Goal: Task Accomplishment & Management: Manage account settings

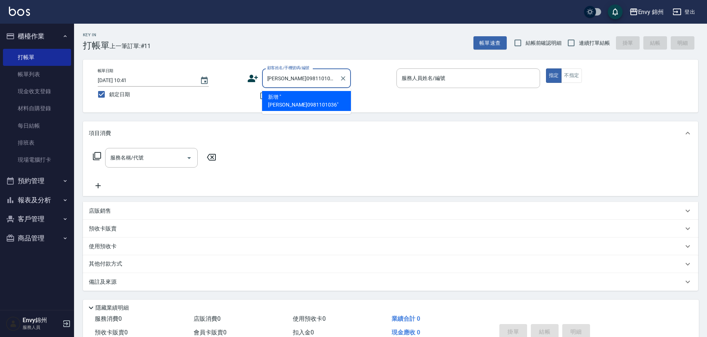
type input "[PERSON_NAME]0981101036"
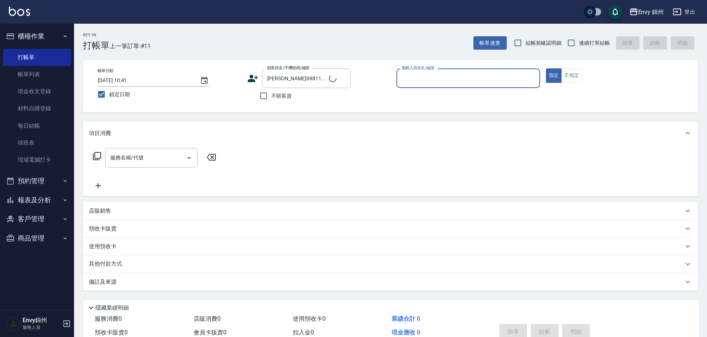
drag, startPoint x: 420, startPoint y: 71, endPoint x: 415, endPoint y: 75, distance: 6.2
click at [417, 74] on div "服務人員姓名/編號" at bounding box center [468, 78] width 144 height 20
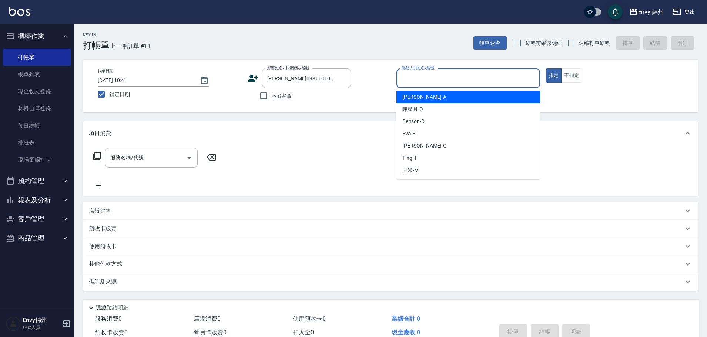
click at [444, 95] on div "[PERSON_NAME] -A" at bounding box center [468, 97] width 144 height 12
type input "[PERSON_NAME]-A"
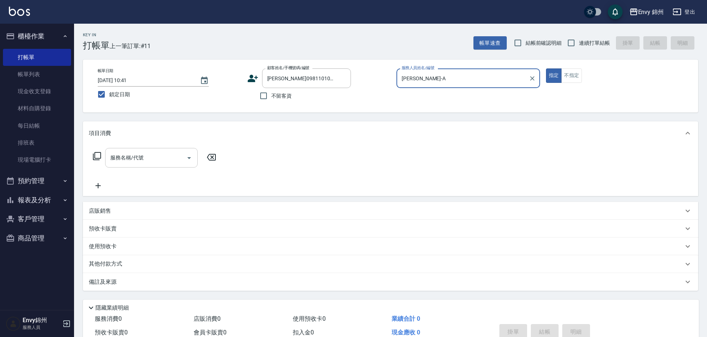
click at [153, 152] on input "服務名稱/代號" at bounding box center [145, 157] width 75 height 13
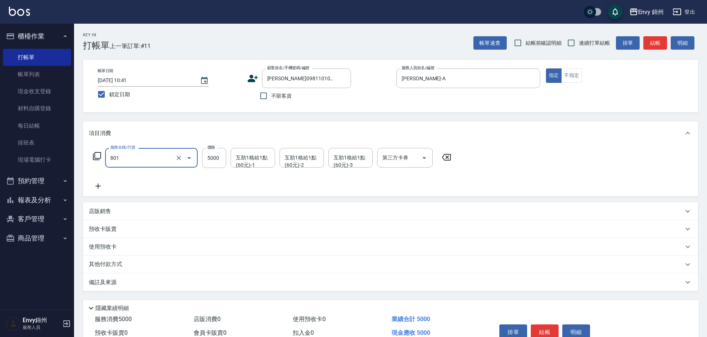
type input "801 接髮(801)"
type input "3990"
click at [254, 158] on div "互助1格給1點(60元)-1 互助1格給1點(60元)-1" at bounding box center [252, 158] width 44 height 20
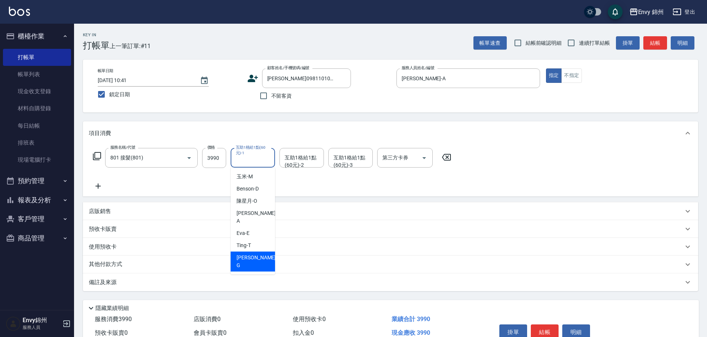
click at [253, 253] on div "[PERSON_NAME]" at bounding box center [252, 262] width 44 height 20
type input "[PERSON_NAME]"
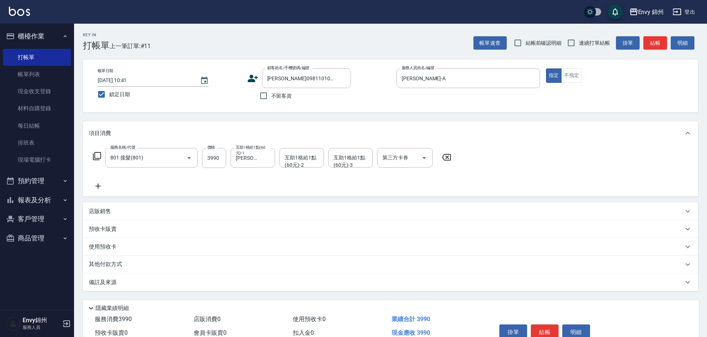
click at [95, 185] on icon at bounding box center [98, 186] width 18 height 9
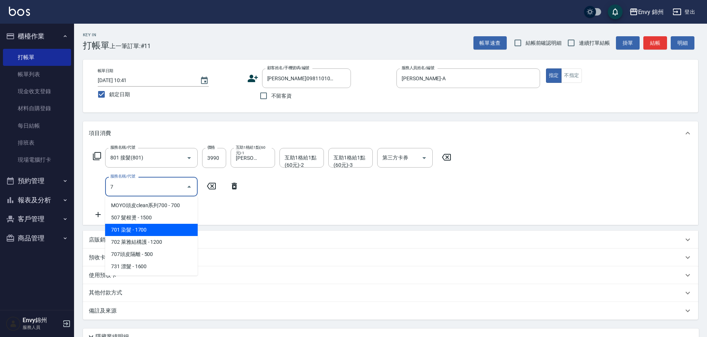
click at [120, 234] on span "701 染髮 - 1700" at bounding box center [151, 230] width 92 height 12
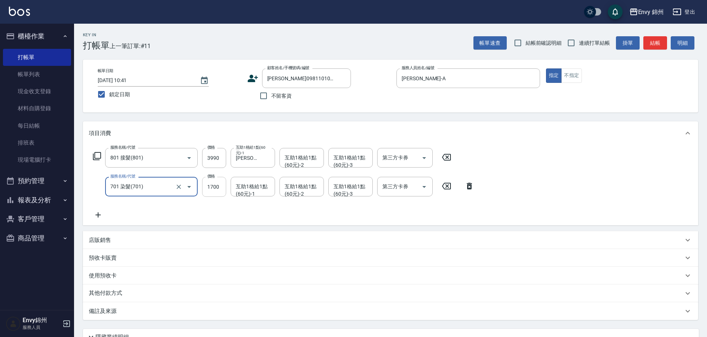
type input "701 染髮(701)"
click at [207, 190] on input "1700" at bounding box center [214, 187] width 24 height 20
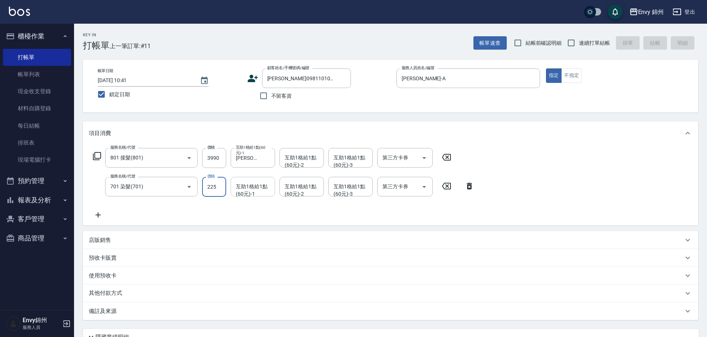
type input "22"
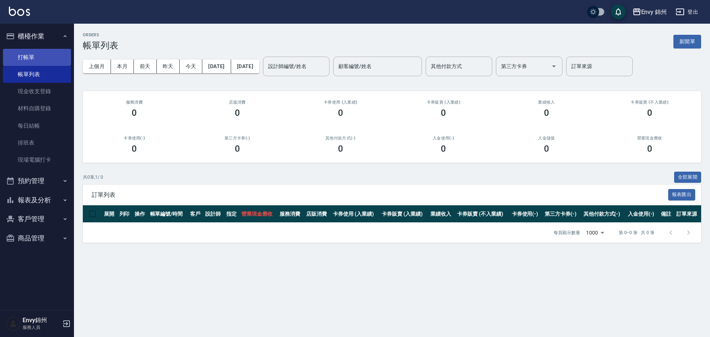
click at [28, 58] on link "打帳單" at bounding box center [37, 57] width 68 height 17
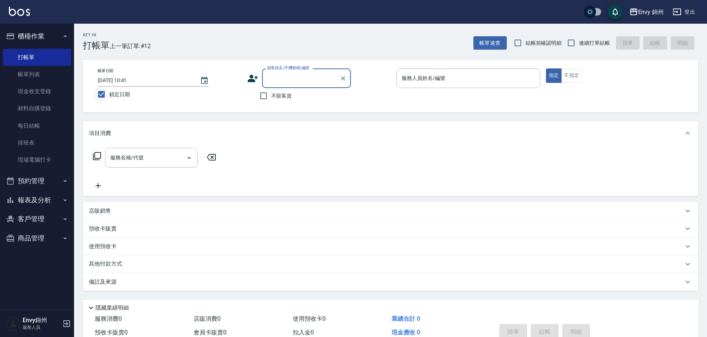
click at [99, 95] on input "鎖定日期" at bounding box center [102, 95] width 16 height 16
checkbox input "false"
type input "[DATE] 21:09"
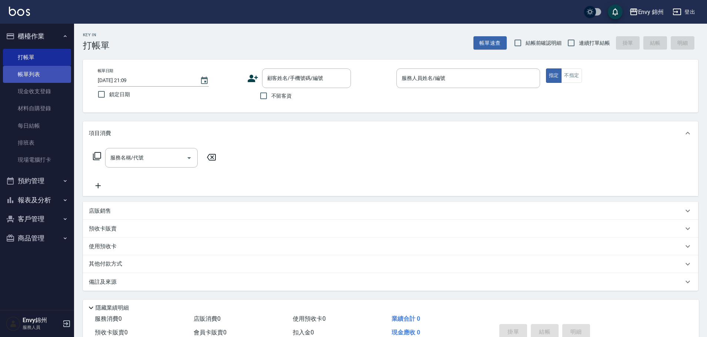
click at [36, 68] on link "帳單列表" at bounding box center [37, 74] width 68 height 17
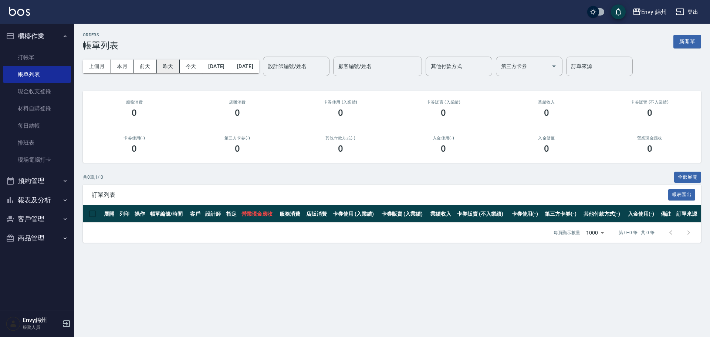
click at [160, 65] on button "昨天" at bounding box center [168, 67] width 23 height 14
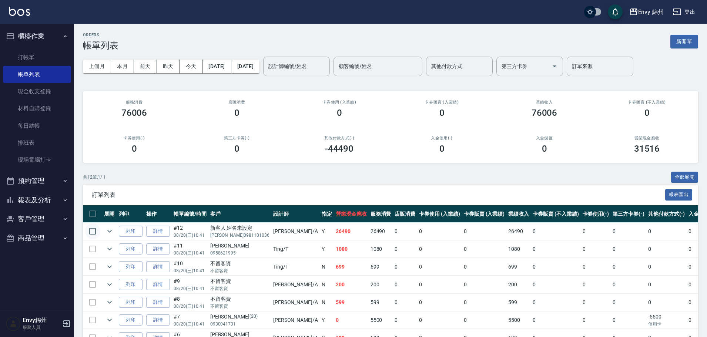
click at [92, 233] on input "checkbox" at bounding box center [93, 231] width 16 height 16
checkbox input "true"
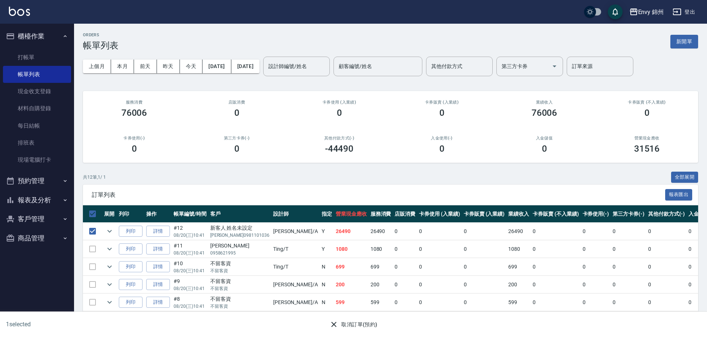
click at [341, 327] on button "取消訂單(預約)" at bounding box center [353, 325] width 54 height 14
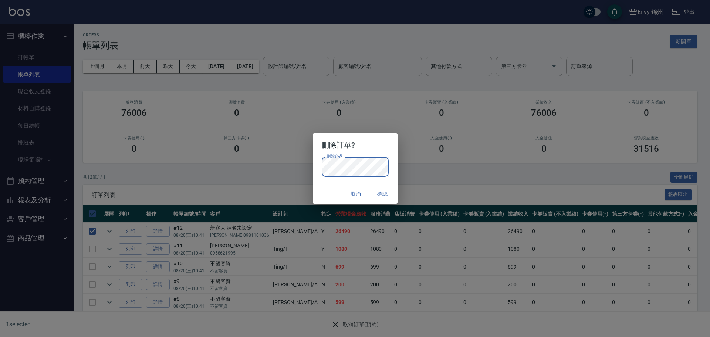
click at [427, 177] on div "刪除訂單? 刪除密碼 刪除密碼 取消 確認" at bounding box center [355, 168] width 710 height 337
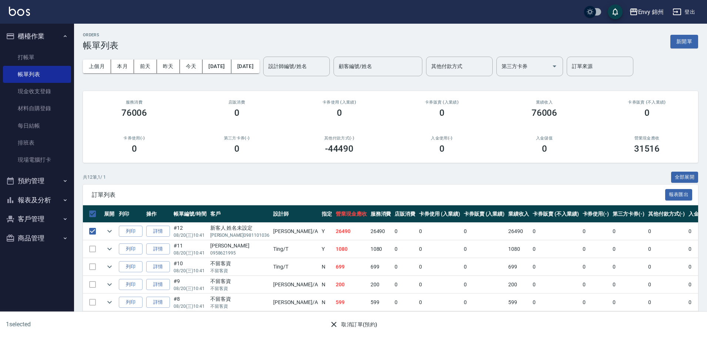
click at [350, 326] on button "取消訂單(預約)" at bounding box center [353, 325] width 54 height 14
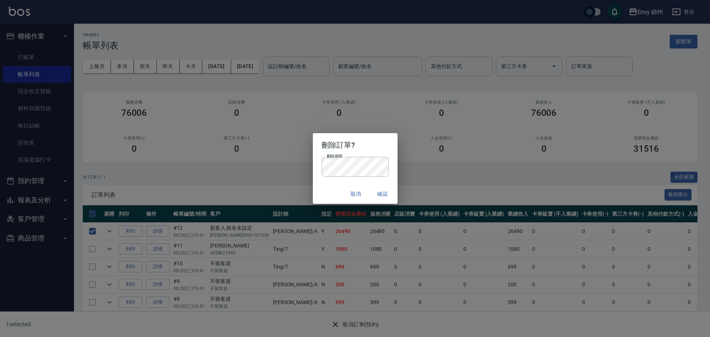
click at [380, 196] on button "確認" at bounding box center [383, 194] width 24 height 14
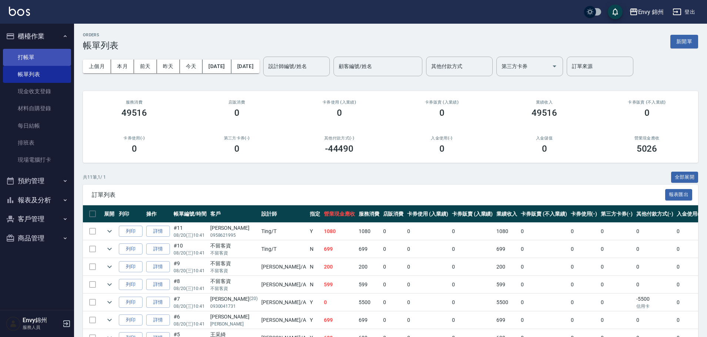
click at [24, 53] on link "打帳單" at bounding box center [37, 57] width 68 height 17
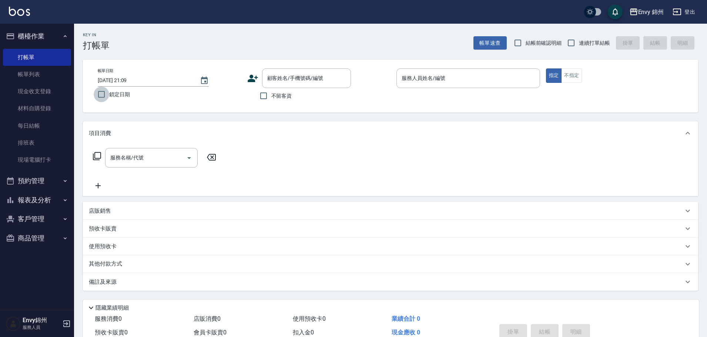
click at [97, 98] on input "鎖定日期" at bounding box center [102, 95] width 16 height 16
checkbox input "true"
click at [44, 70] on link "帳單列表" at bounding box center [37, 74] width 68 height 17
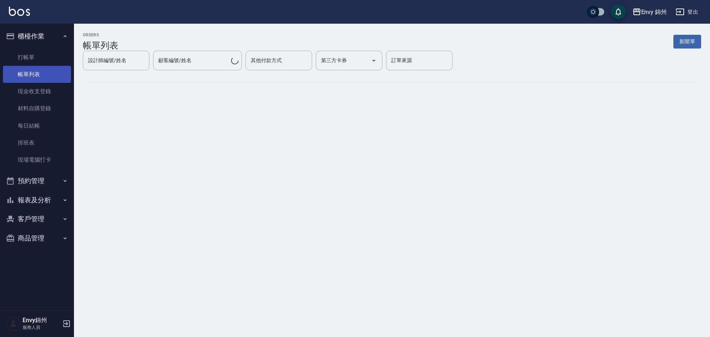
click at [41, 72] on link "帳單列表" at bounding box center [37, 74] width 68 height 17
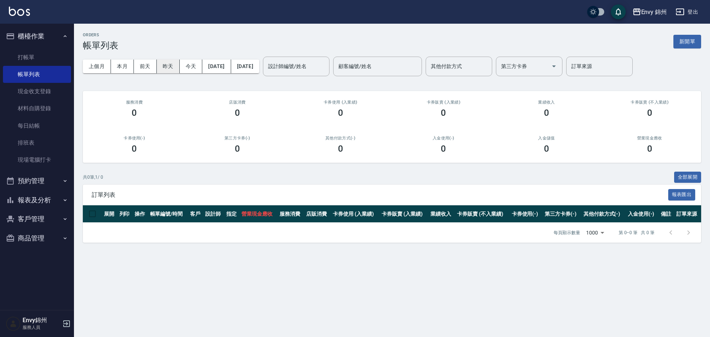
click at [164, 67] on button "昨天" at bounding box center [168, 67] width 23 height 14
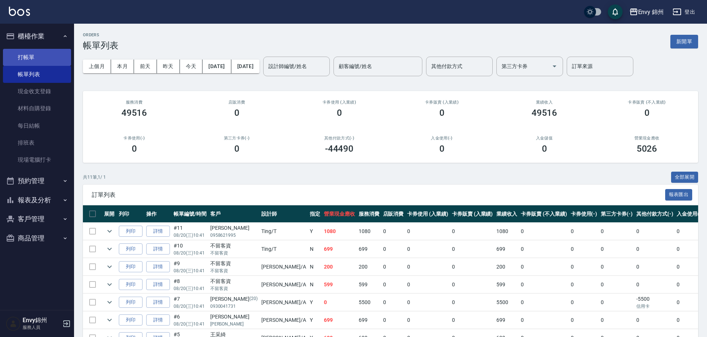
click at [39, 55] on link "打帳單" at bounding box center [37, 57] width 68 height 17
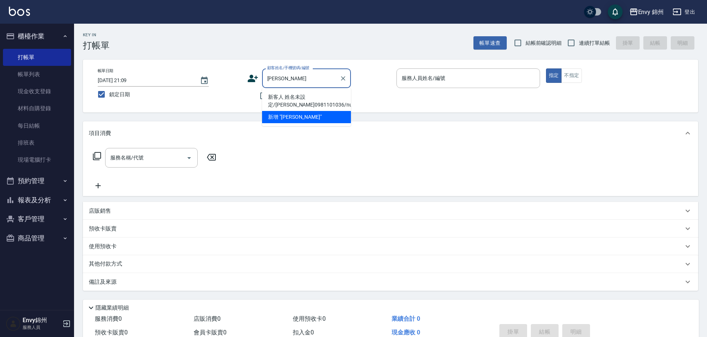
click at [324, 102] on li "新客人 姓名未設定/楊金華0981101036/null" at bounding box center [306, 101] width 89 height 20
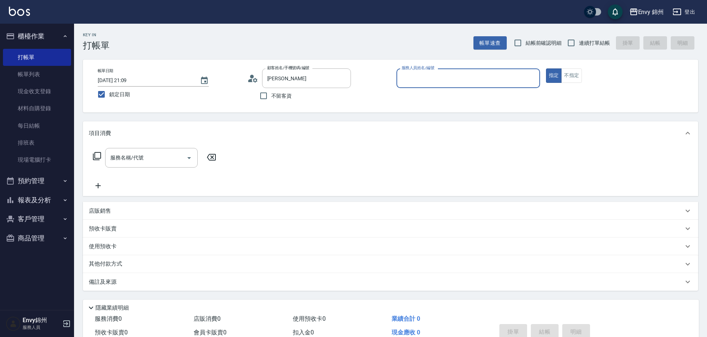
type input "新客人 姓名未設定/楊金華0981101036/null"
click at [431, 76] on input "服務人員姓名/編號" at bounding box center [468, 78] width 137 height 13
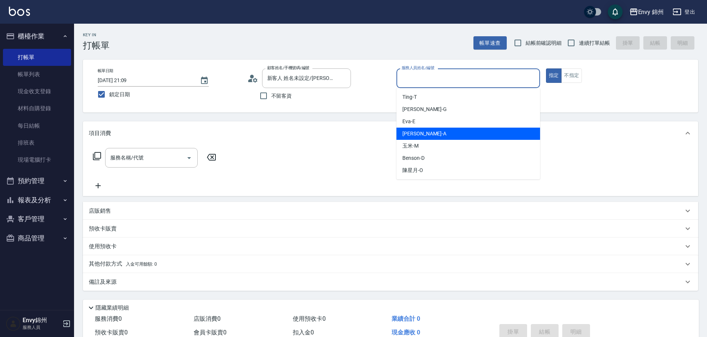
click at [422, 136] on div "Annie -A" at bounding box center [468, 134] width 144 height 12
type input "Annie-A"
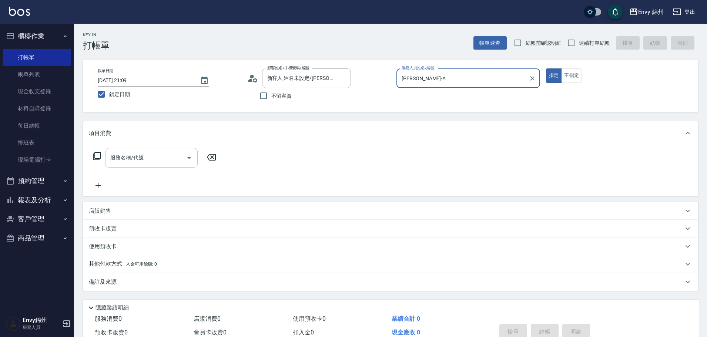
click at [162, 160] on input "服務名稱/代號" at bounding box center [145, 157] width 75 height 13
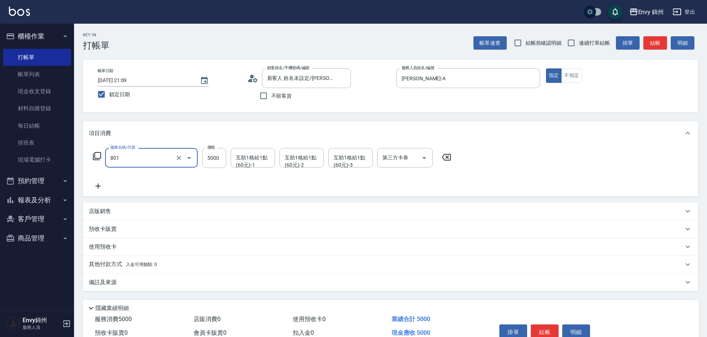
type input "801 接髮(801)"
type input "3990"
click at [252, 159] on input "互助1格給1點(60元)-1" at bounding box center [253, 157] width 38 height 13
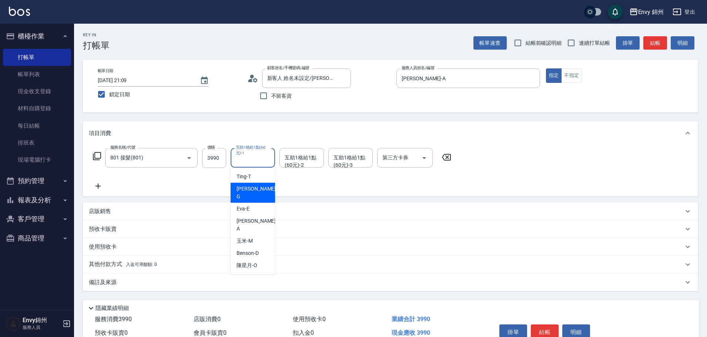
click at [259, 192] on div "杉杉 -G" at bounding box center [252, 193] width 44 height 20
type input "杉杉-G"
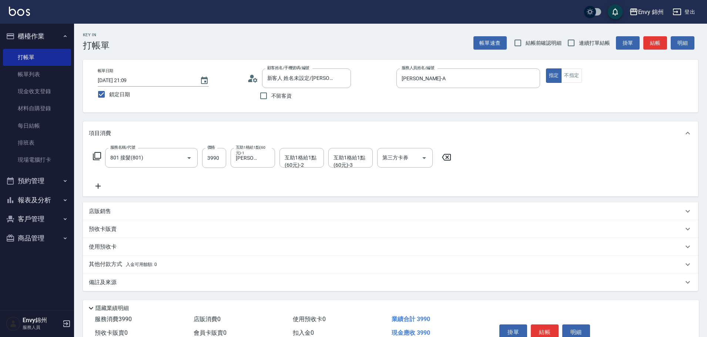
click at [103, 186] on icon at bounding box center [98, 186] width 18 height 9
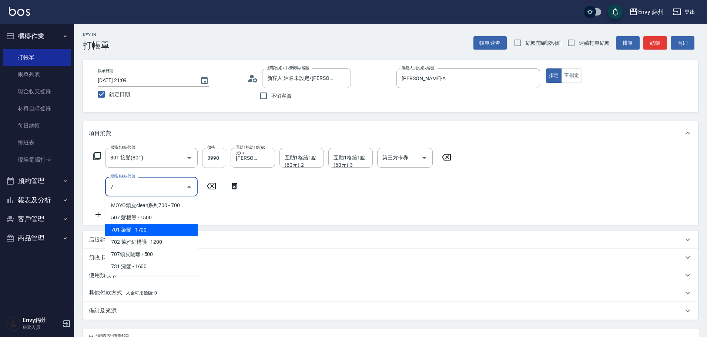
click at [141, 232] on span "701 染髮 - 1700" at bounding box center [151, 230] width 92 height 12
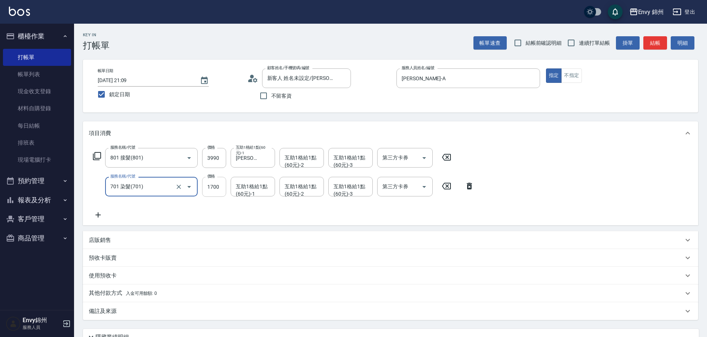
type input "701 染髮(701)"
click at [212, 189] on input "1700" at bounding box center [214, 187] width 24 height 20
type input "2500"
click at [257, 192] on div "互助1格給1點(60元)-1 互助1格給1點(60元)-1" at bounding box center [252, 187] width 44 height 20
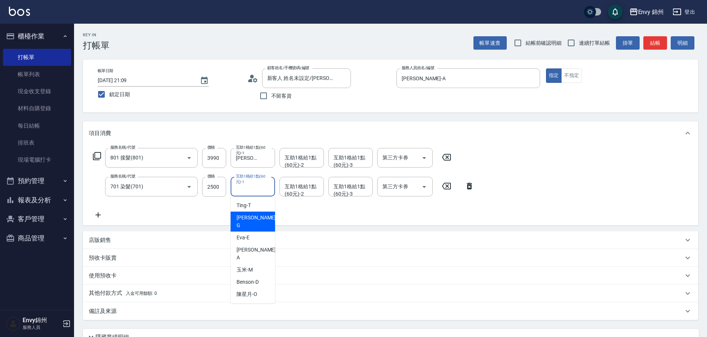
click at [251, 223] on div "杉杉 -G" at bounding box center [252, 222] width 44 height 20
type input "杉杉-G"
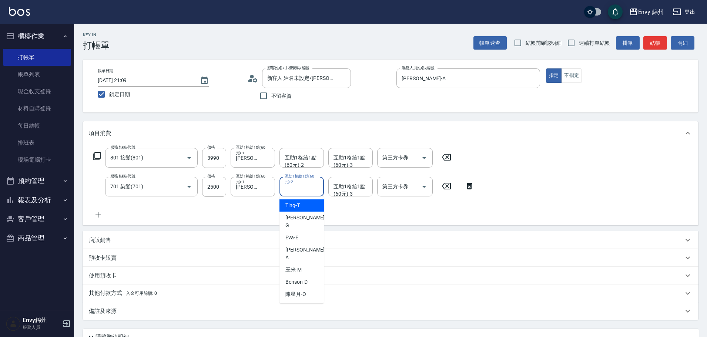
drag, startPoint x: 304, startPoint y: 190, endPoint x: 315, endPoint y: 233, distance: 43.8
click at [304, 191] on input "互助1格給1點(60元)-2" at bounding box center [302, 186] width 38 height 13
drag, startPoint x: 306, startPoint y: 250, endPoint x: 186, endPoint y: 9, distance: 269.4
click at [307, 264] on div "玉米 -M" at bounding box center [301, 270] width 44 height 12
type input "玉米-M"
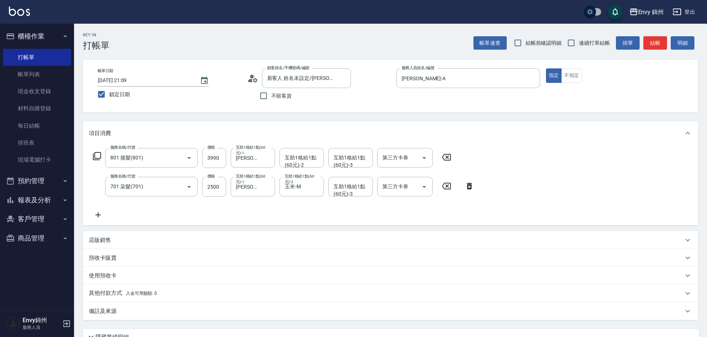
click at [186, 319] on div "備註及來源" at bounding box center [390, 311] width 615 height 18
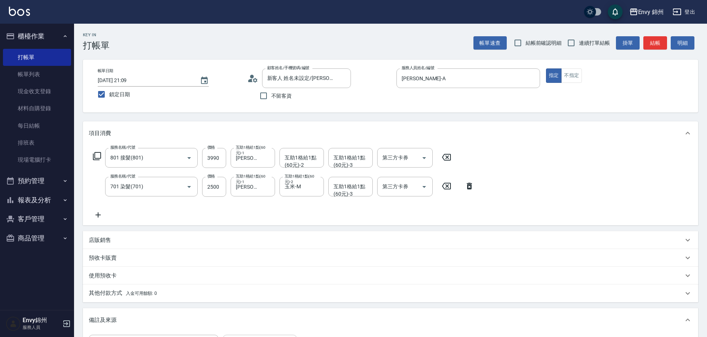
scroll to position [111, 0]
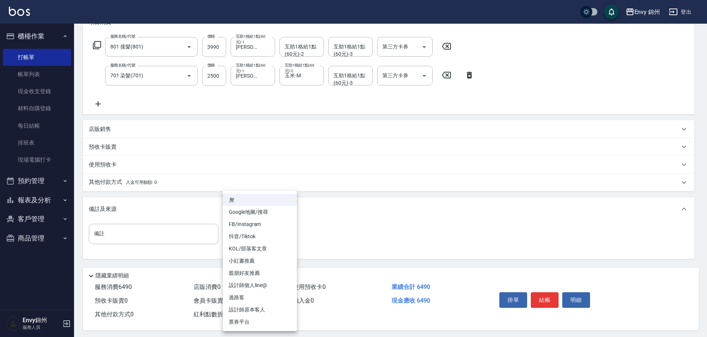
click at [265, 236] on body "Envy 錦州 登出 櫃檯作業 打帳單 帳單列表 現金收支登錄 材料自購登錄 每日結帳 排班表 現場電腦打卡 預約管理 預約管理 單日預約紀錄 單週預約紀錄 …" at bounding box center [353, 114] width 707 height 450
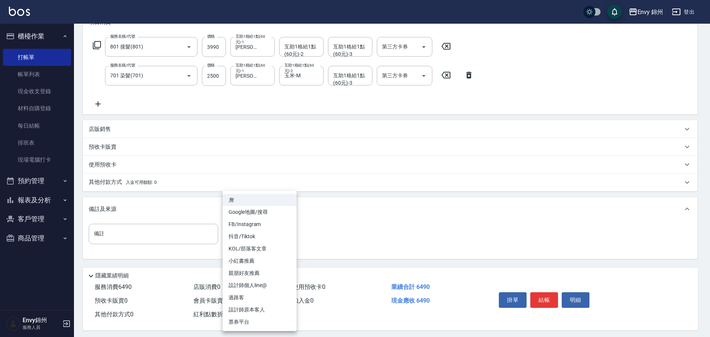
click at [275, 225] on li "FB/Instagram" at bounding box center [260, 224] width 74 height 12
type input "FB/Instagram"
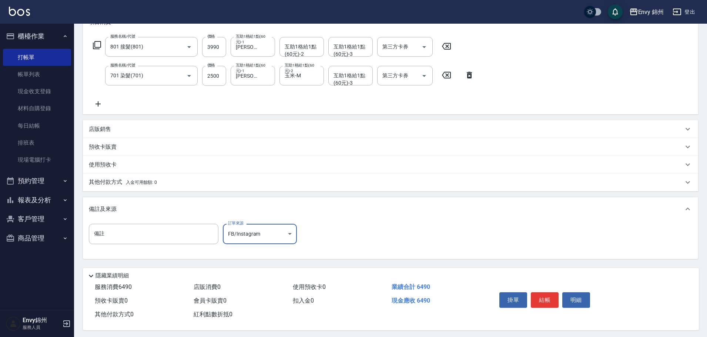
click at [114, 189] on div "其他付款方式 入金可用餘額: 0" at bounding box center [390, 183] width 615 height 18
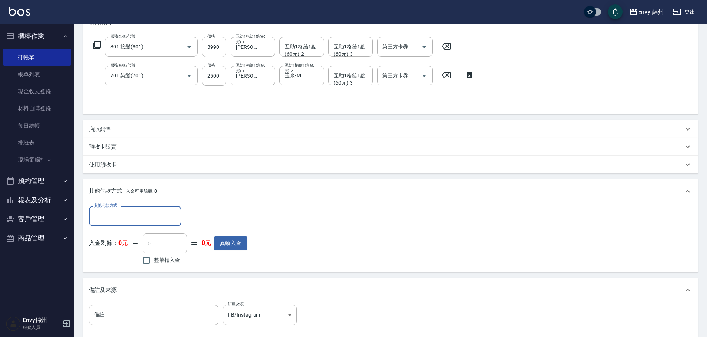
scroll to position [0, 0]
click at [145, 218] on input "其他付款方式" at bounding box center [135, 215] width 86 height 13
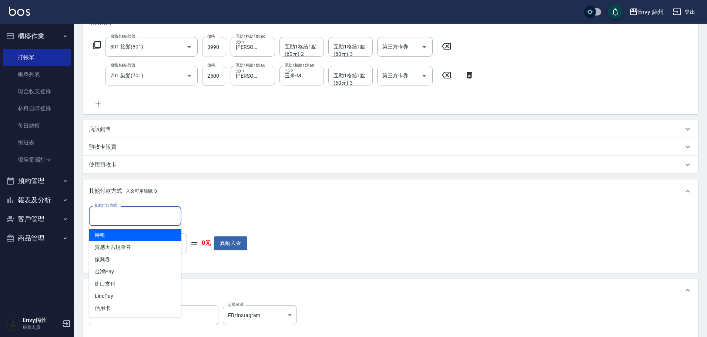
click at [124, 238] on span "轉帳" at bounding box center [135, 235] width 92 height 12
type input "轉帳"
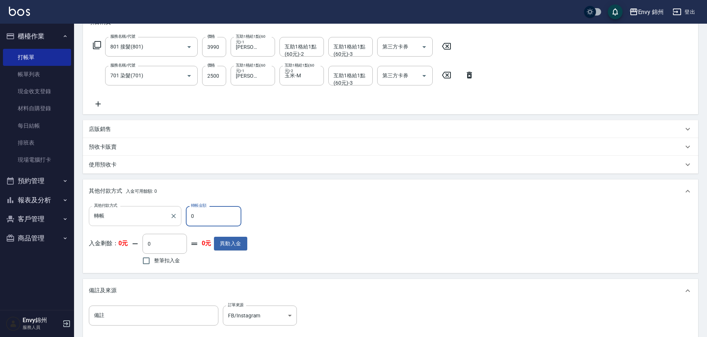
drag, startPoint x: 196, startPoint y: 218, endPoint x: 176, endPoint y: 224, distance: 21.5
click at [176, 224] on div "其他付款方式 轉帳 其他付款方式 轉帳金額 0 轉帳金額" at bounding box center [168, 216] width 158 height 20
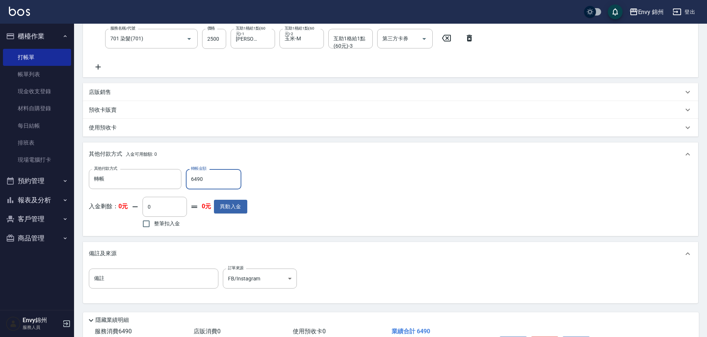
scroll to position [198, 0]
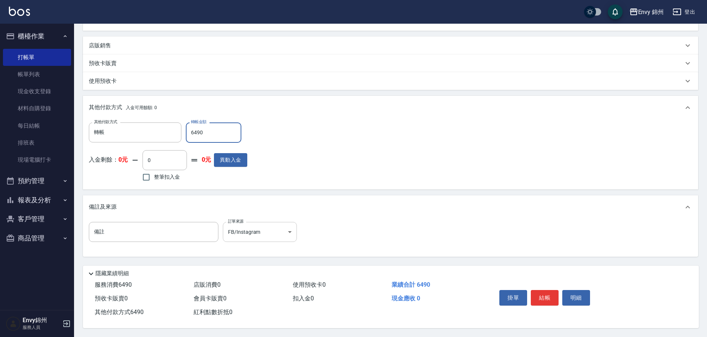
type input "6490"
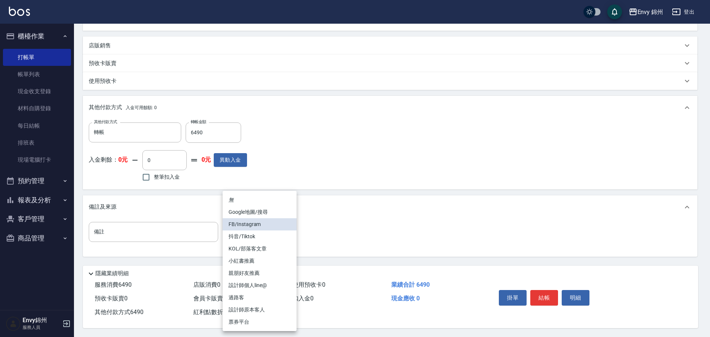
click at [251, 230] on body "Envy 錦州 登出 櫃檯作業 打帳單 帳單列表 現金收支登錄 材料自購登錄 每日結帳 排班表 現場電腦打卡 預約管理 預約管理 單日預約紀錄 單週預約紀錄 …" at bounding box center [355, 71] width 710 height 532
click at [260, 242] on li "抖音/Tiktok" at bounding box center [260, 236] width 74 height 12
type input "抖音/Tiktok"
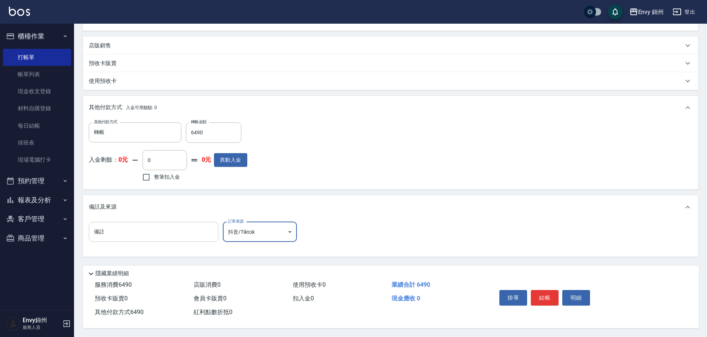
click at [166, 233] on input "備註" at bounding box center [153, 232] width 129 height 20
type input "莫5碼68111"
click at [548, 292] on button "結帳" at bounding box center [545, 298] width 28 height 16
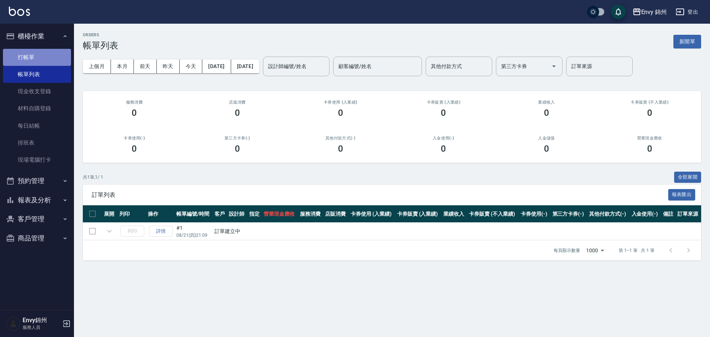
click at [34, 59] on link "打帳單" at bounding box center [37, 57] width 68 height 17
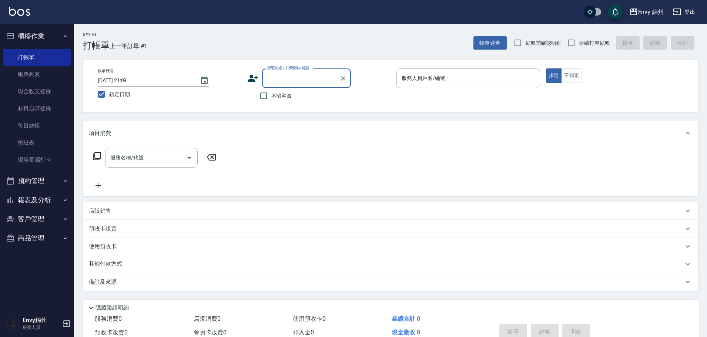
click at [278, 94] on span "不留客資" at bounding box center [281, 96] width 21 height 8
click at [271, 94] on input "不留客資" at bounding box center [264, 96] width 16 height 16
checkbox input "true"
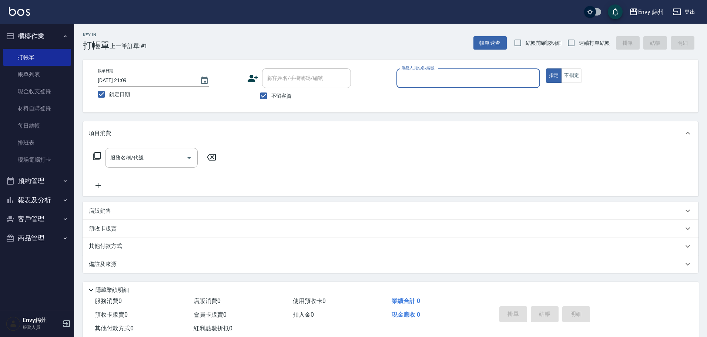
click at [447, 80] on input "服務人員姓名/編號" at bounding box center [468, 78] width 137 height 13
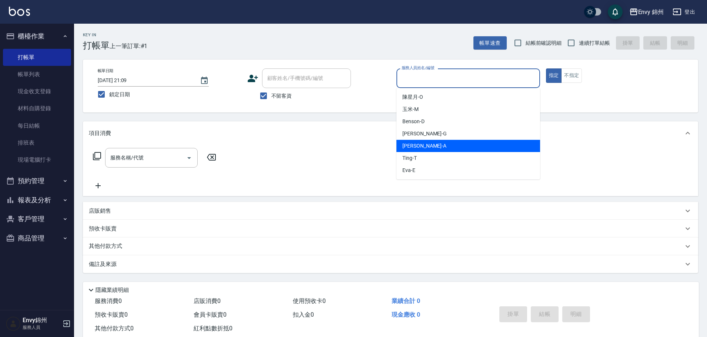
click at [450, 145] on div "Annie -A" at bounding box center [468, 146] width 144 height 12
type input "Annie-A"
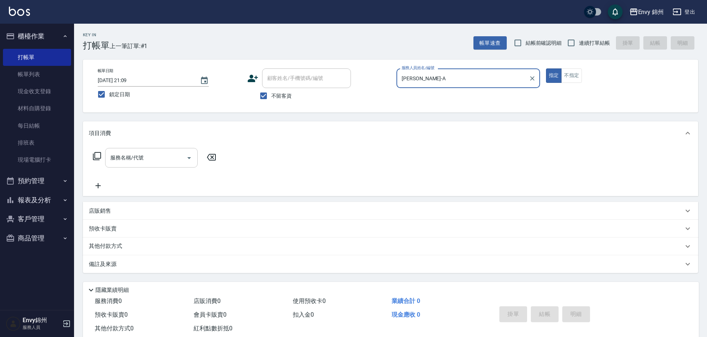
click at [139, 160] on input "服務名稱/代號" at bounding box center [145, 157] width 75 height 13
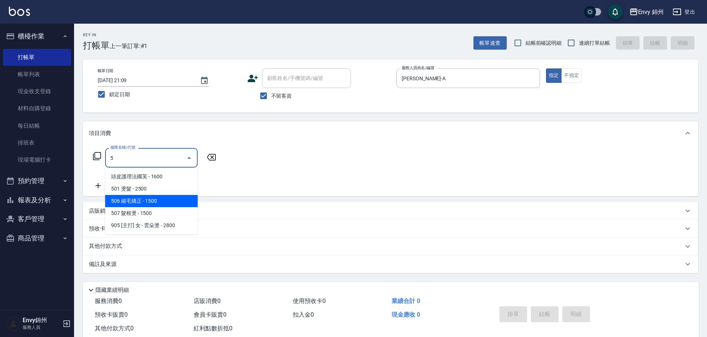
click at [147, 198] on span "506 縮毛矯正 - 1500" at bounding box center [151, 201] width 92 height 12
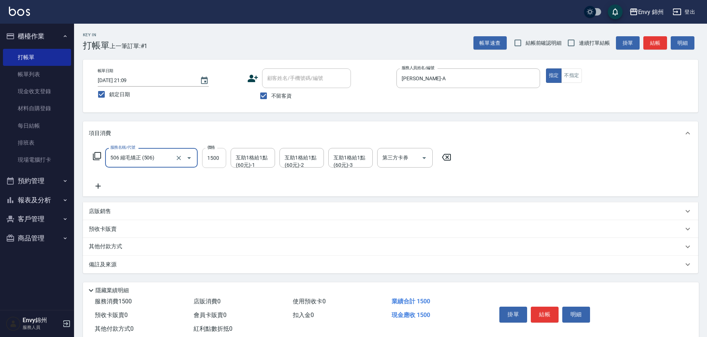
type input "506 縮毛矯正 (506)"
type input "2999"
click at [255, 157] on div "互助1格給1點(60元)-1 互助1格給1點(60元)-1" at bounding box center [252, 158] width 44 height 20
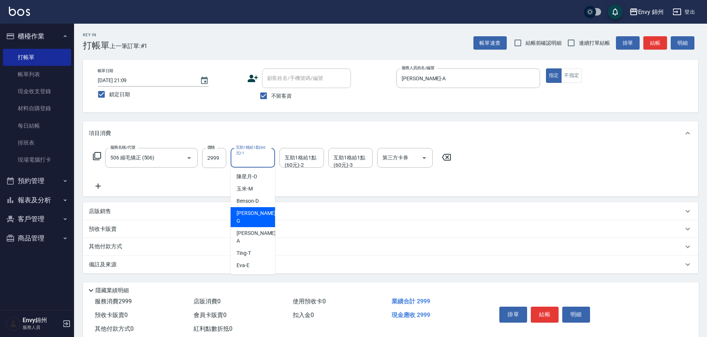
click at [267, 213] on div "杉杉 -G" at bounding box center [252, 217] width 44 height 20
type input "杉杉-G"
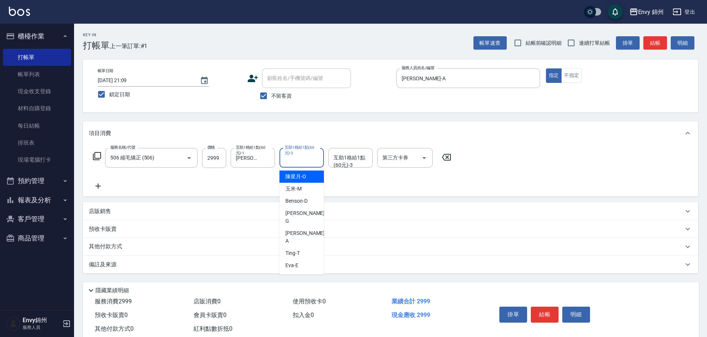
click at [302, 158] on div "互助1格給1點(60元)-2 互助1格給1點(60元)-2" at bounding box center [301, 158] width 44 height 20
click at [298, 194] on div "玉米 -M" at bounding box center [301, 189] width 44 height 12
type input "玉米-M"
click at [346, 155] on div "互助1格給1點(60元)-3 互助1格給1點(60元)-3" at bounding box center [350, 158] width 44 height 20
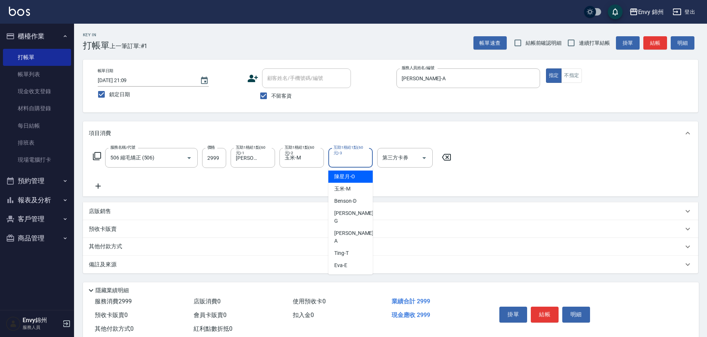
drag, startPoint x: 359, startPoint y: 179, endPoint x: 290, endPoint y: 250, distance: 99.2
click at [359, 178] on div "陳星月 -O" at bounding box center [350, 177] width 44 height 12
type input "陳星月-O"
click at [230, 268] on div "備註及來源" at bounding box center [386, 265] width 594 height 8
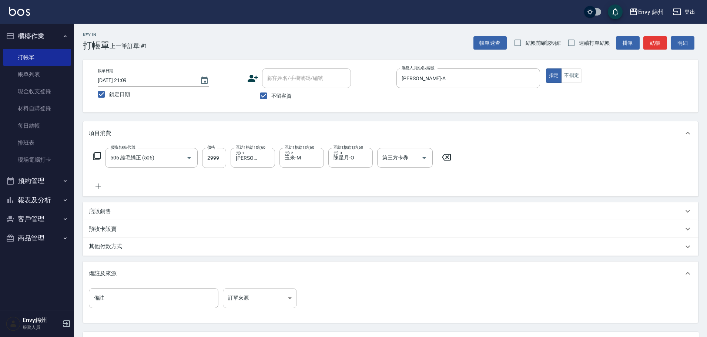
click at [286, 292] on body "Envy 錦州 登出 櫃檯作業 打帳單 帳單列表 現金收支登錄 材料自購登錄 每日結帳 排班表 現場電腦打卡 預約管理 預約管理 單日預約紀錄 單週預約紀錄 …" at bounding box center [353, 201] width 707 height 403
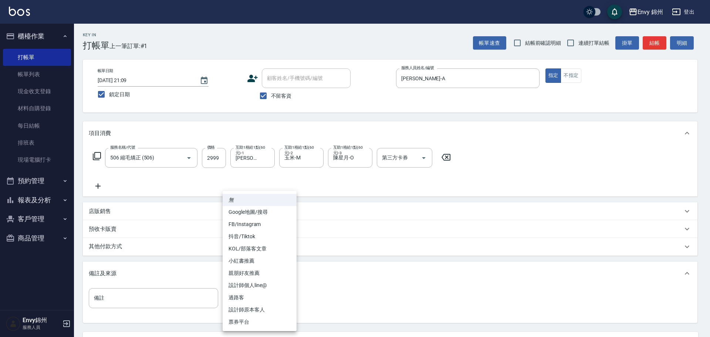
click at [272, 270] on li "親朋好友推薦" at bounding box center [260, 273] width 74 height 12
type input "親朋好友推薦"
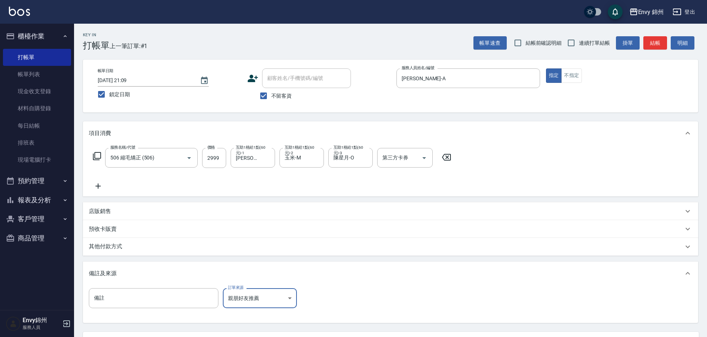
scroll to position [70, 0]
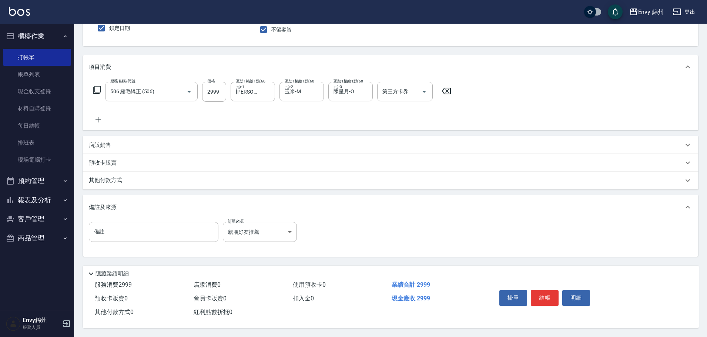
click at [107, 179] on p "其他付款方式" at bounding box center [107, 180] width 37 height 8
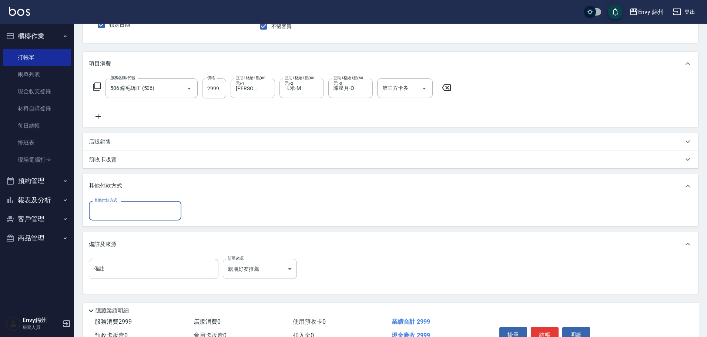
scroll to position [0, 0]
click at [147, 207] on input "其他付款方式" at bounding box center [135, 210] width 86 height 13
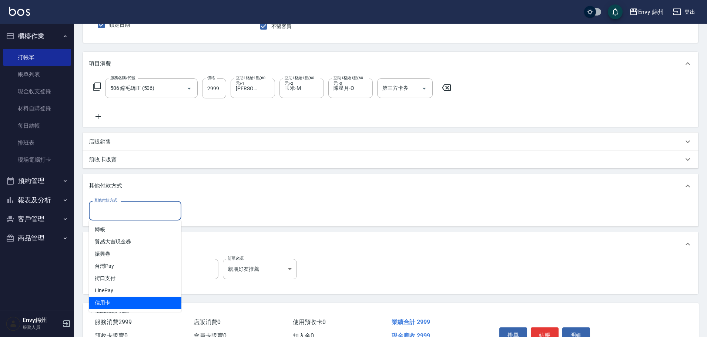
drag, startPoint x: 125, startPoint y: 301, endPoint x: 192, endPoint y: 197, distance: 123.9
click at [125, 301] on span "信用卡" at bounding box center [135, 303] width 92 height 12
type input "信用卡"
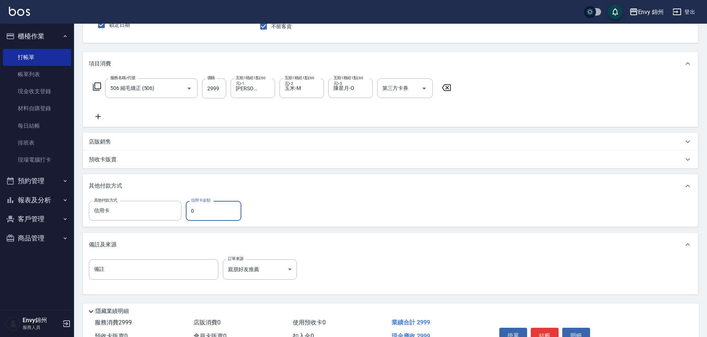
drag, startPoint x: 200, startPoint y: 211, endPoint x: 182, endPoint y: 212, distance: 18.2
click at [183, 212] on div "其他付款方式 信用卡 其他付款方式 信用卡金額 0 信用卡金額" at bounding box center [167, 211] width 157 height 20
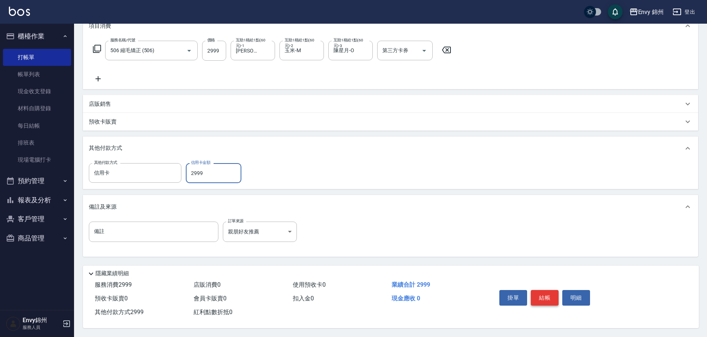
type input "2999"
click at [540, 290] on button "結帳" at bounding box center [545, 298] width 28 height 16
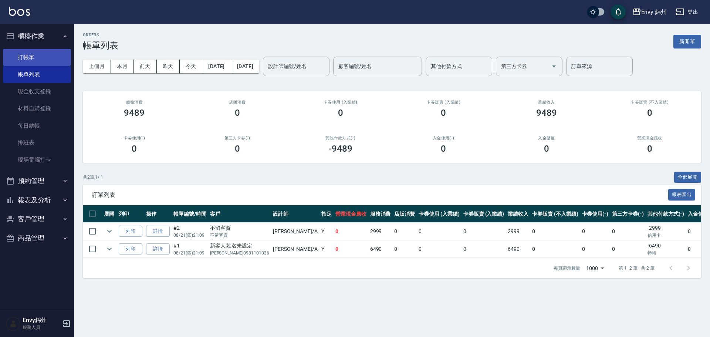
click at [50, 59] on link "打帳單" at bounding box center [37, 57] width 68 height 17
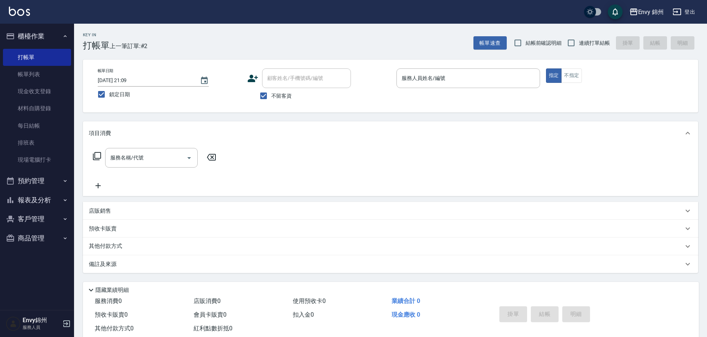
click at [283, 90] on label "不留客資" at bounding box center [274, 96] width 36 height 16
click at [271, 90] on input "不留客資" at bounding box center [264, 96] width 16 height 16
checkbox input "false"
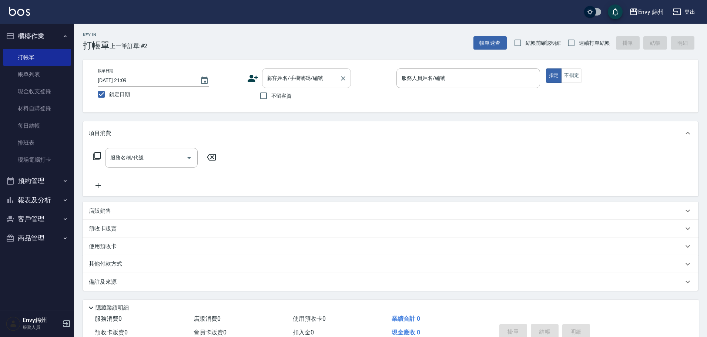
click at [300, 83] on input "顧客姓名/手機號碼/編號" at bounding box center [300, 78] width 71 height 13
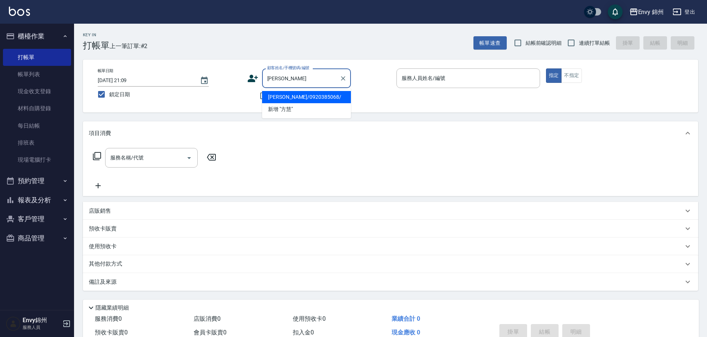
click at [299, 90] on ul "方慧菁/0920385068/ 新增 "方慧"" at bounding box center [306, 103] width 89 height 30
click at [297, 98] on li "方慧菁/0920385068/" at bounding box center [306, 97] width 89 height 12
type input "方慧菁/0920385068/"
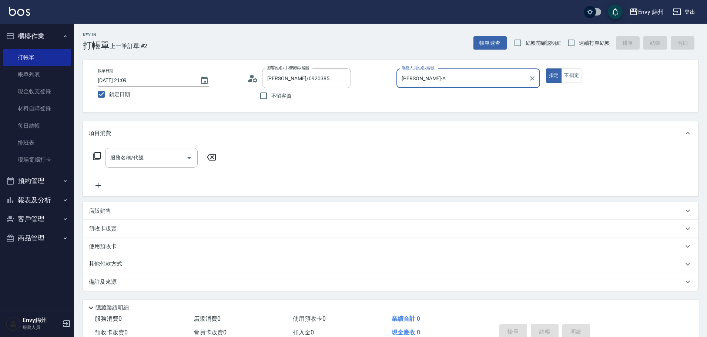
type input "Annie-A"
click at [156, 164] on input "服務名稱/代號" at bounding box center [145, 157] width 75 height 13
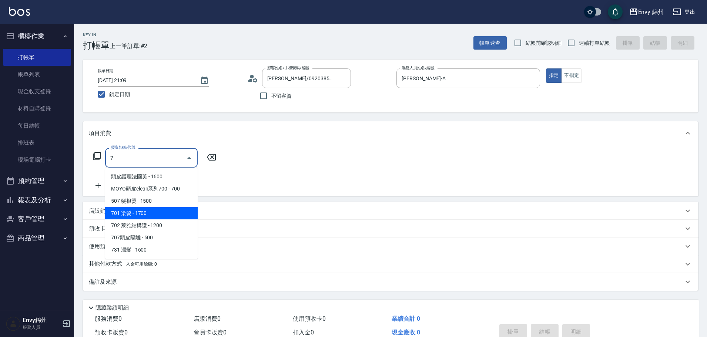
click at [165, 218] on span "701 染髮 - 1700" at bounding box center [151, 213] width 92 height 12
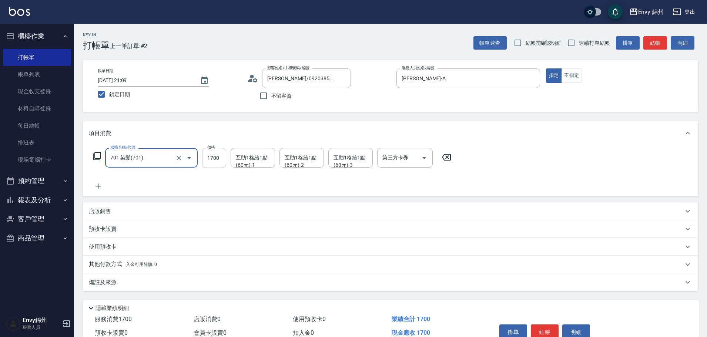
type input "701 染髮(701)"
click at [212, 164] on input "1700" at bounding box center [214, 158] width 24 height 20
type input "2500"
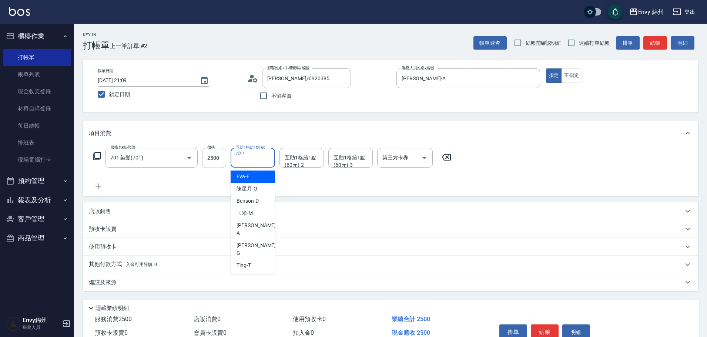
click at [245, 160] on div "互助1格給1點(60元)-1 互助1格給1點(60元)-1" at bounding box center [252, 158] width 44 height 20
click at [257, 239] on div "杉杉 -G" at bounding box center [252, 249] width 44 height 20
type input "杉杉-G"
click at [296, 161] on div "互助1格給1點(60元)-2 互助1格給1點(60元)-2" at bounding box center [301, 158] width 44 height 20
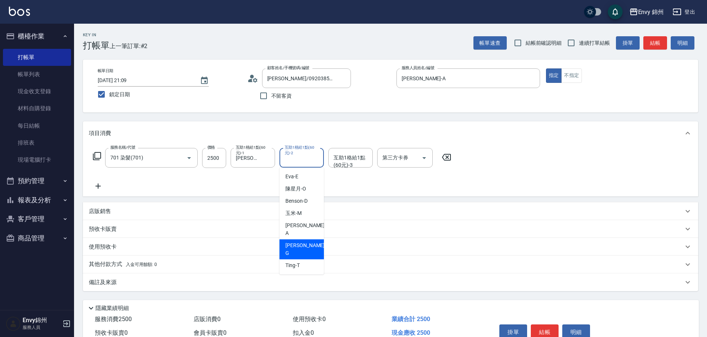
click at [305, 239] on div "杉杉 -G" at bounding box center [301, 249] width 44 height 20
type input "杉杉-G"
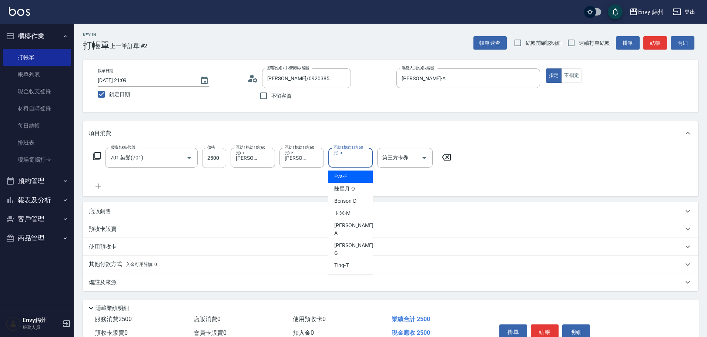
click at [344, 159] on div "互助1格給1點(60元)-3 互助1格給1點(60元)-3" at bounding box center [350, 158] width 44 height 20
click at [351, 215] on div "玉米 -M" at bounding box center [350, 213] width 44 height 12
type input "玉米-M"
click at [230, 287] on div "備註及來源" at bounding box center [390, 282] width 615 height 18
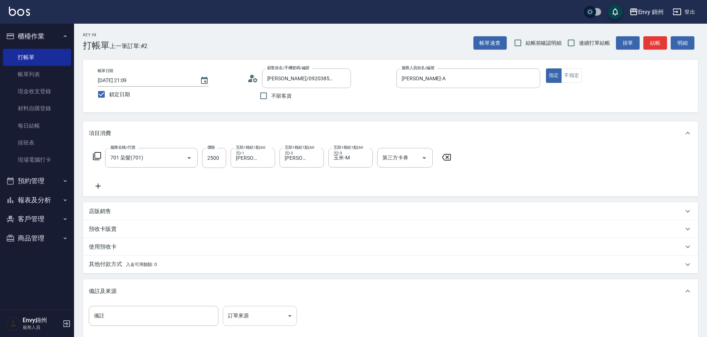
click at [263, 318] on body "Envy 錦州 登出 櫃檯作業 打帳單 帳單列表 現金收支登錄 材料自購登錄 每日結帳 排班表 現場電腦打卡 預約管理 預約管理 單日預約紀錄 單週預約紀錄 …" at bounding box center [353, 210] width 707 height 421
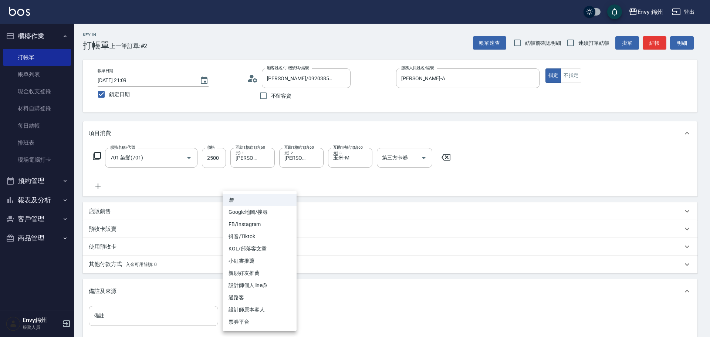
click at [269, 311] on li "設計師原本客人" at bounding box center [260, 310] width 74 height 12
type input "設計師原本客人"
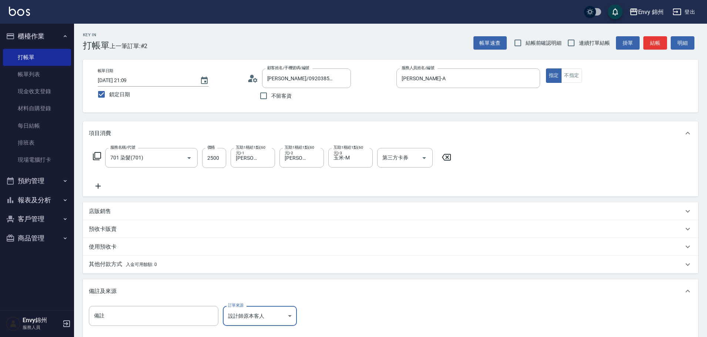
scroll to position [74, 0]
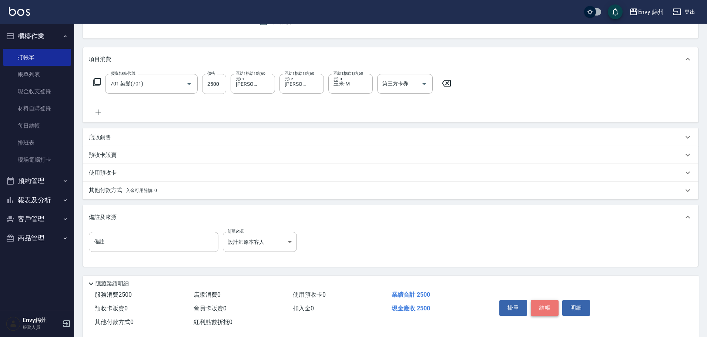
click at [548, 307] on button "結帳" at bounding box center [545, 308] width 28 height 16
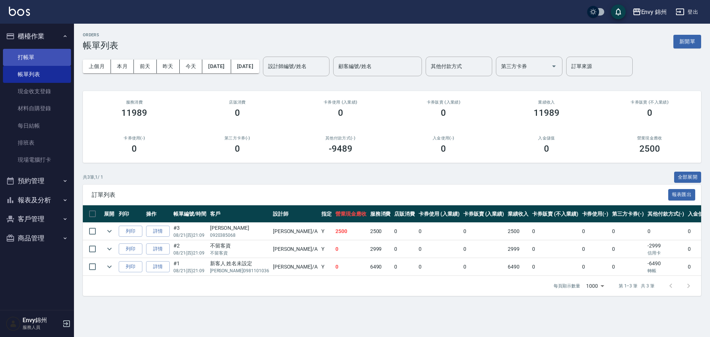
click at [30, 62] on link "打帳單" at bounding box center [37, 57] width 68 height 17
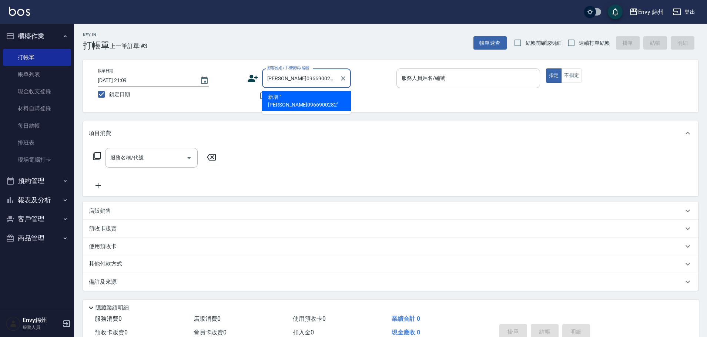
type input "李馥萱0966900282"
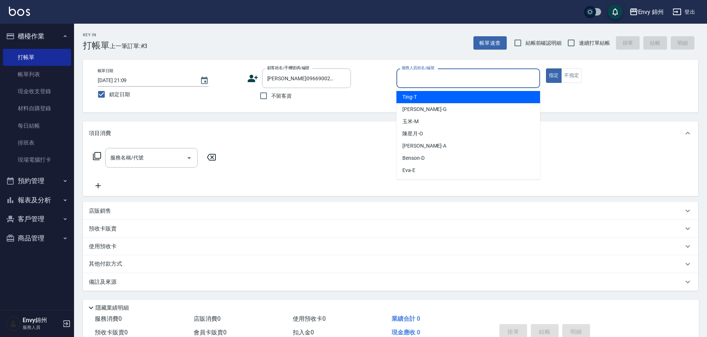
click at [442, 80] on input "服務人員姓名/編號" at bounding box center [468, 78] width 137 height 13
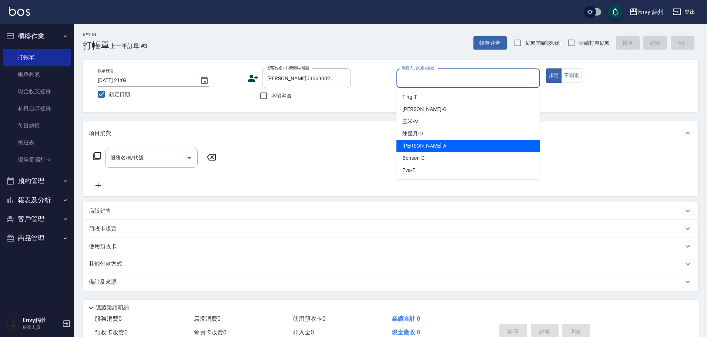
click at [412, 147] on span "Annie -A" at bounding box center [424, 146] width 44 height 8
type input "Annie-A"
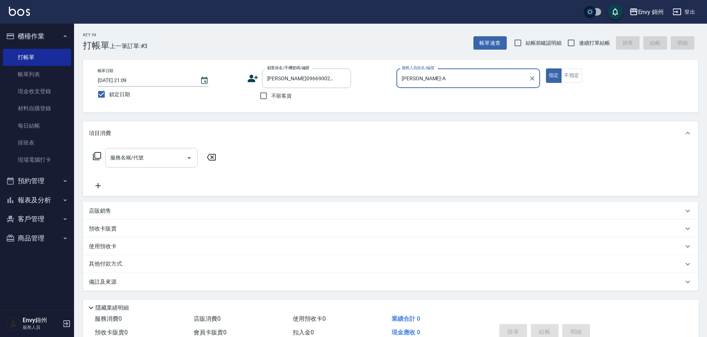
click at [152, 156] on input "服務名稱/代號" at bounding box center [145, 157] width 75 height 13
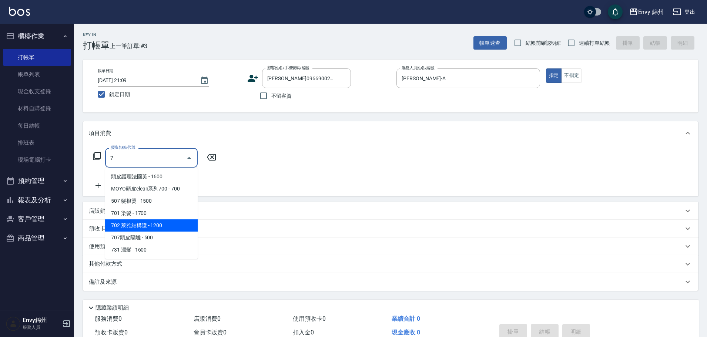
click at [156, 222] on span "702 萊雅結構護 - 1200" at bounding box center [151, 225] width 92 height 12
type input "702 萊雅結構護(702)"
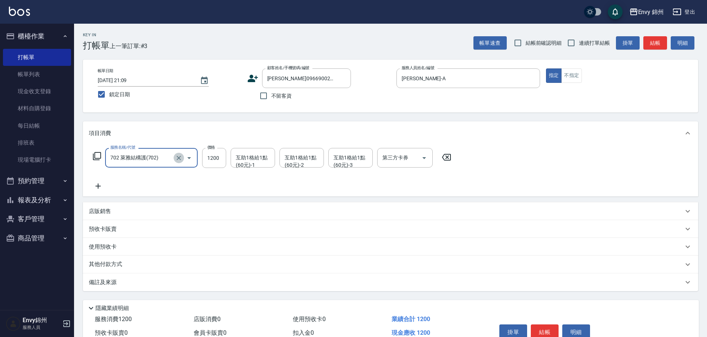
click at [183, 161] on button "Clear" at bounding box center [179, 158] width 10 height 10
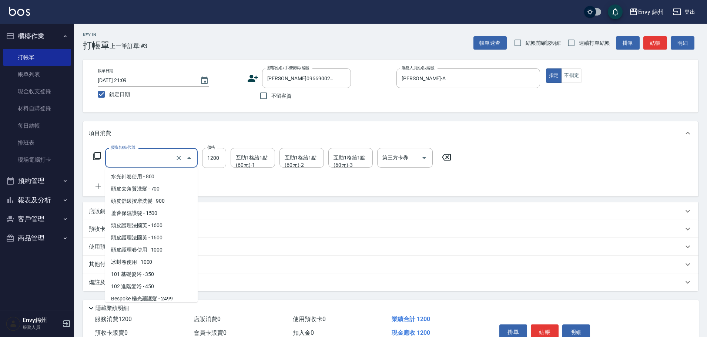
click at [168, 162] on input "服務名稱/代號" at bounding box center [140, 157] width 65 height 13
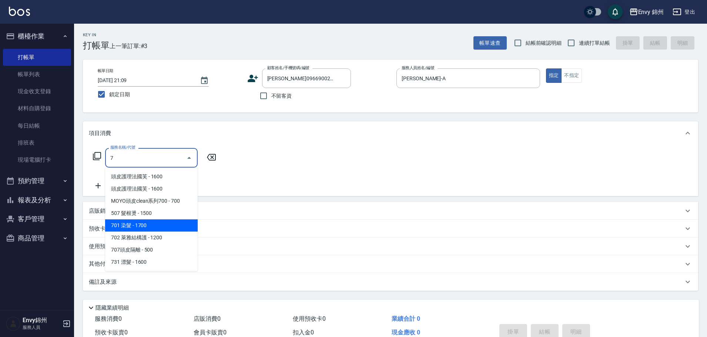
click at [151, 224] on span "701 染髮 - 1700" at bounding box center [151, 225] width 92 height 12
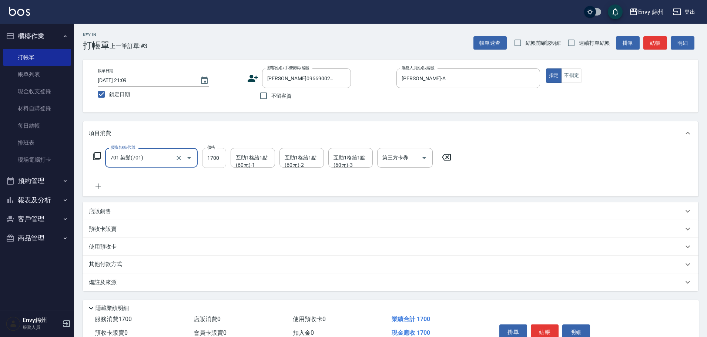
type input "701 染髮(701)"
click at [219, 156] on input "1700" at bounding box center [214, 158] width 24 height 20
type input "3280"
click at [250, 156] on div "互助1格給1點(60元)-1 互助1格給1點(60元)-1" at bounding box center [252, 158] width 44 height 20
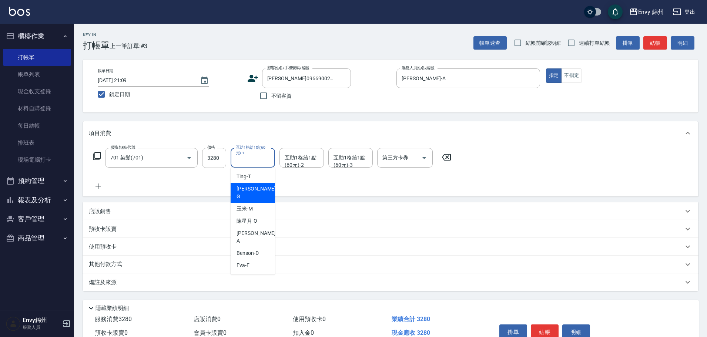
drag, startPoint x: 249, startPoint y: 188, endPoint x: 252, endPoint y: 184, distance: 5.0
click at [249, 189] on span "杉杉 -G" at bounding box center [256, 193] width 41 height 16
type input "杉杉-G"
drag, startPoint x: 280, startPoint y: 161, endPoint x: 292, endPoint y: 162, distance: 12.6
click at [280, 161] on div "互助1格給1點(60元)-2" at bounding box center [301, 158] width 44 height 20
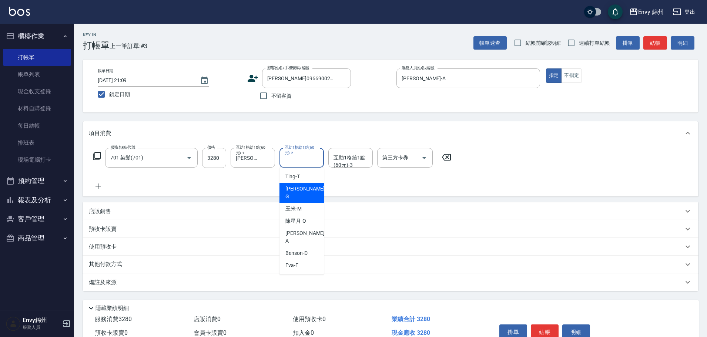
click at [295, 188] on span "杉杉 -G" at bounding box center [305, 193] width 41 height 16
type input "杉杉-G"
drag, startPoint x: 330, startPoint y: 158, endPoint x: 344, endPoint y: 162, distance: 14.3
click at [331, 158] on div "互助1格給1點(60元)-3" at bounding box center [350, 158] width 44 height 20
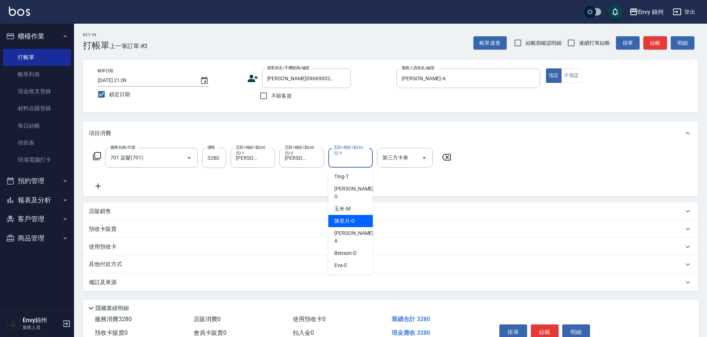
click at [361, 218] on div "陳星月 -O" at bounding box center [350, 221] width 44 height 12
type input "陳星月-O"
click at [160, 282] on div "備註及來源" at bounding box center [386, 283] width 594 height 8
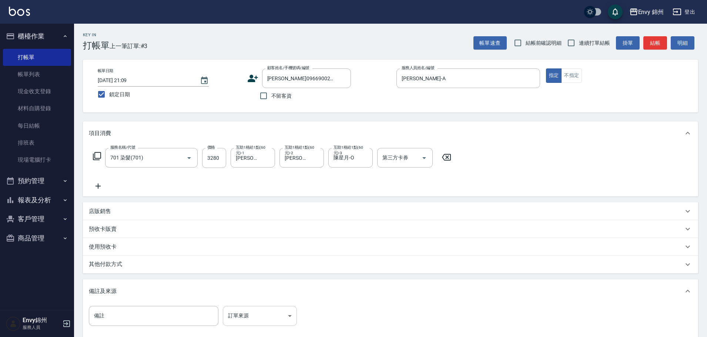
click at [245, 310] on body "Envy 錦州 登出 櫃檯作業 打帳單 帳單列表 現金收支登錄 材料自購登錄 每日結帳 排班表 現場電腦打卡 預約管理 預約管理 單日預約紀錄 單週預約紀錄 …" at bounding box center [353, 210] width 707 height 421
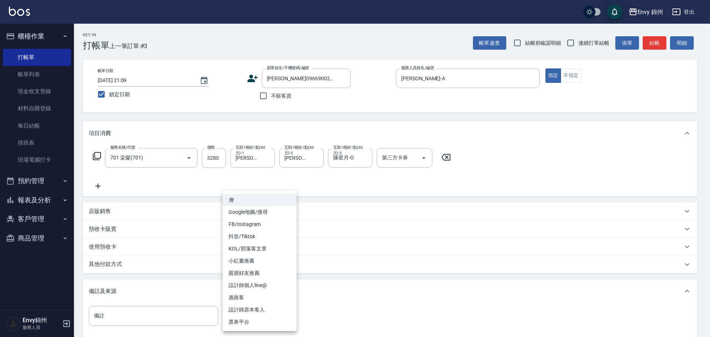
click at [276, 311] on li "設計師原本客人" at bounding box center [260, 310] width 74 height 12
type input "設計師原本客人"
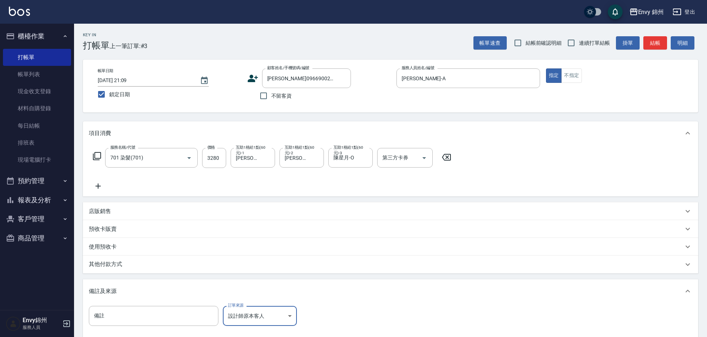
scroll to position [87, 0]
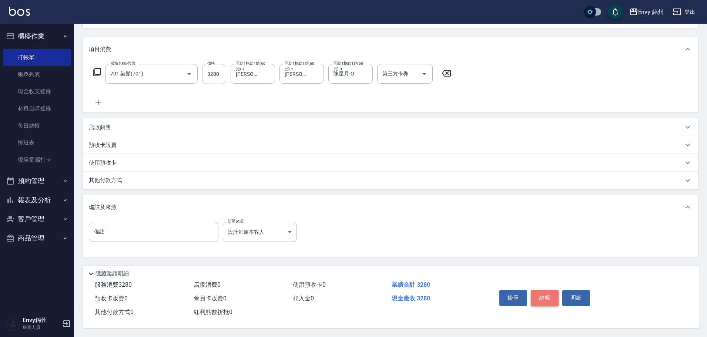
click at [546, 295] on button "結帳" at bounding box center [545, 298] width 28 height 16
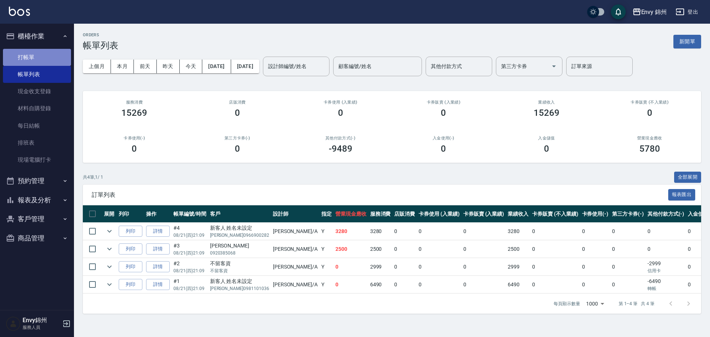
click at [21, 53] on link "打帳單" at bounding box center [37, 57] width 68 height 17
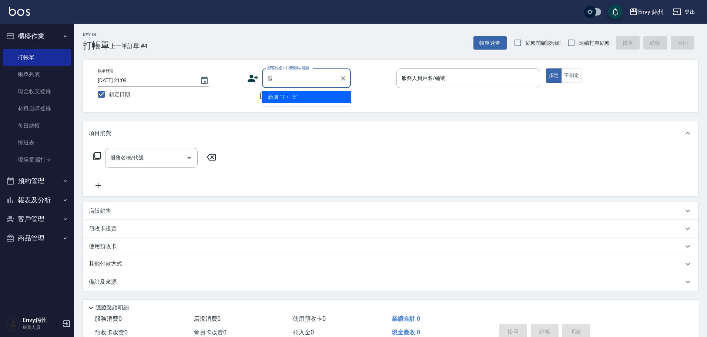
type input "雪"
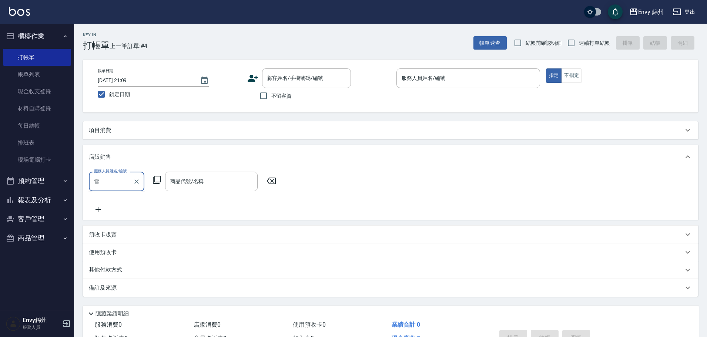
click at [114, 170] on label "服務人員姓名/編號" at bounding box center [110, 171] width 33 height 6
click at [114, 175] on input "雪" at bounding box center [111, 181] width 38 height 13
click at [131, 180] on button "Clear" at bounding box center [136, 181] width 10 height 10
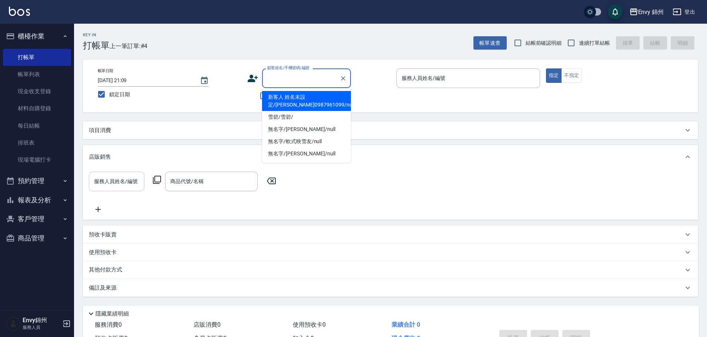
click at [285, 78] on input "顧客姓名/手機號碼/編號" at bounding box center [300, 78] width 71 height 13
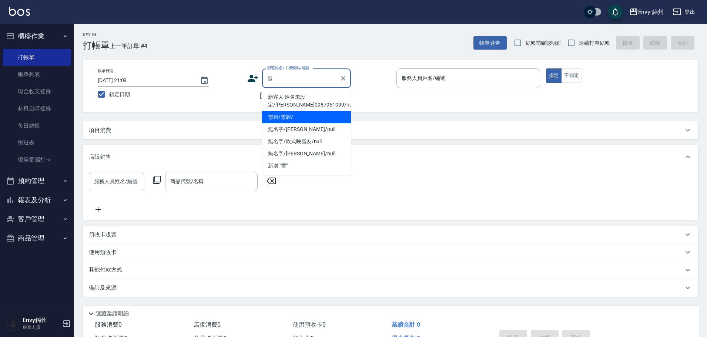
click at [310, 113] on li "雪碧/雪碧/" at bounding box center [306, 117] width 89 height 12
type input "雪碧/雪碧/"
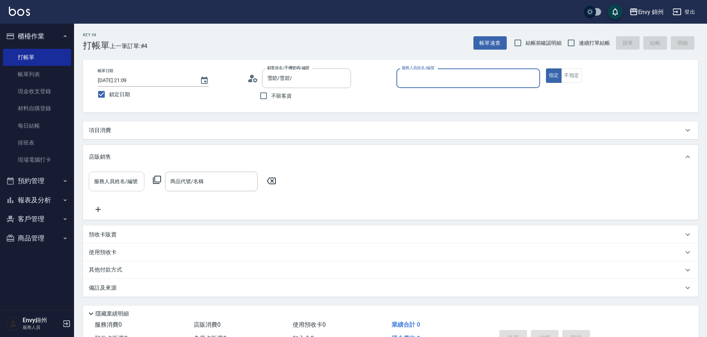
type input "Annie-A"
click at [125, 180] on input "服務人員姓名/編號" at bounding box center [116, 181] width 49 height 13
click at [123, 133] on div "項目消費" at bounding box center [386, 131] width 594 height 8
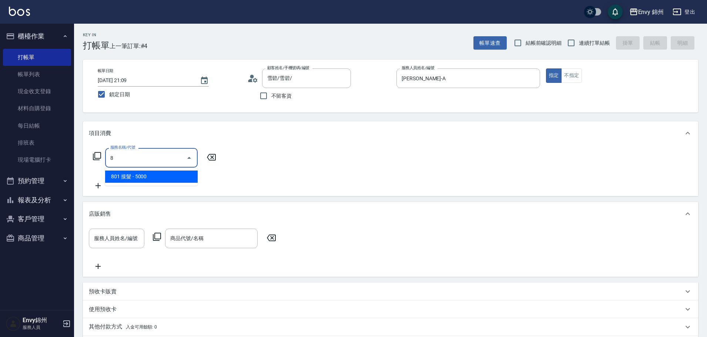
click at [154, 181] on span "801 接髮 - 5000" at bounding box center [151, 177] width 92 height 12
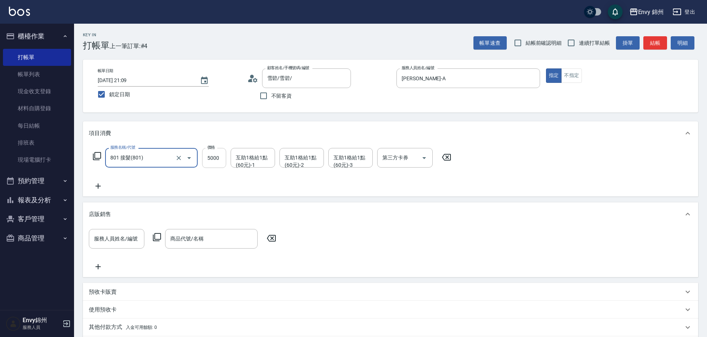
type input "801 接髮(801)"
click at [215, 160] on input "5000" at bounding box center [214, 158] width 24 height 20
type input "3000"
click at [99, 184] on icon at bounding box center [98, 186] width 18 height 9
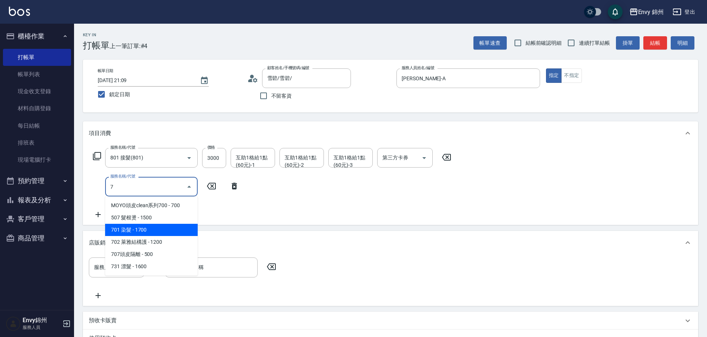
click at [163, 224] on span "701 染髮 - 1700" at bounding box center [151, 230] width 92 height 12
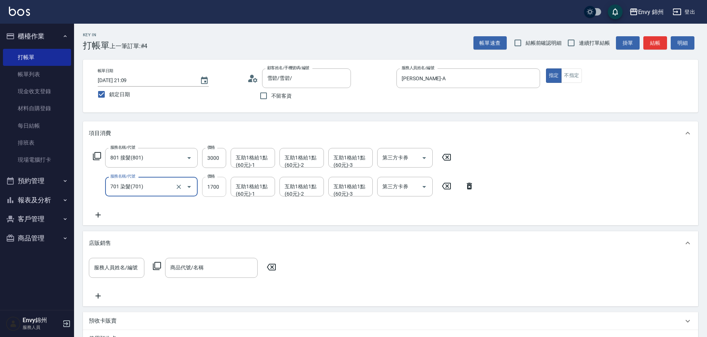
type input "701 染髮(701)"
click at [210, 189] on input "1700" at bounding box center [214, 187] width 24 height 20
type input "999"
click at [243, 157] on div "互助1格給1點(60元)-1 互助1格給1點(60元)-1" at bounding box center [252, 158] width 44 height 20
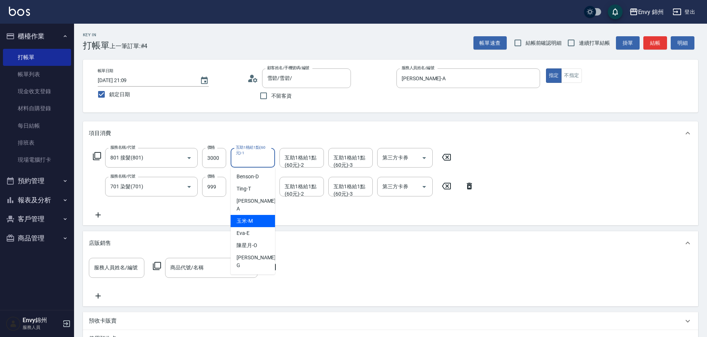
click at [263, 217] on div "玉米 -M" at bounding box center [252, 221] width 44 height 12
type input "玉米-M"
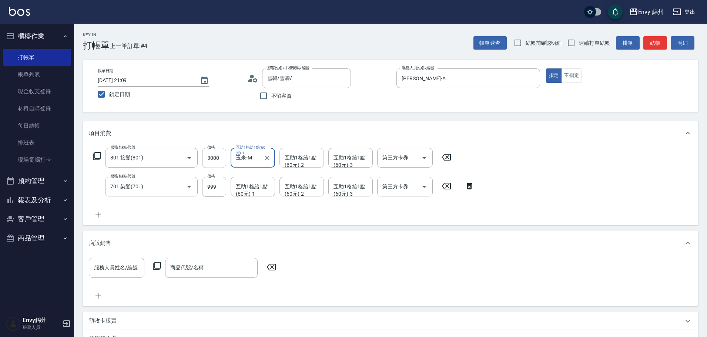
click at [303, 164] on input "互助1格給1點(60元)-2" at bounding box center [302, 157] width 38 height 13
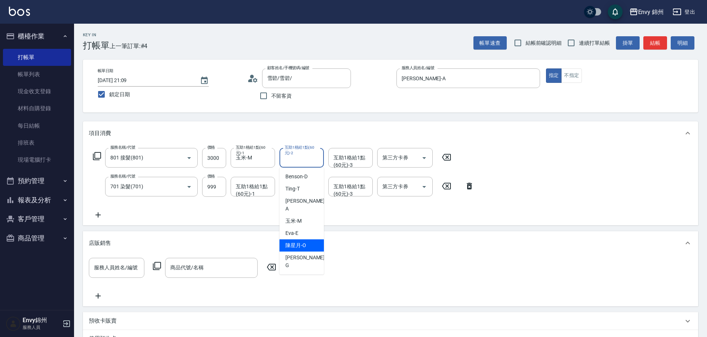
click at [313, 239] on div "陳星月 -O" at bounding box center [301, 245] width 44 height 12
type input "陳星月-O"
click at [358, 156] on div "互助1格給1點(60元)-3 互助1格給1點(60元)-3" at bounding box center [350, 158] width 44 height 20
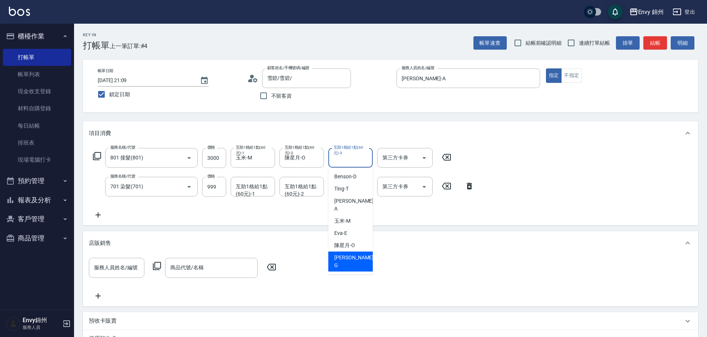
click at [361, 252] on div "杉杉 -G" at bounding box center [350, 262] width 44 height 20
type input "杉杉-G"
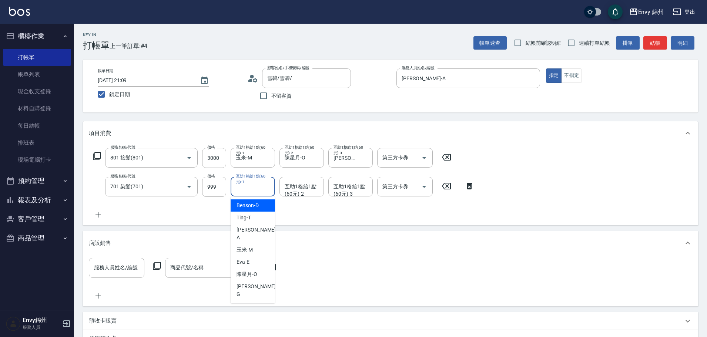
click at [257, 188] on div "互助1格給1點(60元)-1 互助1格給1點(60元)-1" at bounding box center [252, 187] width 44 height 20
drag, startPoint x: 263, startPoint y: 243, endPoint x: 210, endPoint y: 223, distance: 56.6
click at [263, 244] on div "玉米 -M" at bounding box center [252, 250] width 44 height 12
type input "玉米-M"
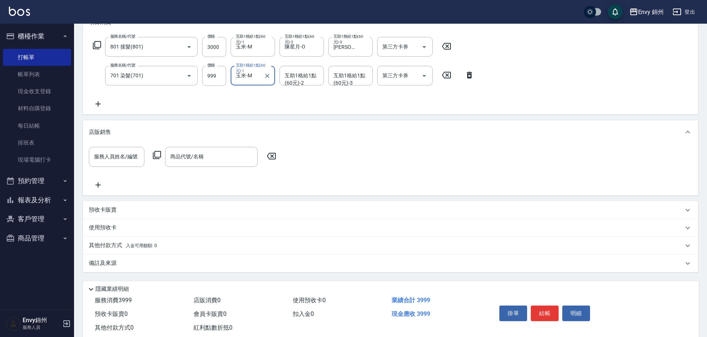
scroll to position [130, 0]
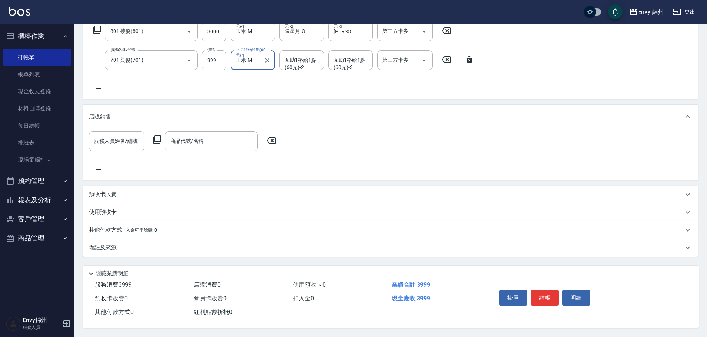
click at [242, 245] on div "備註及來源" at bounding box center [386, 248] width 594 height 8
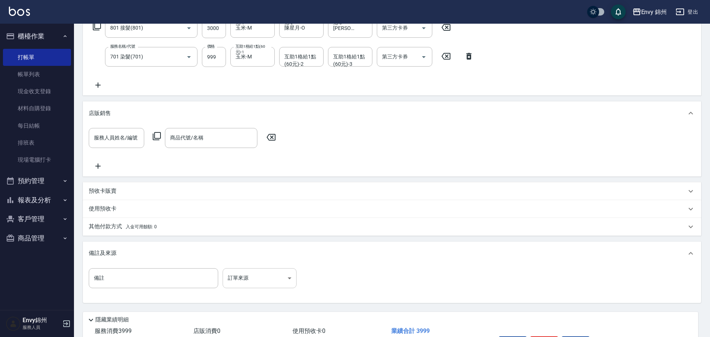
click at [245, 282] on body "Envy 錦州 登出 櫃檯作業 打帳單 帳單列表 現金收支登錄 材料自購登錄 每日結帳 排班表 現場電腦打卡 預約管理 預約管理 單日預約紀錄 單週預約紀錄 …" at bounding box center [355, 126] width 710 height 513
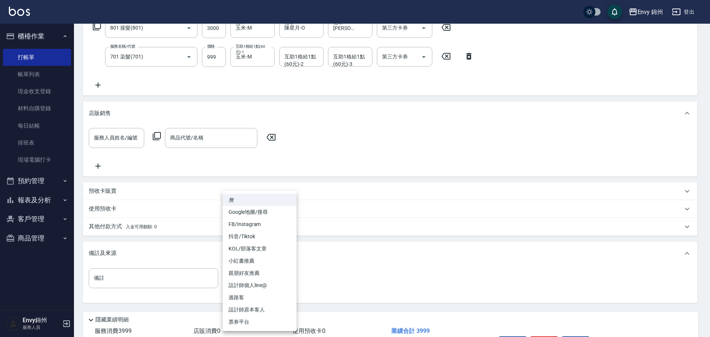
click at [263, 309] on li "設計師原本客人" at bounding box center [260, 310] width 74 height 12
type input "設計師原本客人"
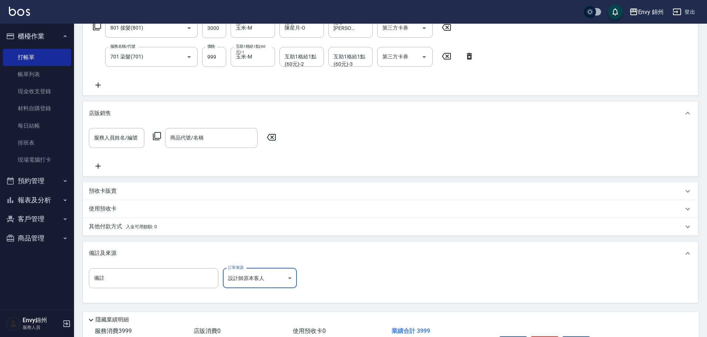
scroll to position [179, 0]
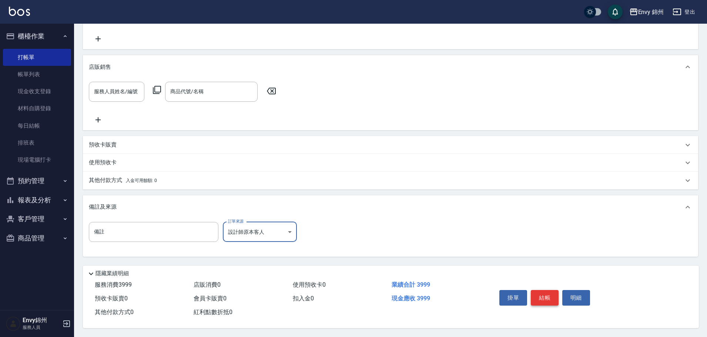
click at [543, 293] on button "結帳" at bounding box center [545, 298] width 28 height 16
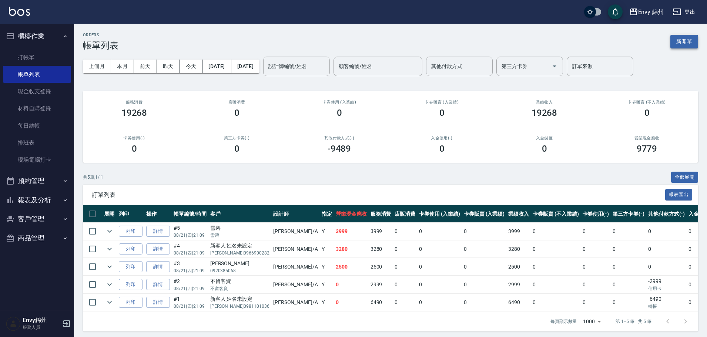
click at [688, 39] on button "新開單" at bounding box center [684, 42] width 28 height 14
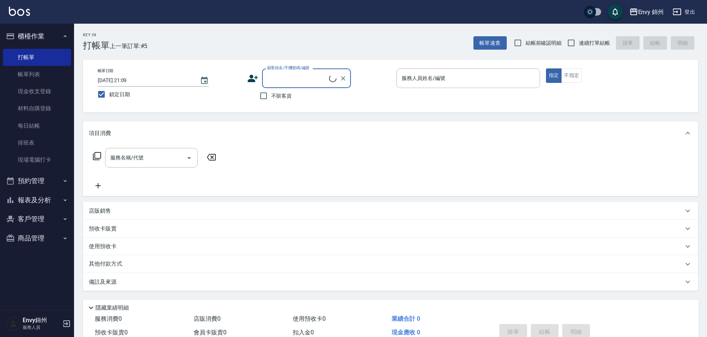
click at [284, 93] on span "不留客資" at bounding box center [281, 96] width 21 height 8
click at [271, 93] on input "不留客資" at bounding box center [264, 96] width 16 height 16
checkbox input "true"
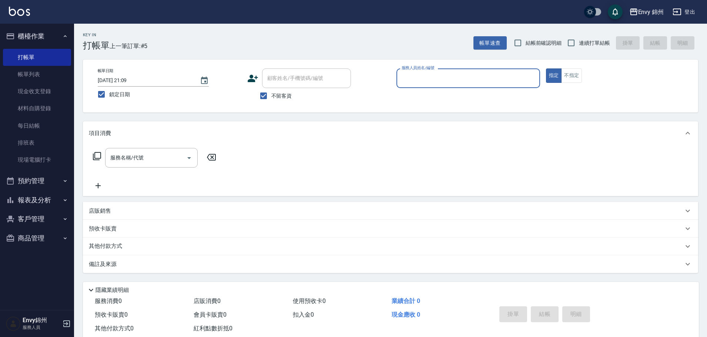
click at [411, 87] on div "服務人員姓名/編號" at bounding box center [468, 78] width 144 height 20
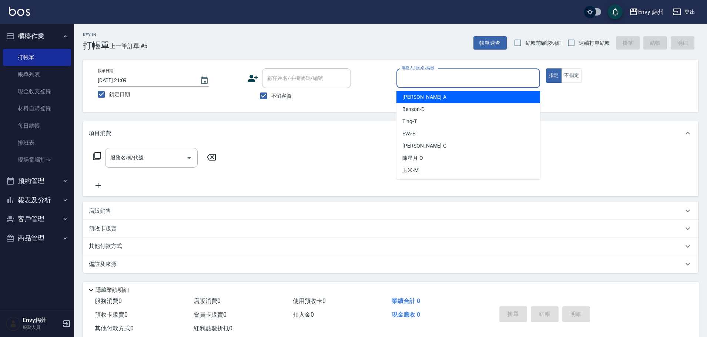
click at [419, 95] on span "Annie -A" at bounding box center [424, 97] width 44 height 8
type input "Annie-A"
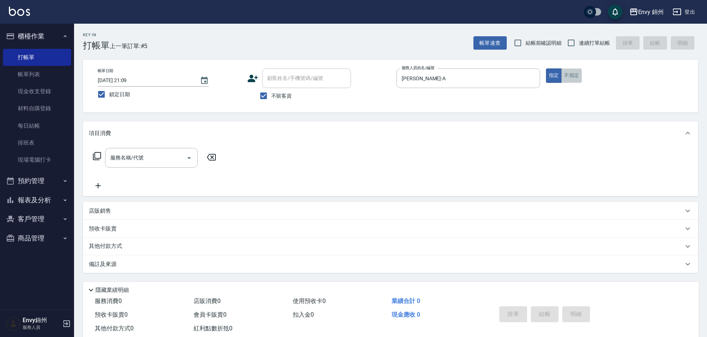
click at [581, 73] on button "不指定" at bounding box center [571, 75] width 21 height 14
click at [145, 164] on input "服務名稱/代號" at bounding box center [145, 157] width 75 height 13
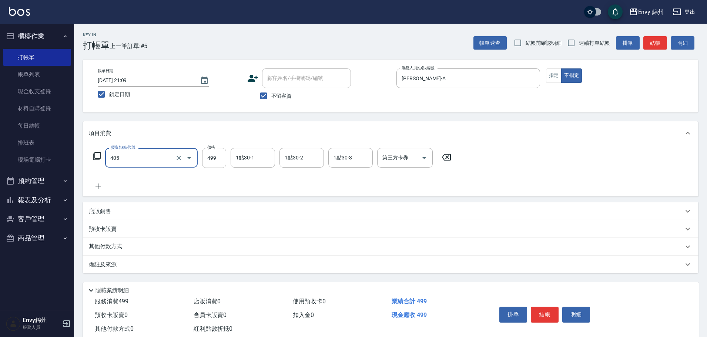
type input "MOYO頭皮clean系列499(405)"
type input "599"
type input "玉米-M"
click at [122, 266] on div "備註及來源" at bounding box center [386, 265] width 594 height 8
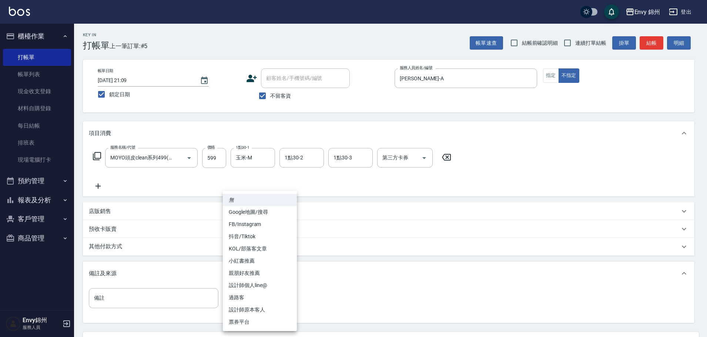
click at [258, 301] on body "Envy 錦州 登出 櫃檯作業 打帳單 帳單列表 現金收支登錄 材料自購登錄 每日結帳 排班表 現場電腦打卡 預約管理 預約管理 單日預約紀錄 單週預約紀錄 …" at bounding box center [353, 201] width 707 height 403
click at [271, 300] on li "過路客" at bounding box center [260, 298] width 74 height 12
type input "過路客"
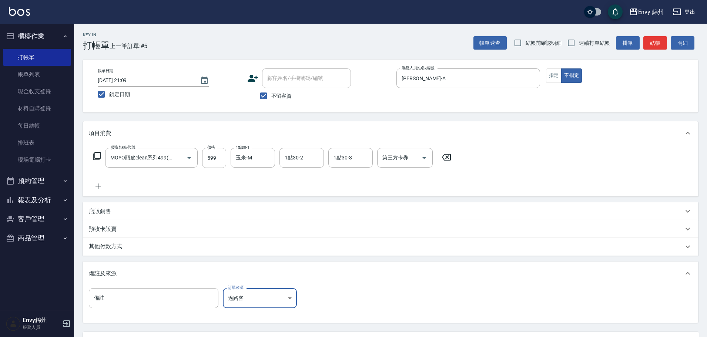
scroll to position [70, 0]
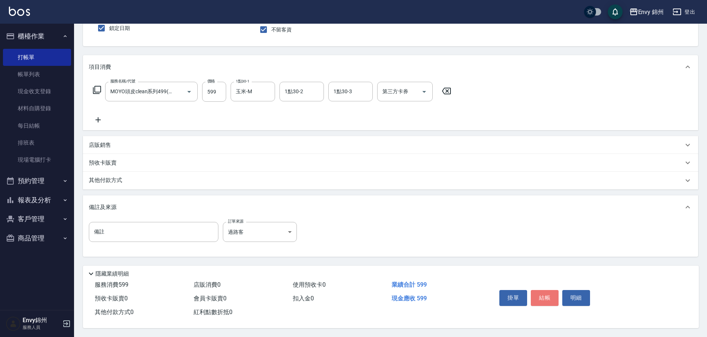
click at [543, 290] on button "結帳" at bounding box center [545, 298] width 28 height 16
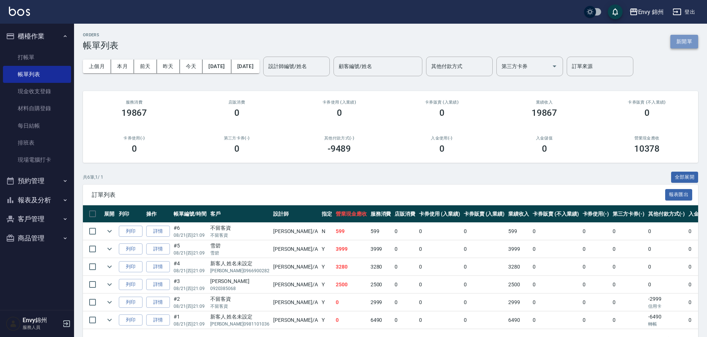
click at [692, 42] on button "新開單" at bounding box center [684, 42] width 28 height 14
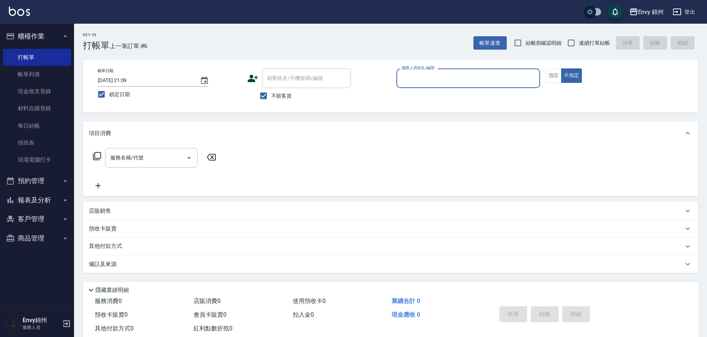
click at [420, 82] on input "服務人員姓名/編號" at bounding box center [468, 78] width 137 height 13
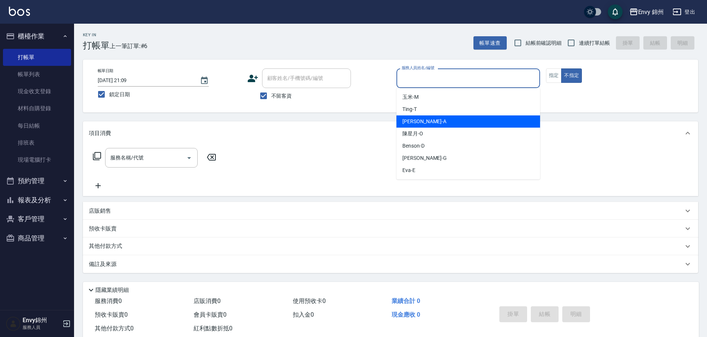
click at [432, 125] on div "Annie -A" at bounding box center [468, 121] width 144 height 12
type input "Annie-A"
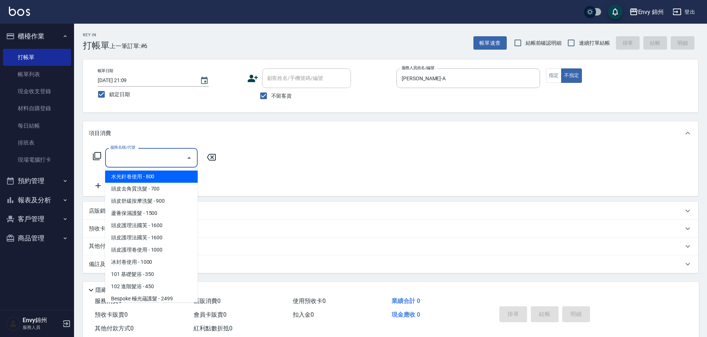
click at [159, 154] on input "服務名稱/代號" at bounding box center [145, 157] width 75 height 13
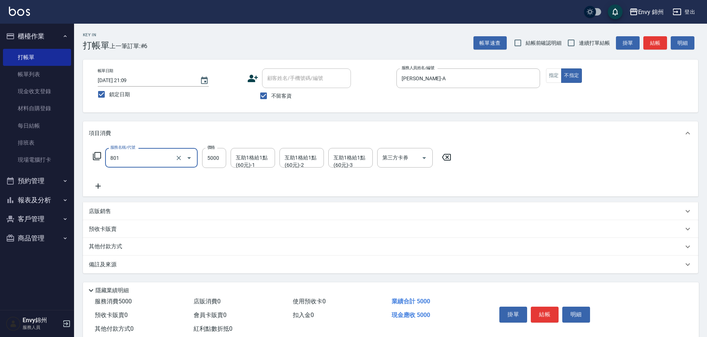
type input "801 接髮(801)"
type input "1049"
click at [257, 158] on div "互助1格給1點(60元)-1 互助1格給1點(60元)-1" at bounding box center [252, 158] width 44 height 20
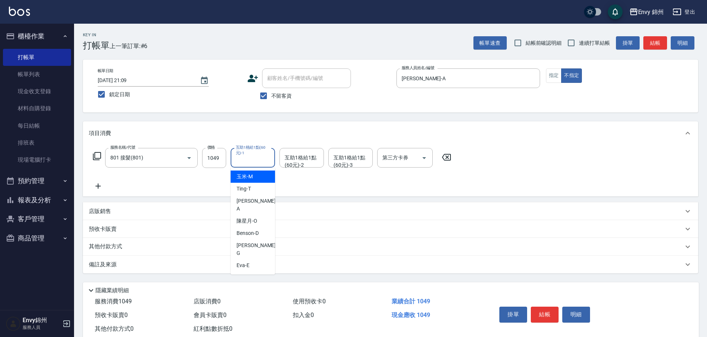
type input "玉米-M"
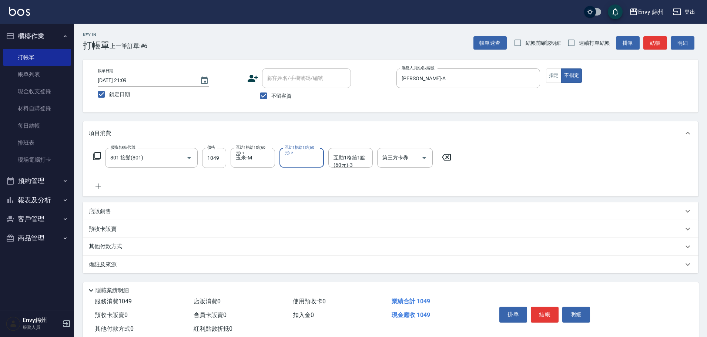
click at [112, 266] on p "備註及來源" at bounding box center [103, 265] width 28 height 8
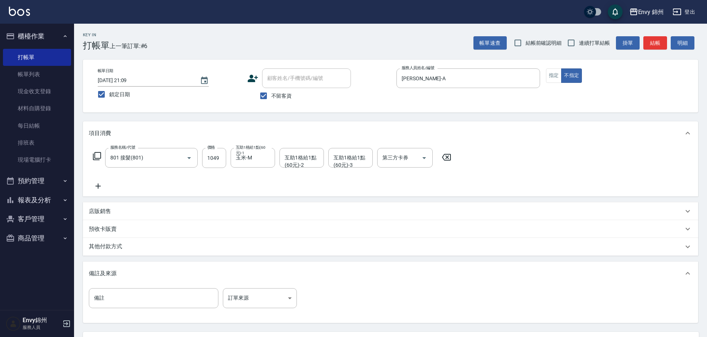
click at [125, 248] on p "其他付款方式" at bounding box center [107, 247] width 37 height 8
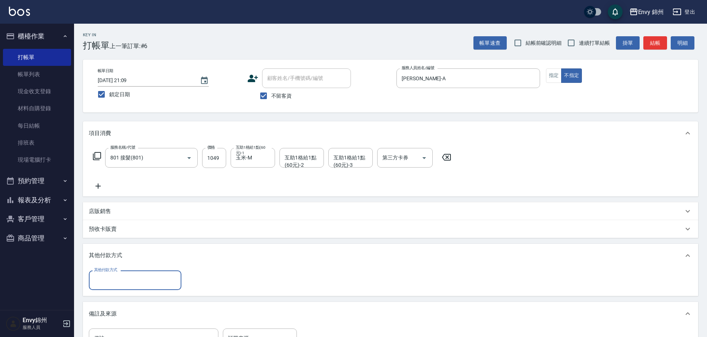
click at [116, 274] on input "其他付款方式" at bounding box center [135, 280] width 86 height 13
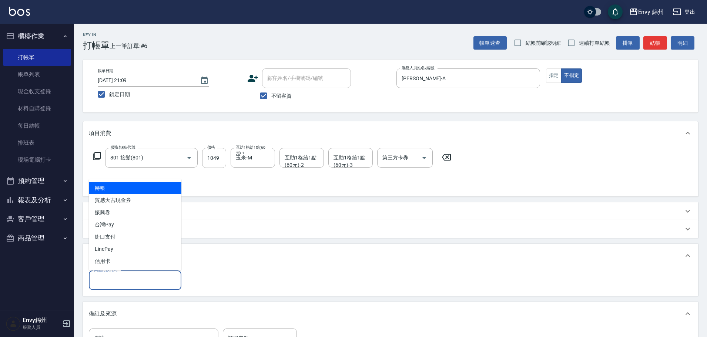
click at [115, 188] on span "轉帳" at bounding box center [135, 188] width 92 height 12
type input "轉帳"
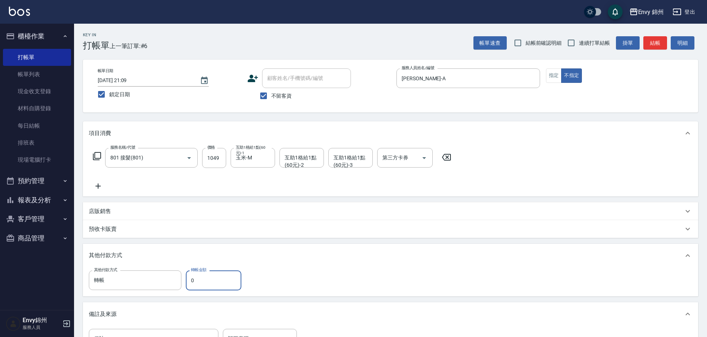
drag, startPoint x: 205, startPoint y: 284, endPoint x: 182, endPoint y: 284, distance: 23.3
click at [182, 284] on div "其他付款方式 轉帳 其他付款方式 轉帳金額 0 轉帳金額" at bounding box center [167, 280] width 157 height 20
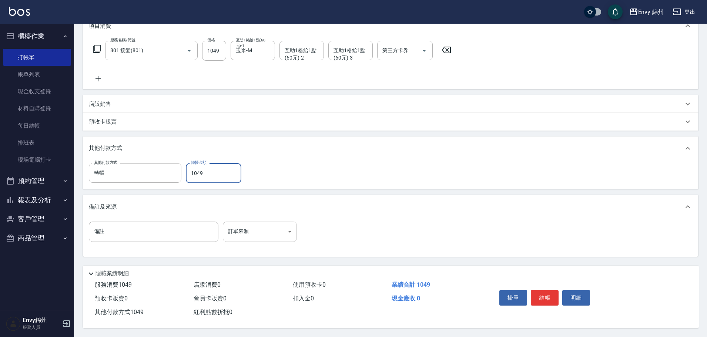
type input "1049"
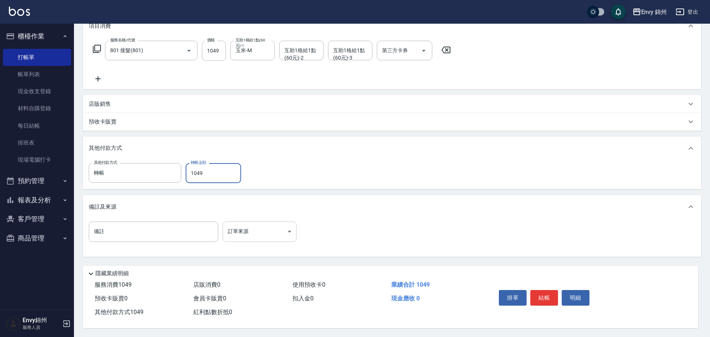
click at [252, 232] on body "Envy 錦州 登出 櫃檯作業 打帳單 帳單列表 現金收支登錄 材料自購登錄 每日結帳 排班表 現場電腦打卡 預約管理 預約管理 單日預約紀錄 單週預約紀錄 …" at bounding box center [355, 115] width 710 height 444
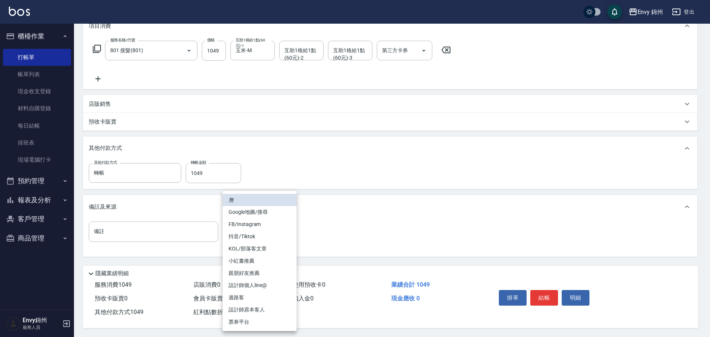
click at [275, 300] on li "過路客" at bounding box center [260, 298] width 74 height 12
type input "過路客"
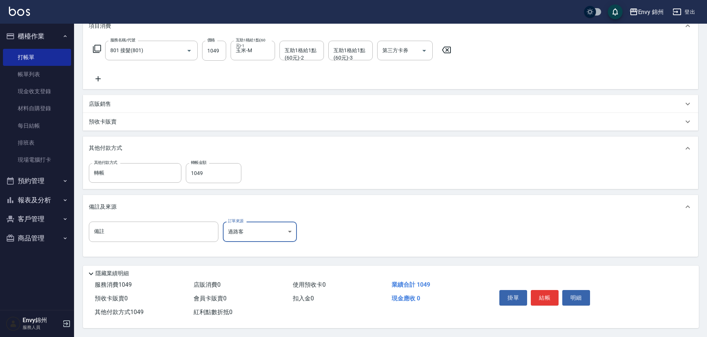
click at [542, 296] on button "結帳" at bounding box center [545, 298] width 28 height 16
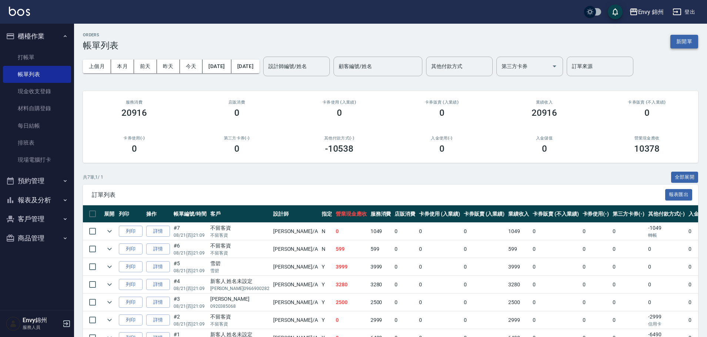
click at [688, 47] on button "新開單" at bounding box center [684, 42] width 28 height 14
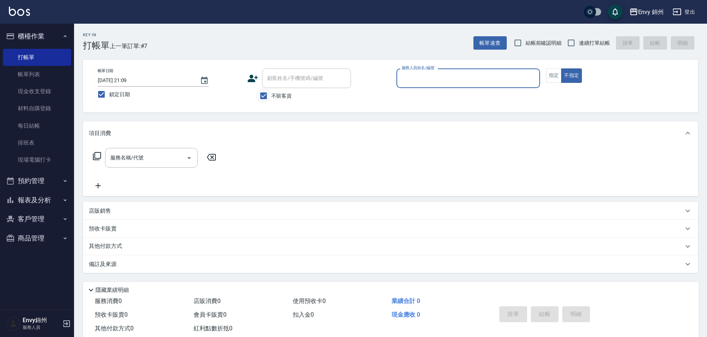
drag, startPoint x: 266, startPoint y: 91, endPoint x: 262, endPoint y: 88, distance: 5.0
click at [265, 91] on input "不留客資" at bounding box center [264, 96] width 16 height 16
checkbox input "false"
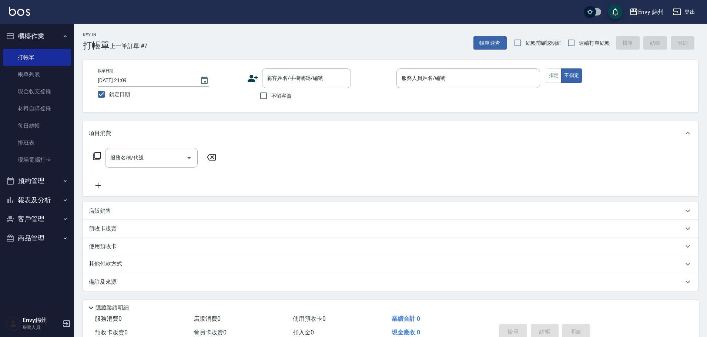
click at [255, 77] on icon at bounding box center [253, 78] width 10 height 7
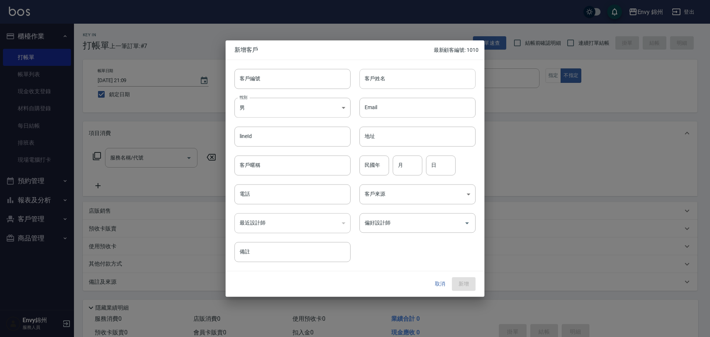
click at [403, 83] on input "客戶姓名" at bounding box center [418, 79] width 116 height 20
type input "t"
type input "陳育緯"
click at [297, 109] on body "Envy 錦州 登出 櫃檯作業 打帳單 帳單列表 現金收支登錄 材料自購登錄 每日結帳 排班表 現場電腦打卡 預約管理 預約管理 單日預約紀錄 單週預約紀錄 …" at bounding box center [355, 185] width 710 height 371
click at [268, 185] on div at bounding box center [355, 168] width 710 height 337
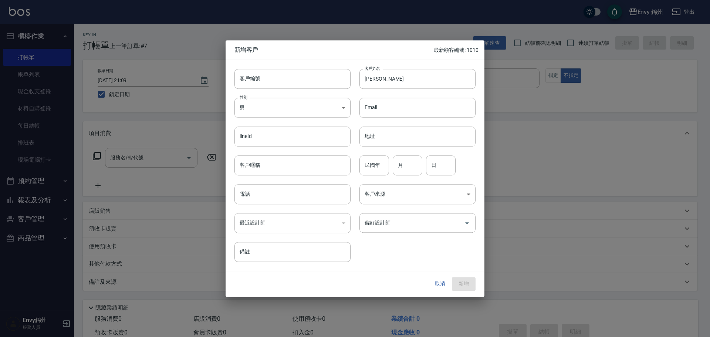
click at [266, 190] on div "未知 男 女" at bounding box center [355, 168] width 710 height 337
click at [266, 190] on input "電話" at bounding box center [293, 194] width 116 height 20
type input "0911561550"
click at [377, 164] on input "民國年" at bounding box center [375, 165] width 30 height 20
type input "83"
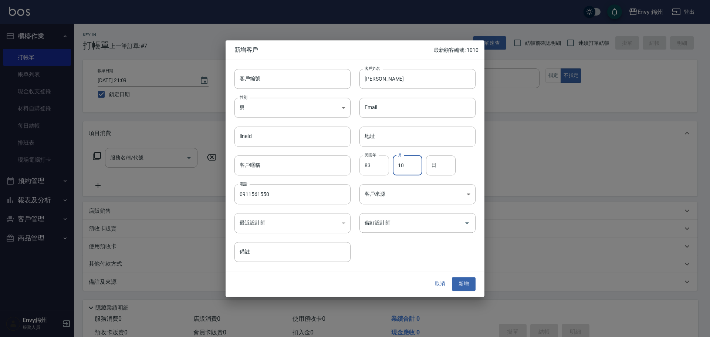
type input "10"
type input "14"
click at [381, 200] on body "Envy 錦州 登出 櫃檯作業 打帳單 帳單列表 現金收支登錄 材料自購登錄 每日結帳 排班表 現場電腦打卡 預約管理 預約管理 單日預約紀錄 單週預約紀錄 …" at bounding box center [355, 185] width 710 height 371
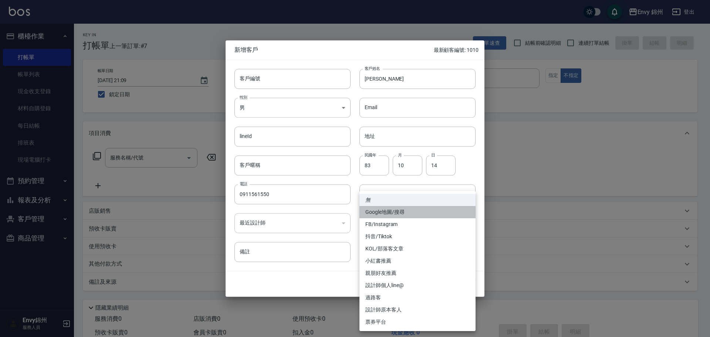
click at [400, 211] on li "Google地圖/搜尋" at bounding box center [418, 212] width 116 height 12
type input "Google地圖/搜尋"
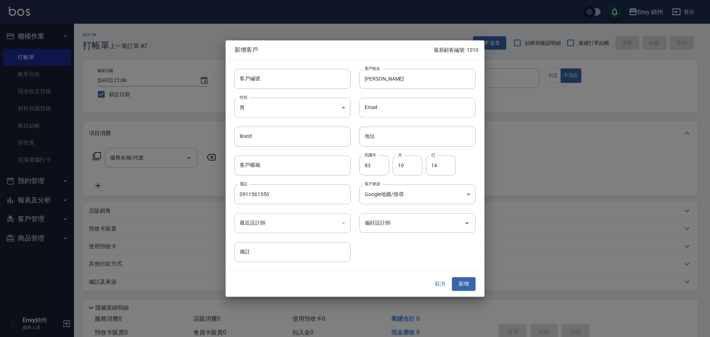
click at [413, 227] on input "偏好設計師" at bounding box center [412, 222] width 98 height 13
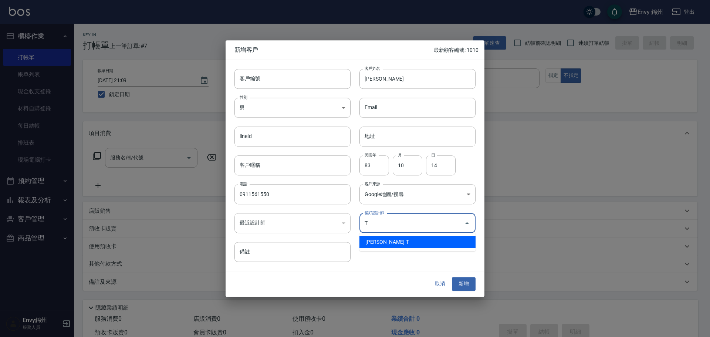
click at [405, 241] on li "潘昀廷-T" at bounding box center [418, 242] width 116 height 12
type input "潘昀廷"
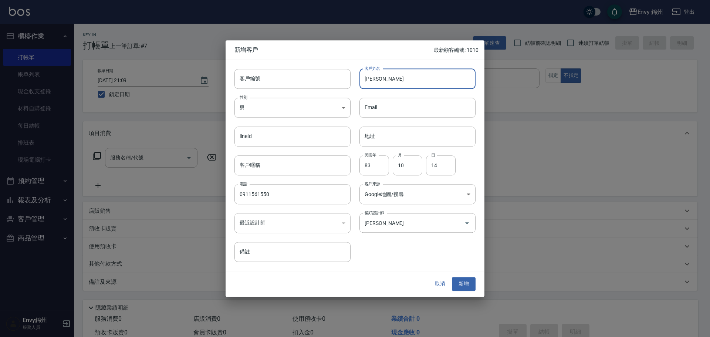
click at [402, 83] on input "陳育緯" at bounding box center [418, 79] width 116 height 20
click at [469, 280] on button "新增" at bounding box center [464, 284] width 24 height 14
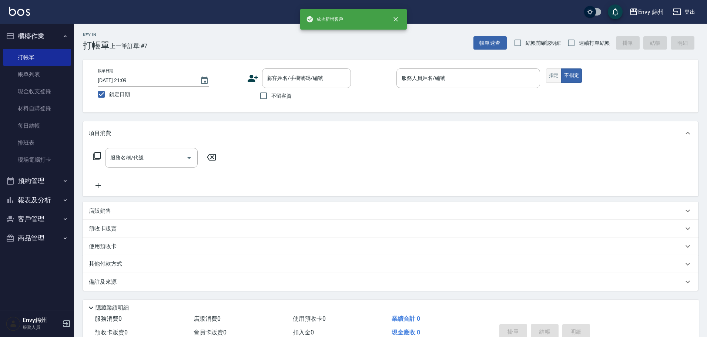
click at [556, 73] on button "指定" at bounding box center [554, 75] width 16 height 14
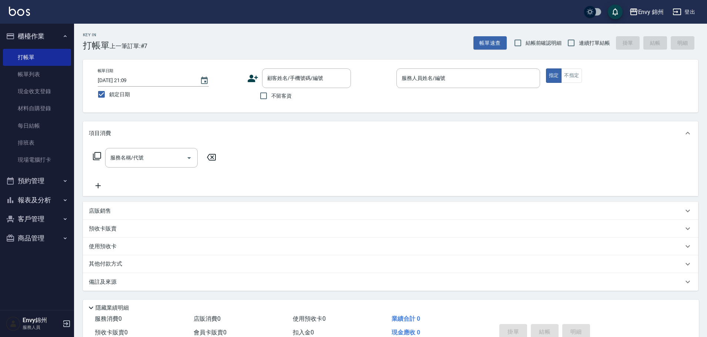
click at [583, 78] on div "指定 不指定" at bounding box center [618, 75] width 144 height 14
click at [567, 77] on button "不指定" at bounding box center [571, 75] width 21 height 14
click at [289, 100] on label "不留客資" at bounding box center [274, 96] width 36 height 16
click at [271, 100] on input "不留客資" at bounding box center [264, 96] width 16 height 16
checkbox input "true"
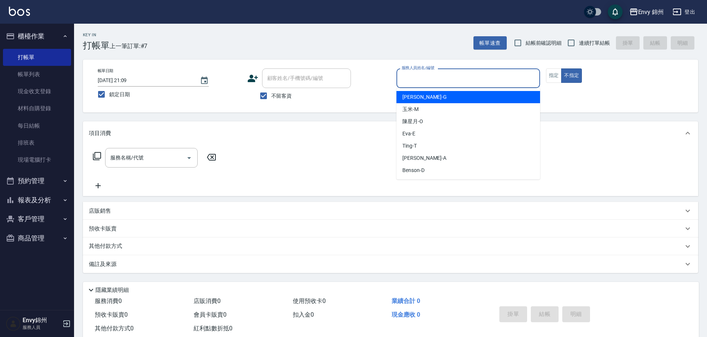
click at [468, 79] on input "服務人員姓名/編號" at bounding box center [468, 78] width 137 height 13
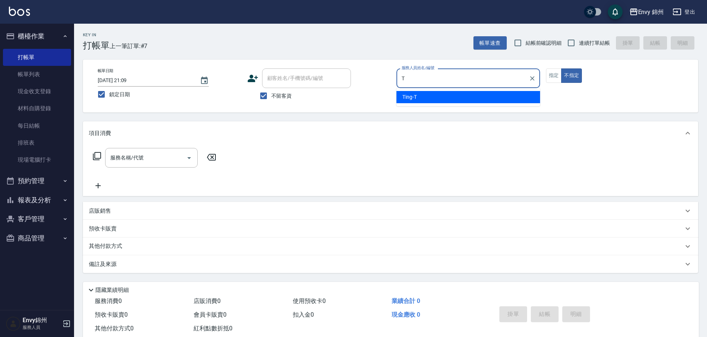
click at [457, 97] on div "Ting -T" at bounding box center [468, 97] width 144 height 12
click at [114, 167] on div "服務名稱/代號" at bounding box center [151, 158] width 92 height 20
type input "Ting-T"
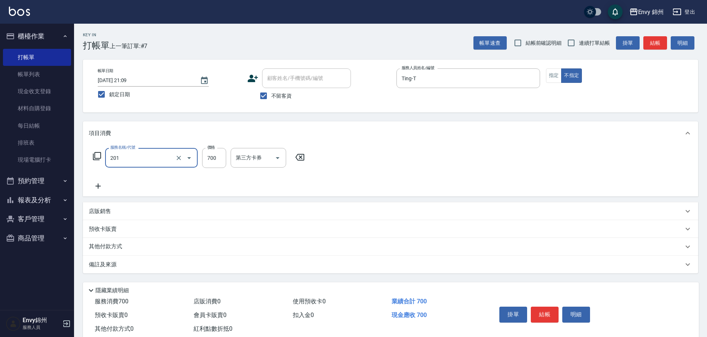
type input "201 剪髮(201)"
type input "200"
drag, startPoint x: 141, startPoint y: 263, endPoint x: 149, endPoint y: 263, distance: 8.1
click at [141, 263] on div "備註及來源" at bounding box center [386, 265] width 594 height 8
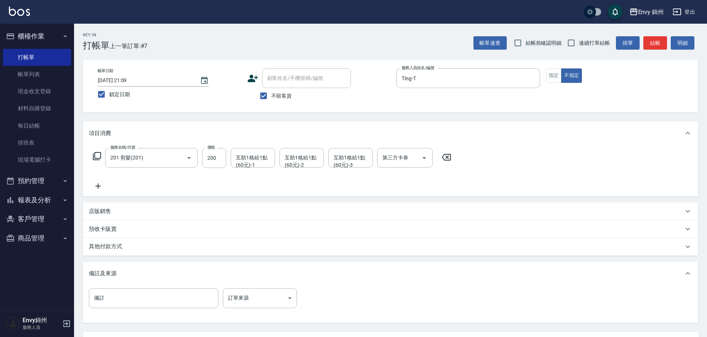
click at [251, 288] on div "備註 備註 訂單來源 ​ 訂單來源" at bounding box center [390, 304] width 615 height 38
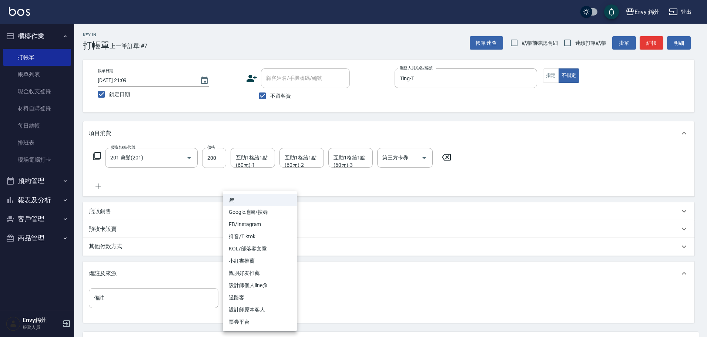
click at [261, 294] on body "Envy 錦州 登出 櫃檯作業 打帳單 帳單列表 現金收支登錄 材料自購登錄 每日結帳 排班表 現場電腦打卡 預約管理 預約管理 單日預約紀錄 單週預約紀錄 …" at bounding box center [353, 201] width 707 height 403
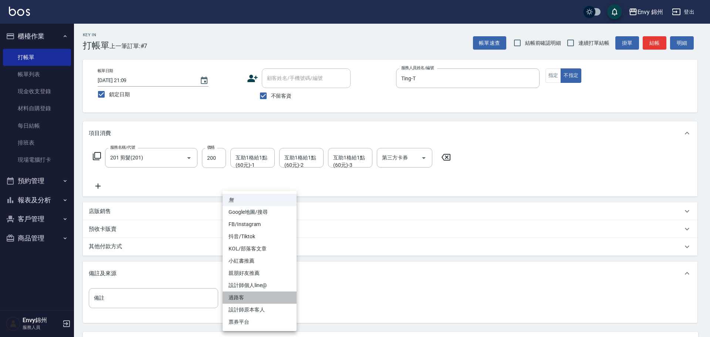
click at [265, 297] on li "過路客" at bounding box center [260, 298] width 74 height 12
type input "過路客"
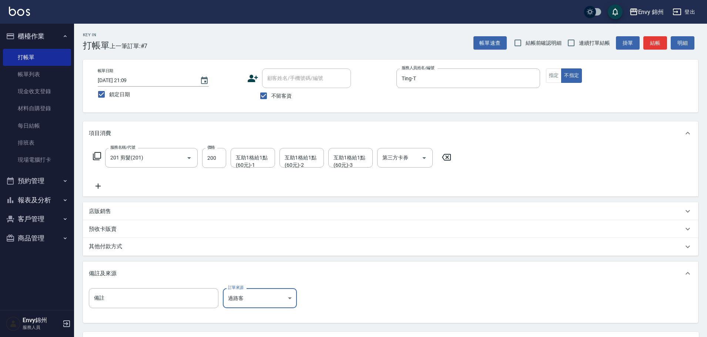
scroll to position [70, 0]
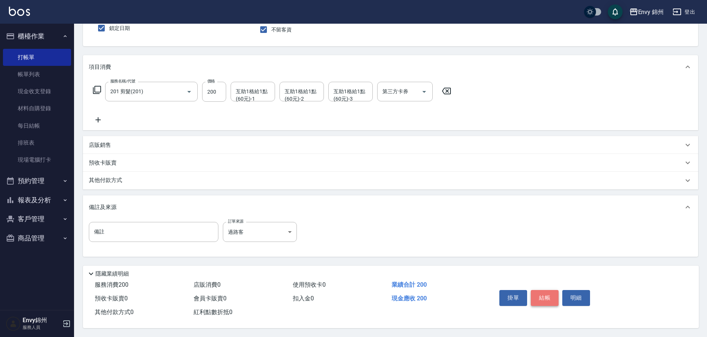
click at [552, 290] on button "結帳" at bounding box center [545, 298] width 28 height 16
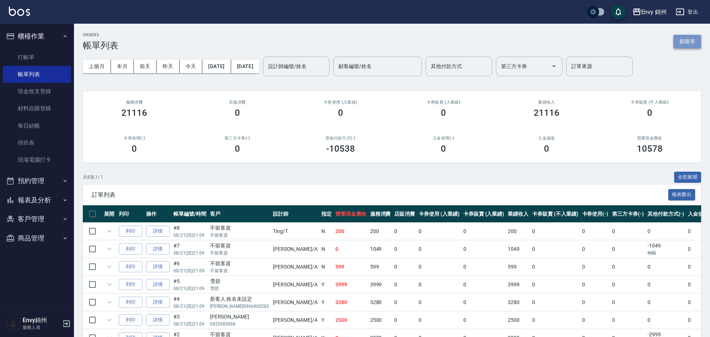
click at [690, 39] on button "新開單" at bounding box center [688, 42] width 28 height 14
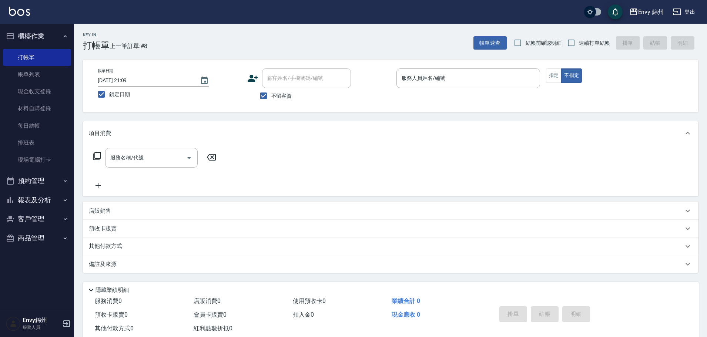
click at [275, 101] on label "不留客資" at bounding box center [274, 96] width 36 height 16
click at [271, 101] on input "不留客資" at bounding box center [264, 96] width 16 height 16
checkbox input "false"
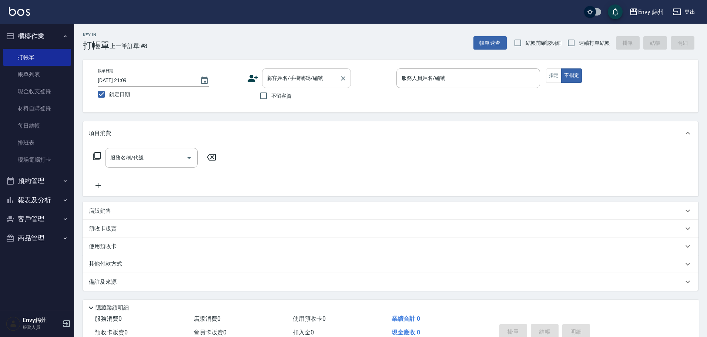
click at [299, 83] on input "顧客姓名/手機號碼/編號" at bounding box center [300, 78] width 71 height 13
paste input "陳育緯"
click at [318, 98] on ul "陳育緯/0911561550/ 新增 "陳育緯"" at bounding box center [306, 103] width 89 height 30
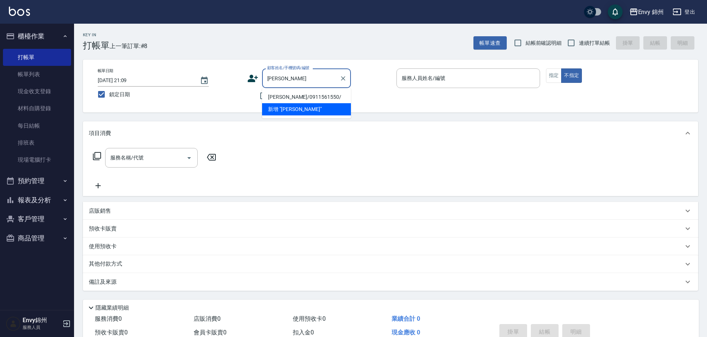
click at [319, 94] on li "陳育緯/0911561550/" at bounding box center [306, 97] width 89 height 12
type input "陳育緯/0911561550/"
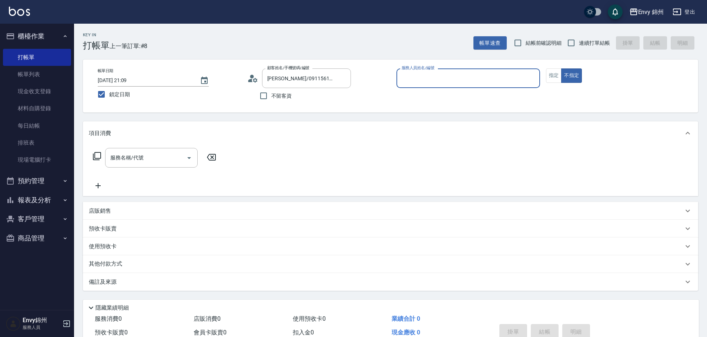
type input "Ting-T"
click at [557, 80] on button "指定" at bounding box center [554, 75] width 16 height 14
drag, startPoint x: 112, startPoint y: 172, endPoint x: 121, endPoint y: 161, distance: 13.8
click at [116, 167] on div "服務名稱/代號 服務名稱/代號" at bounding box center [155, 169] width 132 height 42
click at [121, 161] on input "服務名稱/代號" at bounding box center [145, 157] width 75 height 13
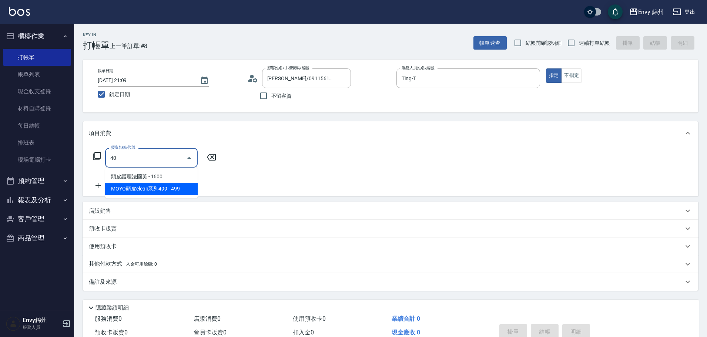
type input "4"
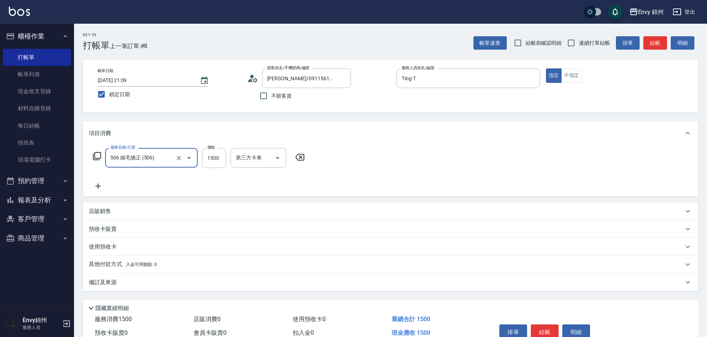
type input "506 縮毛矯正 (506)"
type input "2000"
type input "杉杉-G"
click at [121, 284] on div "備註及來源" at bounding box center [386, 283] width 594 height 8
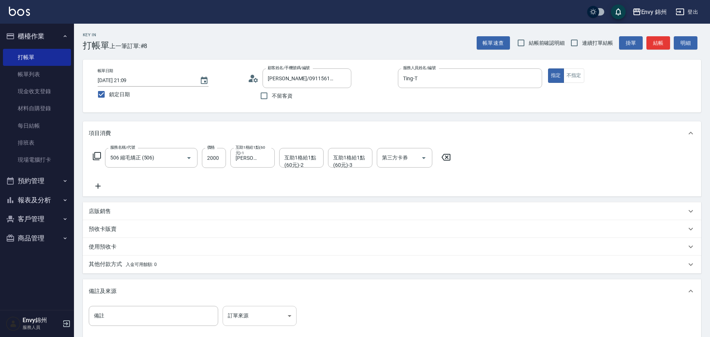
click at [255, 310] on body "Envy 錦州 登出 櫃檯作業 打帳單 帳單列表 現金收支登錄 材料自購登錄 每日結帳 排班表 現場電腦打卡 預約管理 預約管理 單日預約紀錄 單週預約紀錄 …" at bounding box center [355, 210] width 710 height 421
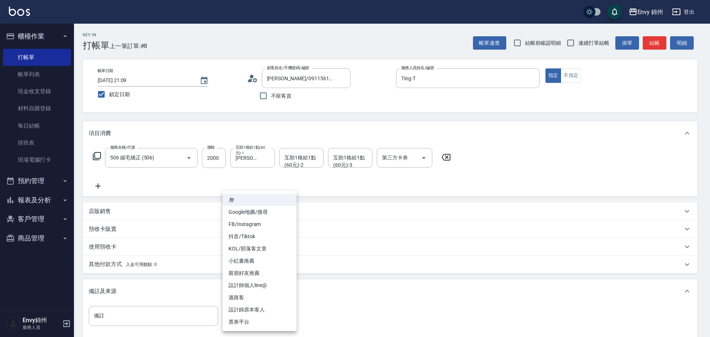
click at [305, 163] on div at bounding box center [355, 168] width 710 height 337
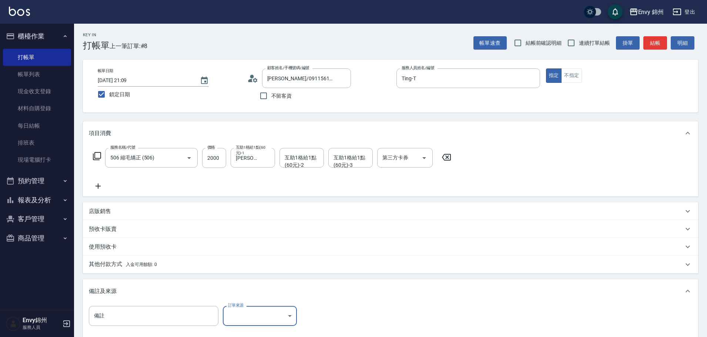
click at [304, 158] on div "無 Google地圖/搜尋 FB/Instagram 抖音/Tiktok KOL/部落客文章 小紅書推薦 親朋好友推薦 設計師個人line@ 過路客 設計師原…" at bounding box center [353, 168] width 707 height 337
click at [302, 159] on div "互助1格給1點(60元)-2 互助1格給1點(60元)-2" at bounding box center [301, 158] width 44 height 20
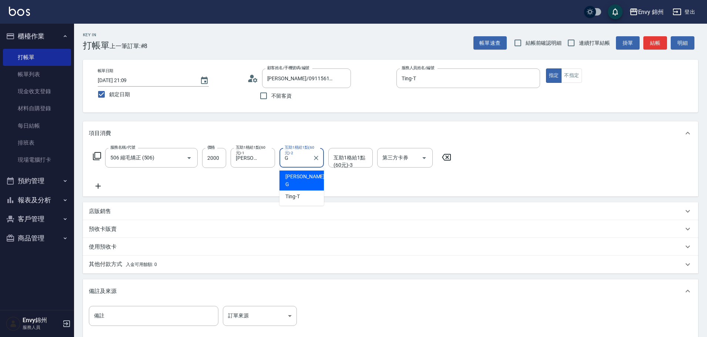
click at [302, 179] on div "杉杉 -G" at bounding box center [301, 181] width 44 height 20
type input "杉杉-G"
click at [260, 314] on body "Envy 錦州 登出 櫃檯作業 打帳單 帳單列表 現金收支登錄 材料自購登錄 每日結帳 排班表 現場電腦打卡 預約管理 預約管理 單日預約紀錄 單週預約紀錄 …" at bounding box center [353, 210] width 707 height 421
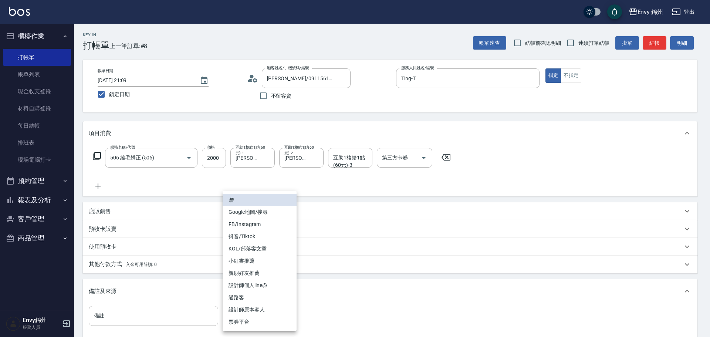
click at [268, 216] on li "Google地圖/搜尋" at bounding box center [260, 212] width 74 height 12
type input "Google地圖/搜尋"
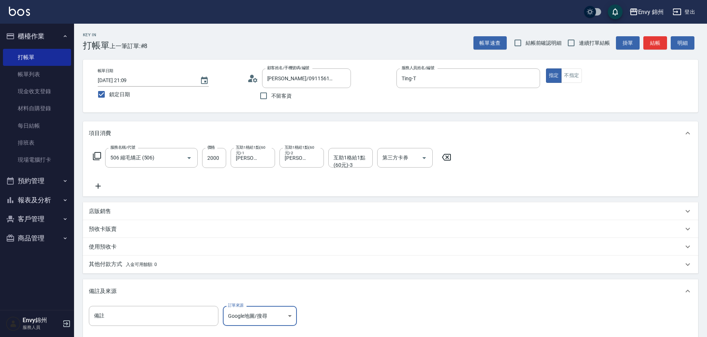
scroll to position [87, 0]
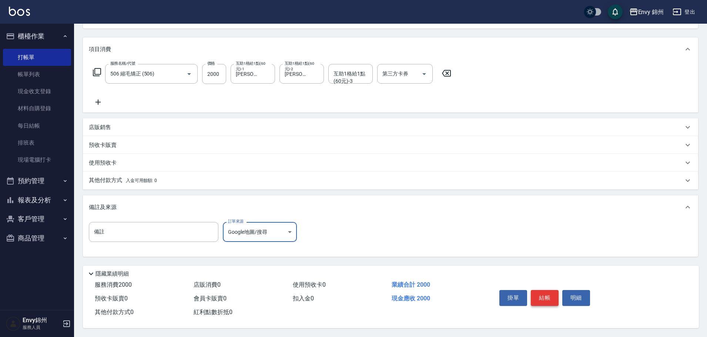
click at [543, 291] on button "結帳" at bounding box center [545, 298] width 28 height 16
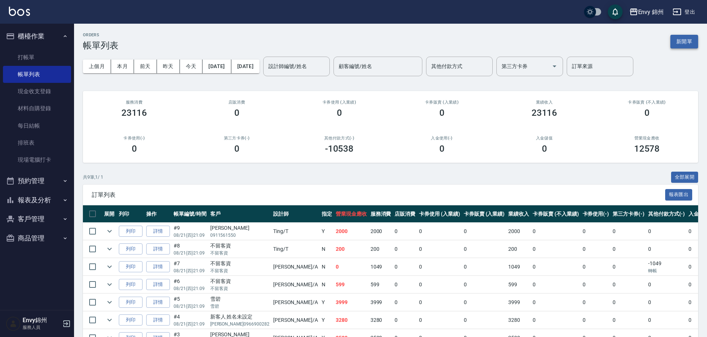
click at [685, 38] on button "新開單" at bounding box center [684, 42] width 28 height 14
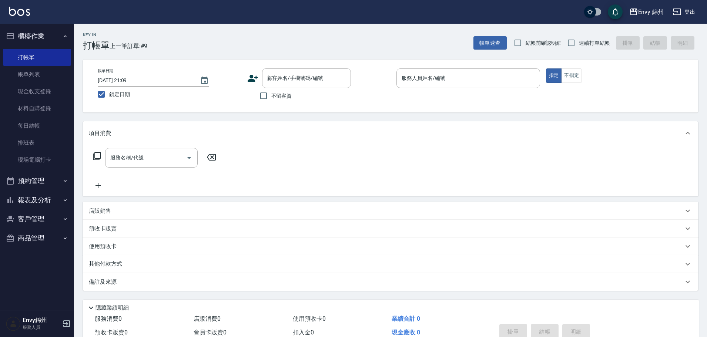
click at [260, 81] on div "顧客姓名/手機號碼/編號 顧客姓名/手機號碼/編號" at bounding box center [319, 78] width 144 height 20
click at [257, 79] on icon at bounding box center [252, 78] width 11 height 11
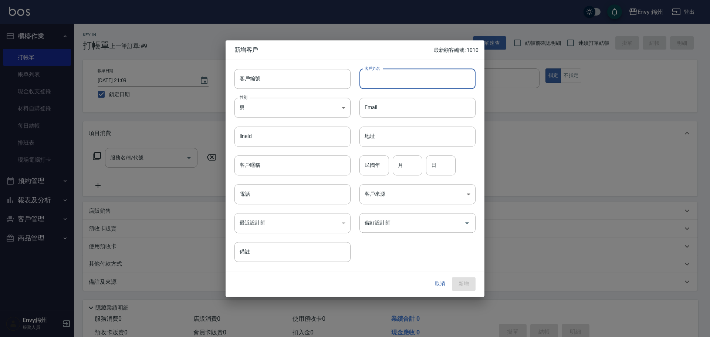
click at [390, 83] on input "客戶姓名" at bounding box center [418, 79] width 116 height 20
type input "周汝靜"
click at [276, 113] on body "Envy 錦州 登出 櫃檯作業 打帳單 帳單列表 現金收支登錄 材料自購登錄 每日結帳 排班表 現場電腦打卡 預約管理 預約管理 單日預約紀錄 單週預約紀錄 …" at bounding box center [355, 185] width 710 height 371
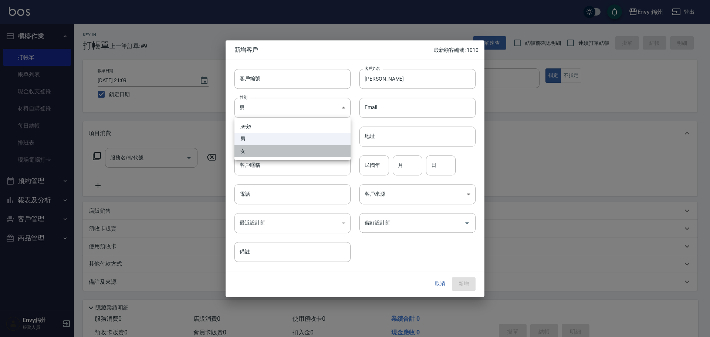
click at [262, 152] on li "女" at bounding box center [293, 151] width 116 height 12
type input "FEMALE"
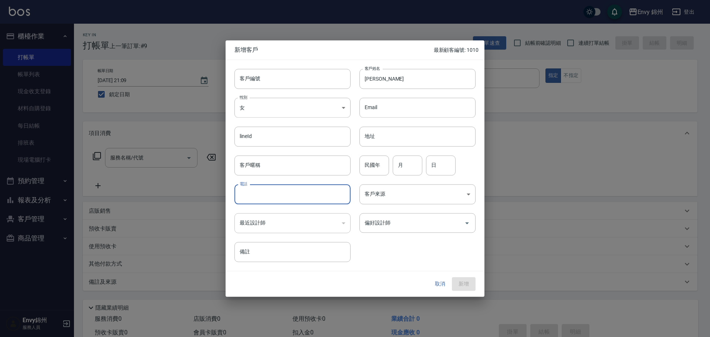
click at [277, 188] on input "電話" at bounding box center [293, 194] width 116 height 20
type input "0970700135"
drag, startPoint x: 388, startPoint y: 154, endPoint x: 385, endPoint y: 158, distance: 4.7
click at [387, 156] on div "民國年 民國年 月 月 日 日" at bounding box center [413, 161] width 125 height 29
drag, startPoint x: 382, startPoint y: 161, endPoint x: 385, endPoint y: 165, distance: 5.3
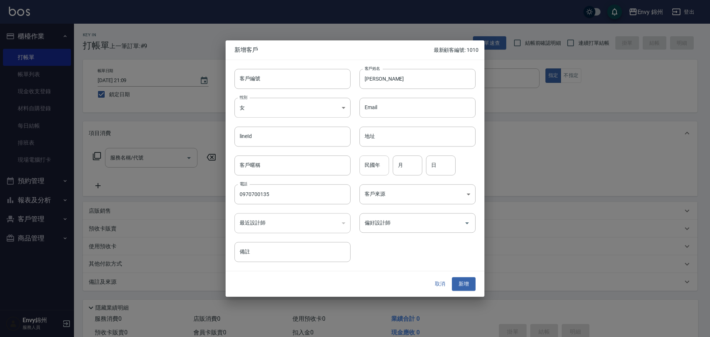
click at [381, 162] on input "民國年" at bounding box center [375, 165] width 30 height 20
type input "4"
type input "16"
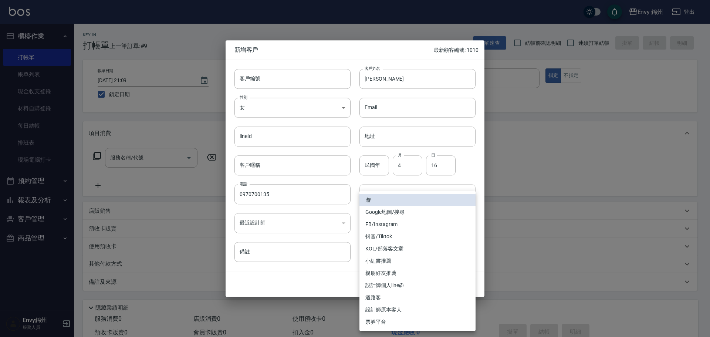
click at [386, 185] on body "Envy 錦州 登出 櫃檯作業 打帳單 帳單列表 現金收支登錄 材料自購登錄 每日結帳 排班表 現場電腦打卡 預約管理 預約管理 單日預約紀錄 單週預約紀錄 …" at bounding box center [355, 185] width 710 height 371
click at [382, 215] on li "Google地圖/搜尋" at bounding box center [418, 212] width 116 height 12
type input "Google地圖/搜尋"
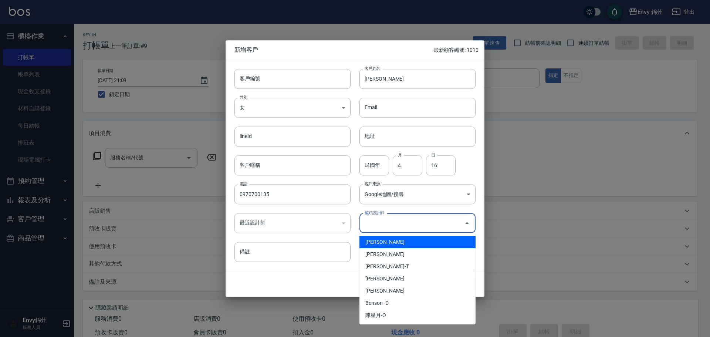
click at [404, 218] on input "偏好設計師" at bounding box center [412, 222] width 98 height 13
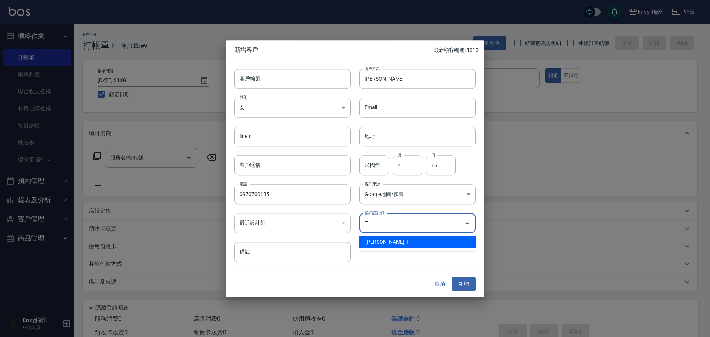
click at [398, 239] on li "潘昀廷-T" at bounding box center [418, 242] width 116 height 12
type input "潘昀廷"
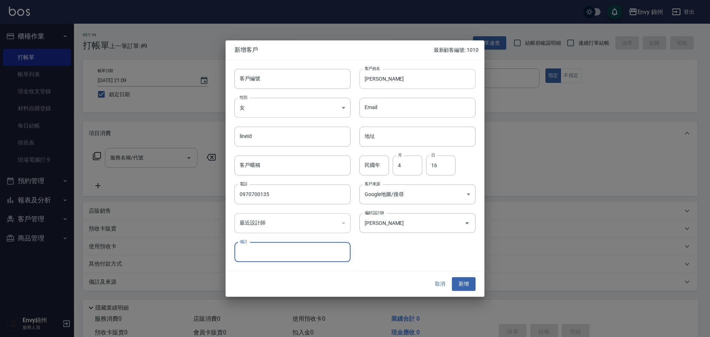
click at [406, 73] on input "周汝靜" at bounding box center [418, 79] width 116 height 20
click at [470, 277] on button "新增" at bounding box center [464, 284] width 24 height 14
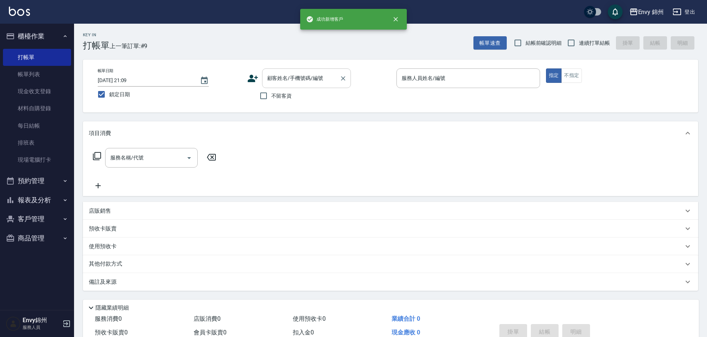
click at [312, 78] on input "顧客姓名/手機號碼/編號" at bounding box center [300, 78] width 71 height 13
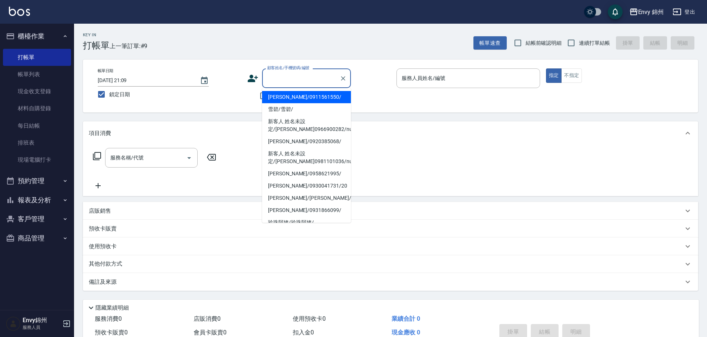
paste input "周汝靜"
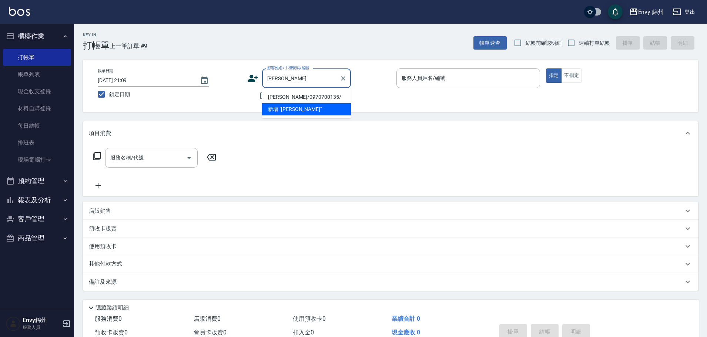
click at [304, 96] on li "周汝靜/0970700135/" at bounding box center [306, 97] width 89 height 12
type input "周汝靜/0970700135/"
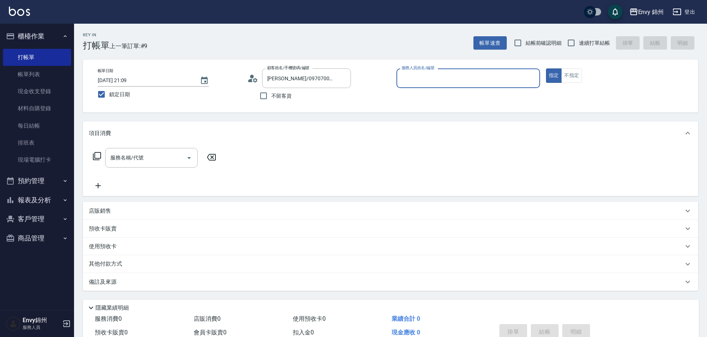
type input "Ting-T"
click at [136, 158] on input "服務名稱/代號" at bounding box center [145, 157] width 75 height 13
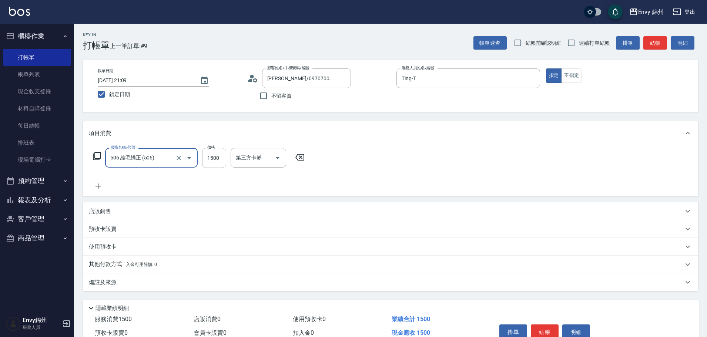
type input "506 縮毛矯正 (506)"
type input "2000"
type input "F"
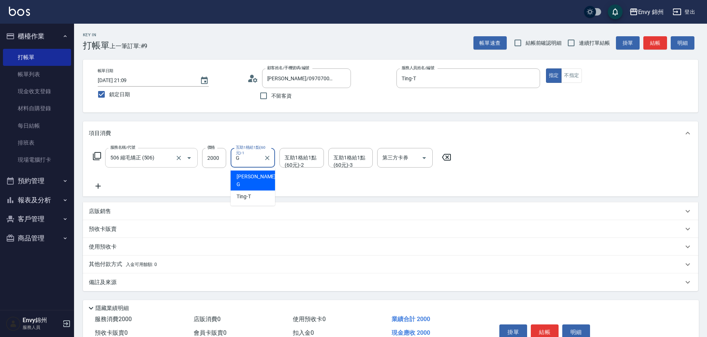
type input "杉杉-G"
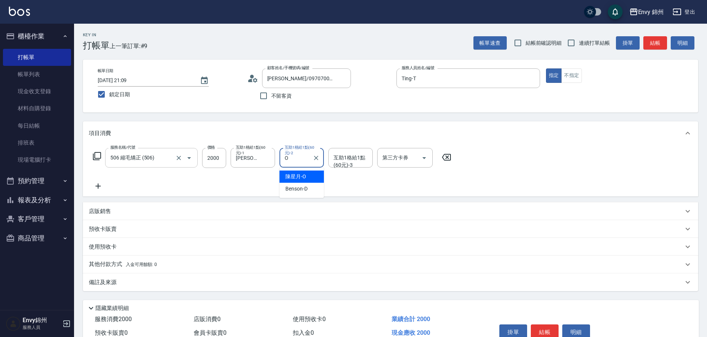
type input "陳星月-O"
click at [128, 282] on div "備註及來源" at bounding box center [386, 283] width 594 height 8
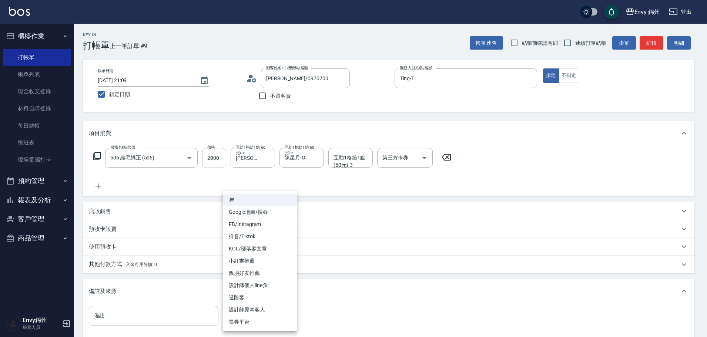
click at [266, 318] on body "Envy 錦州 登出 櫃檯作業 打帳單 帳單列表 現金收支登錄 材料自購登錄 每日結帳 排班表 現場電腦打卡 預約管理 預約管理 單日預約紀錄 單週預約紀錄 …" at bounding box center [353, 210] width 707 height 421
click at [258, 211] on li "Google地圖/搜尋" at bounding box center [260, 212] width 74 height 12
type input "Google地圖/搜尋"
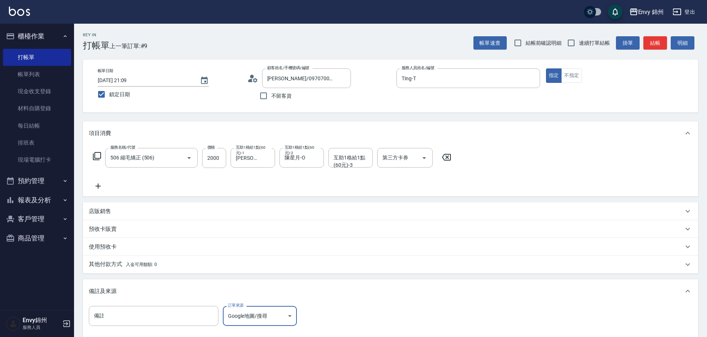
scroll to position [87, 0]
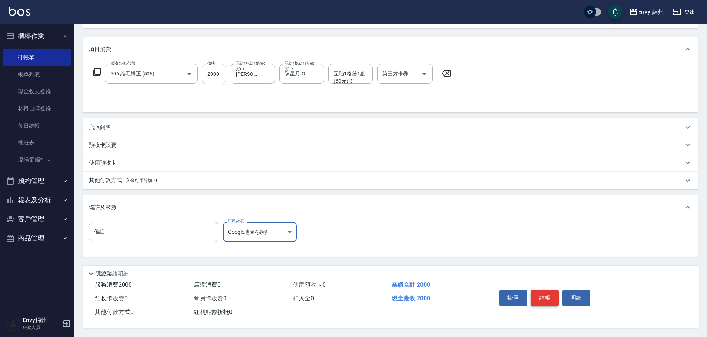
click at [543, 295] on button "結帳" at bounding box center [545, 298] width 28 height 16
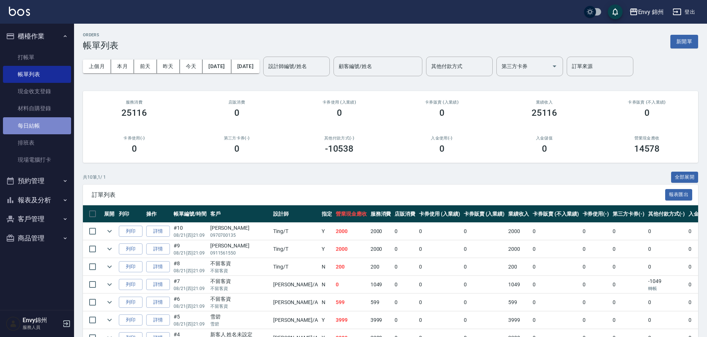
click at [35, 119] on link "每日結帳" at bounding box center [37, 125] width 68 height 17
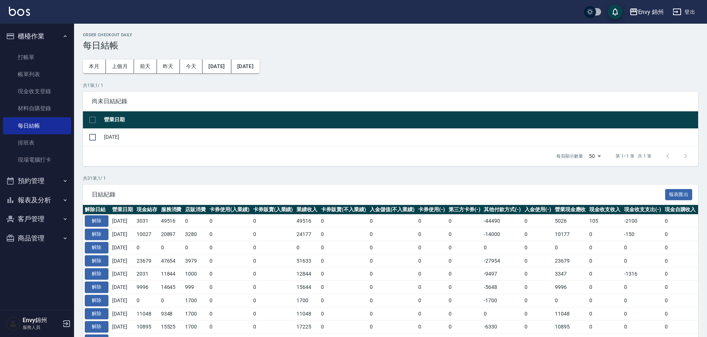
click at [102, 134] on td "2025/08/21" at bounding box center [400, 136] width 596 height 17
click at [97, 137] on input "checkbox" at bounding box center [93, 137] width 16 height 16
checkbox input "true"
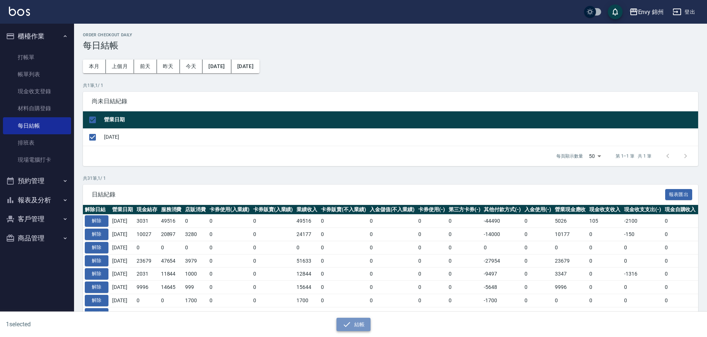
click at [348, 321] on icon "button" at bounding box center [346, 324] width 9 height 9
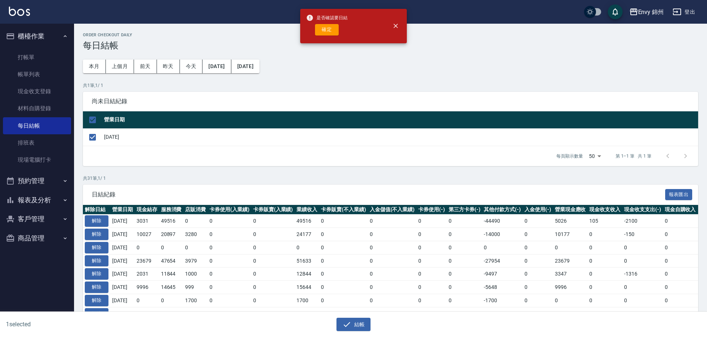
click at [327, 28] on button "確定" at bounding box center [327, 29] width 24 height 11
checkbox input "false"
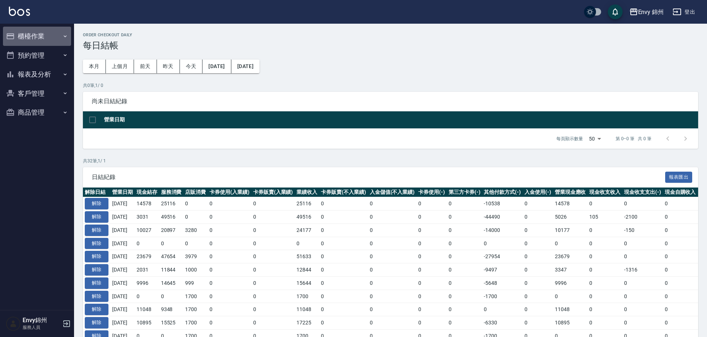
click at [35, 33] on button "櫃檯作業" at bounding box center [37, 36] width 68 height 19
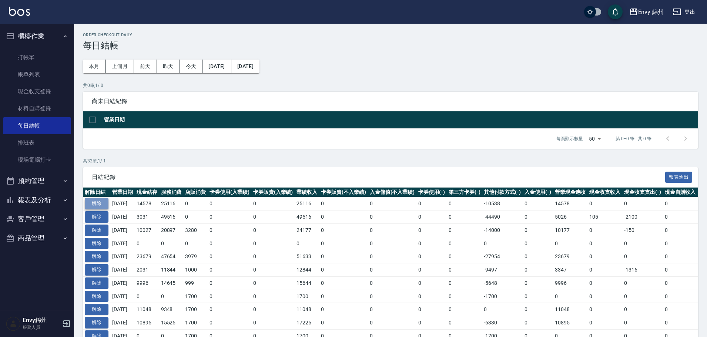
click at [102, 205] on button "解除" at bounding box center [97, 203] width 24 height 11
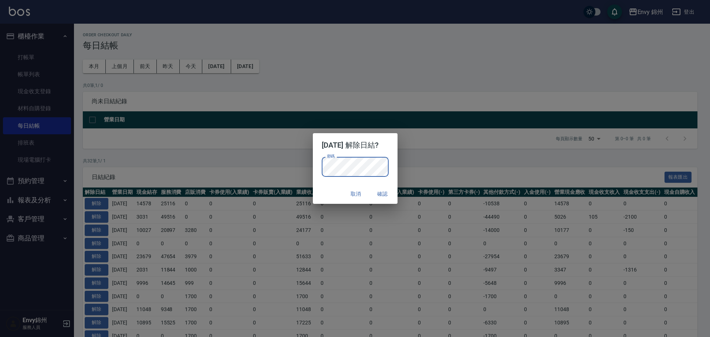
click at [395, 161] on div "密碼 密碼" at bounding box center [355, 170] width 85 height 27
click at [393, 203] on div "取消 確認" at bounding box center [355, 194] width 85 height 20
click at [394, 197] on button "確認" at bounding box center [383, 194] width 24 height 14
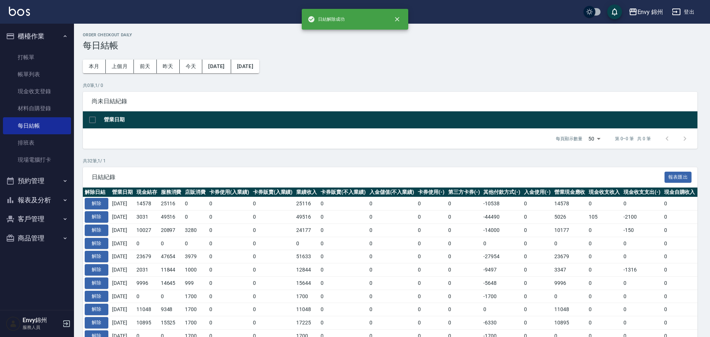
click at [392, 195] on th "入金儲值(不入業績)" at bounding box center [392, 193] width 49 height 10
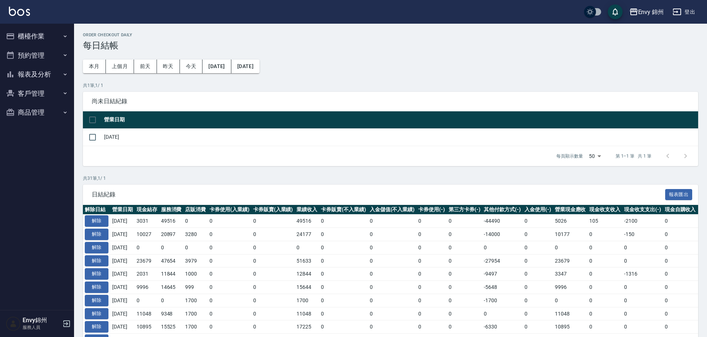
click at [42, 43] on button "櫃檯作業" at bounding box center [37, 36] width 68 height 19
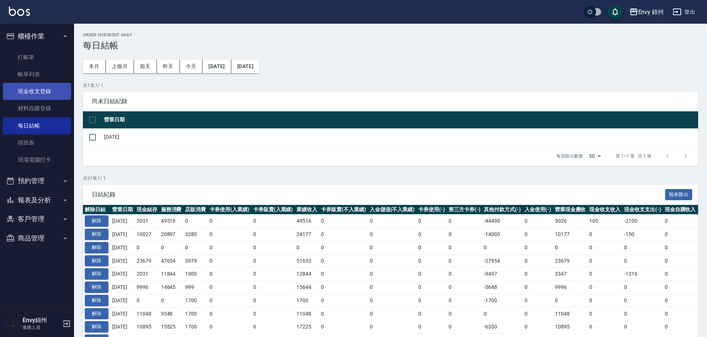
click at [44, 95] on link "現金收支登錄" at bounding box center [37, 91] width 68 height 17
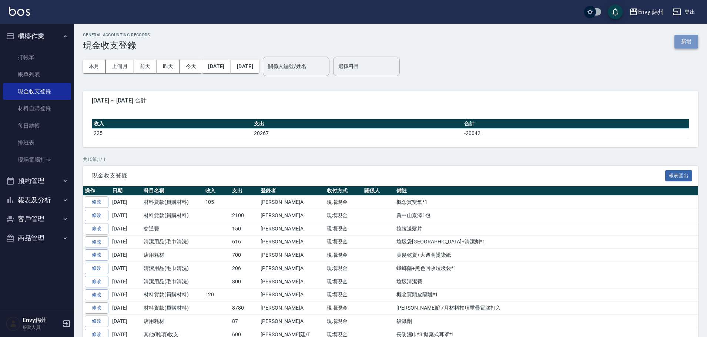
click at [689, 46] on button "新增" at bounding box center [686, 42] width 24 height 14
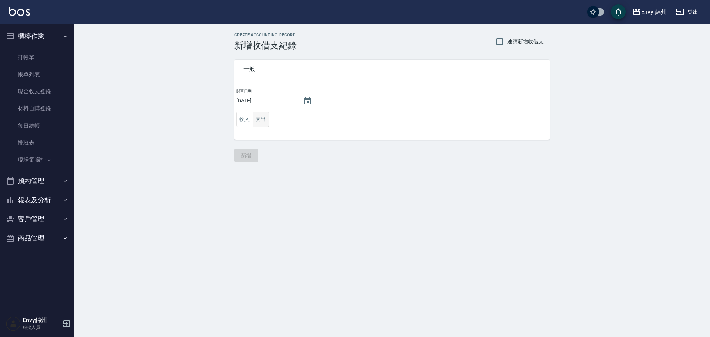
click at [262, 116] on button "支出" at bounding box center [261, 119] width 17 height 15
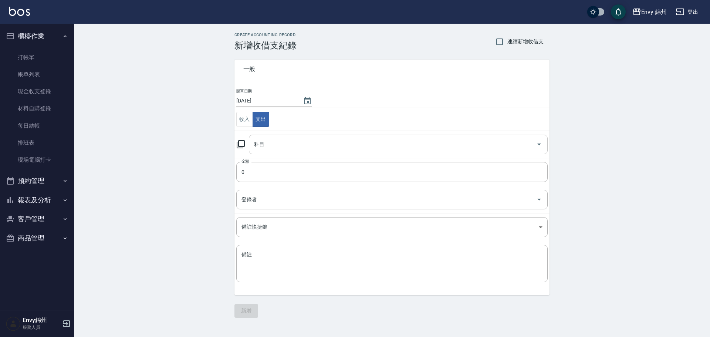
click at [276, 144] on input "科目" at bounding box center [392, 144] width 281 height 13
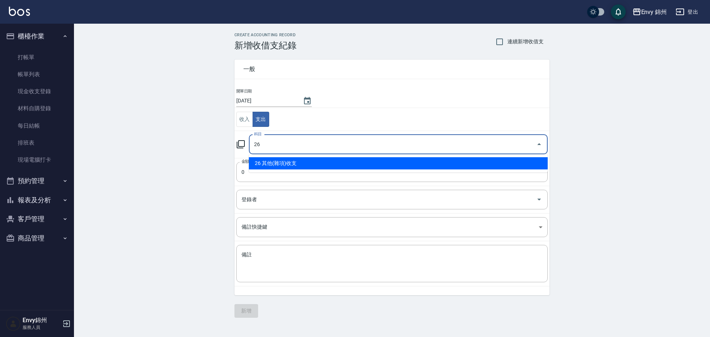
type input "26 其他(雜項)收支"
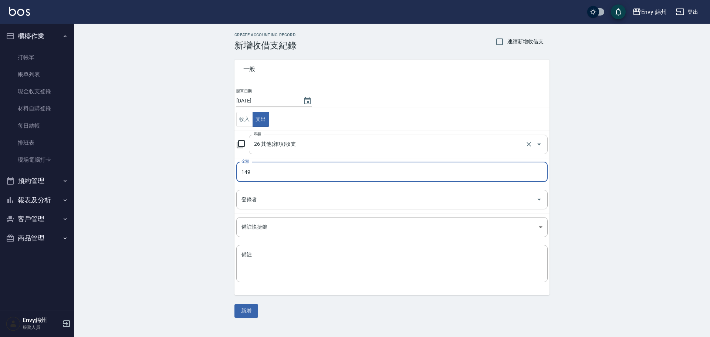
type input "149"
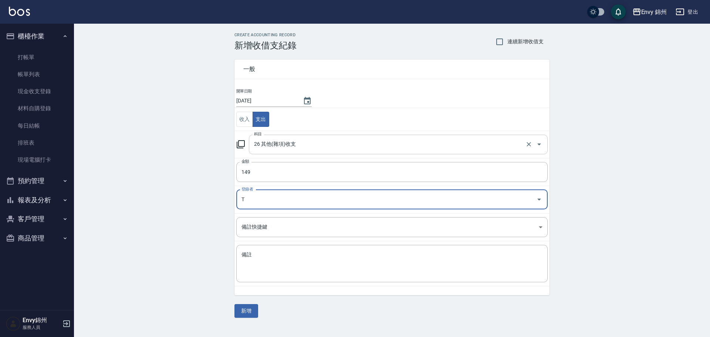
type input "[PERSON_NAME]-T"
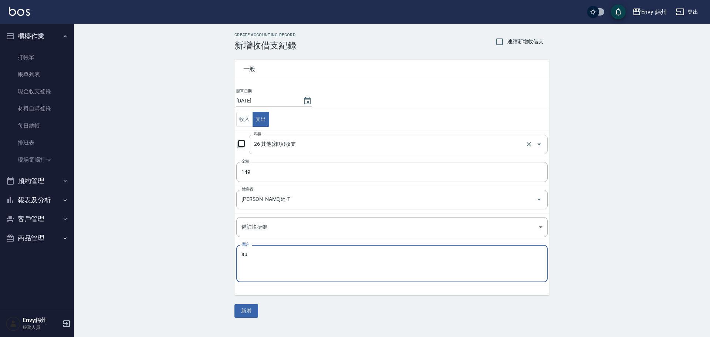
type textarea "a"
type textarea "A"
type textarea "米"
click at [241, 313] on button "新增" at bounding box center [247, 311] width 24 height 14
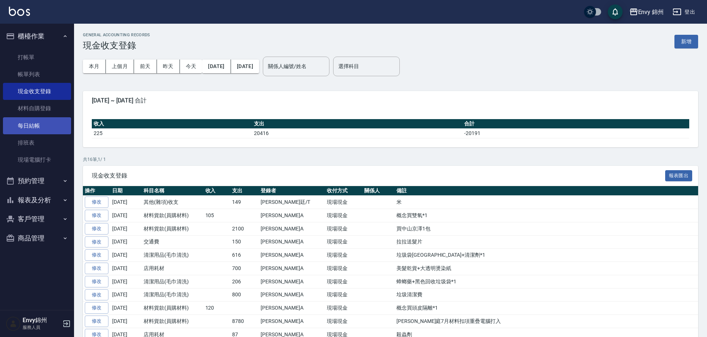
click at [36, 123] on link "每日結帳" at bounding box center [37, 125] width 68 height 17
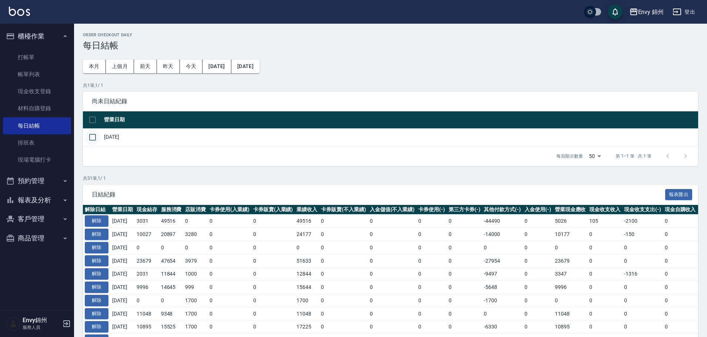
click at [95, 144] on input "checkbox" at bounding box center [93, 137] width 16 height 16
checkbox input "true"
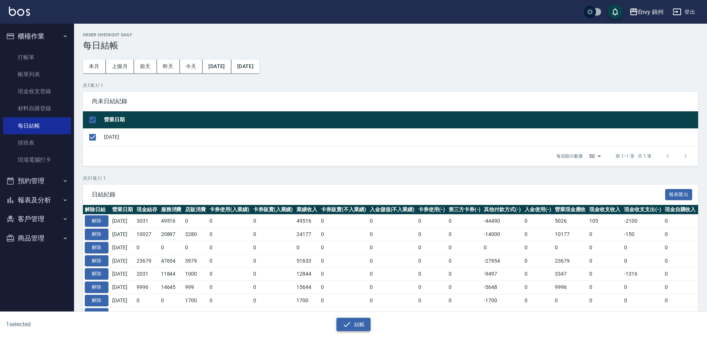
click at [347, 322] on icon "button" at bounding box center [346, 324] width 9 height 9
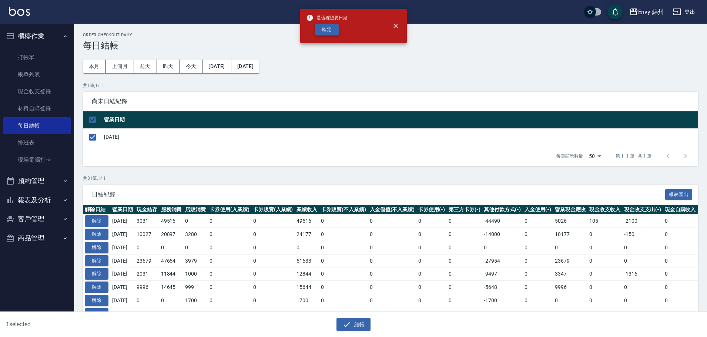
click at [328, 29] on button "確定" at bounding box center [327, 29] width 24 height 11
checkbox input "false"
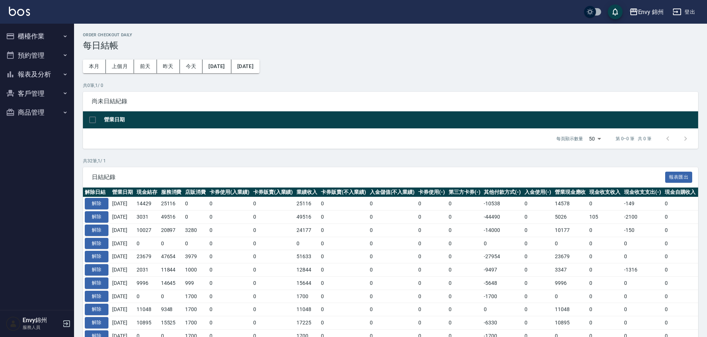
click at [29, 43] on button "櫃檯作業" at bounding box center [37, 36] width 68 height 19
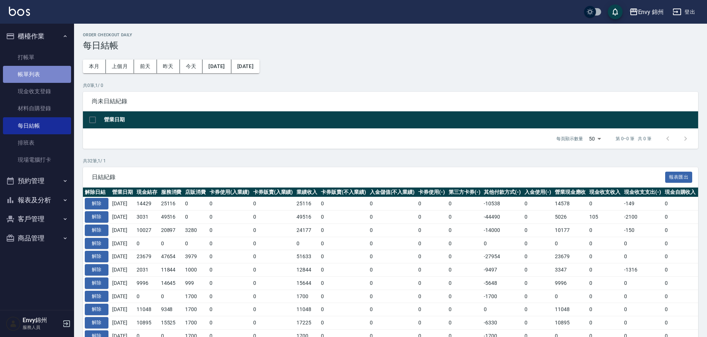
click at [44, 79] on link "帳單列表" at bounding box center [37, 74] width 68 height 17
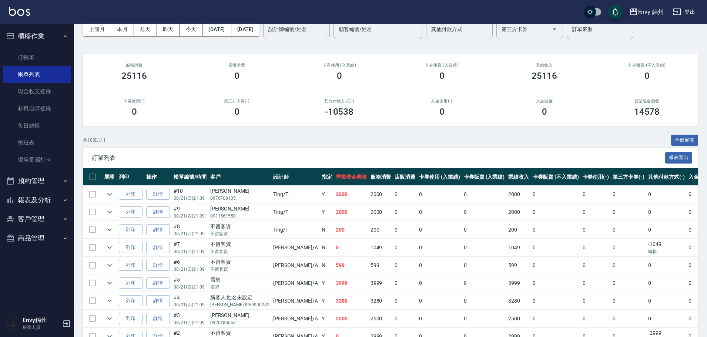
scroll to position [74, 0]
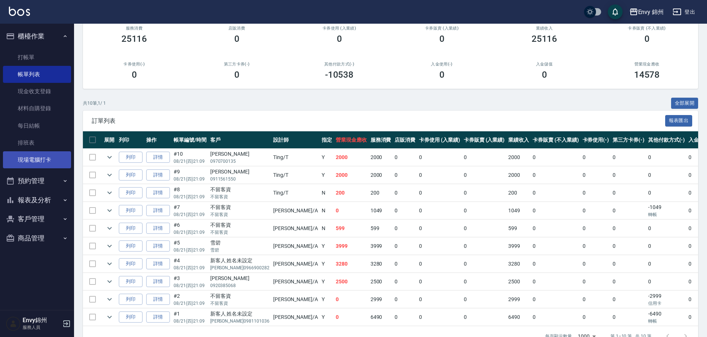
click at [34, 154] on link "現場電腦打卡" at bounding box center [37, 159] width 68 height 17
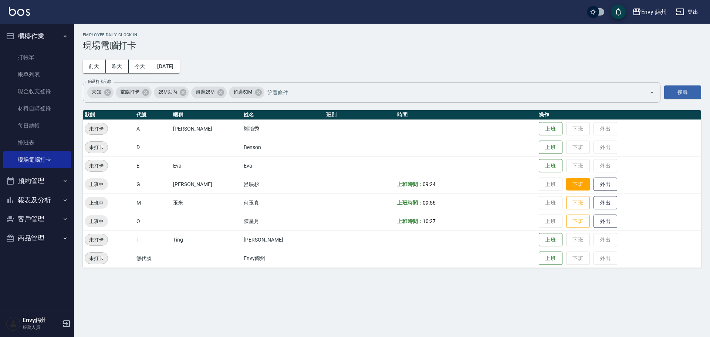
click at [566, 186] on button "下班" at bounding box center [578, 184] width 24 height 13
click at [566, 204] on button "下班" at bounding box center [578, 202] width 24 height 13
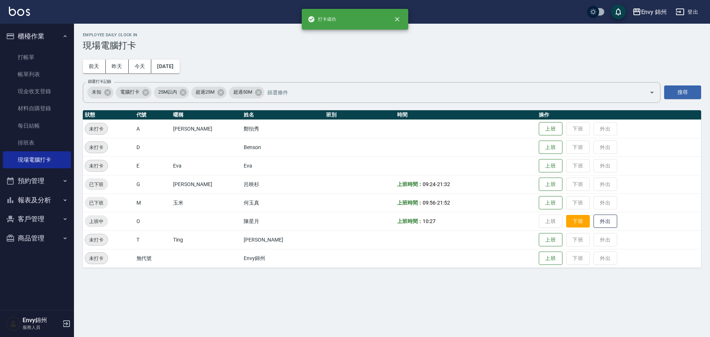
click at [566, 219] on button "下班" at bounding box center [578, 221] width 24 height 13
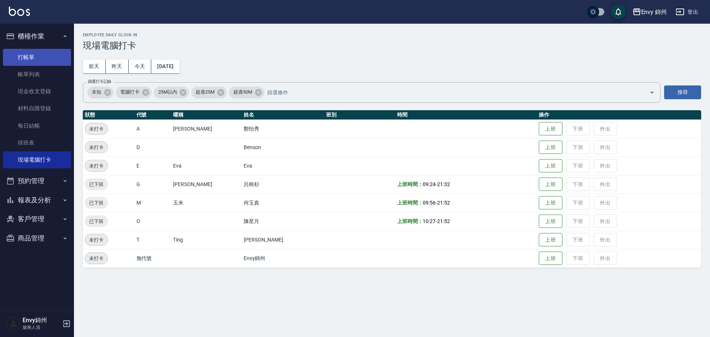
click at [34, 55] on link "打帳單" at bounding box center [37, 57] width 68 height 17
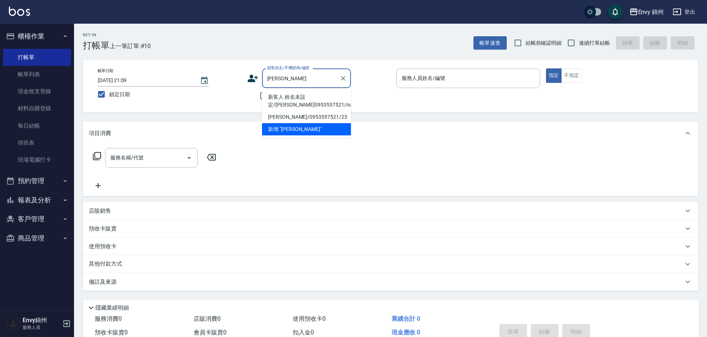
click at [309, 97] on li "新客人 姓名未設定/[PERSON_NAME]0953557521/null" at bounding box center [306, 101] width 89 height 20
type input "新客人 姓名未設定/[PERSON_NAME]0953557521/null"
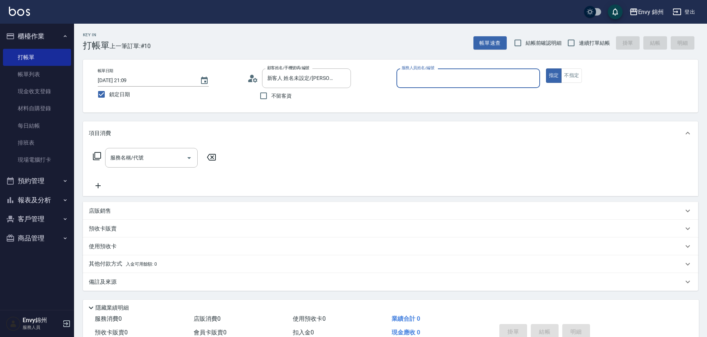
drag, startPoint x: 448, startPoint y: 78, endPoint x: 447, endPoint y: 85, distance: 6.5
click at [448, 81] on input "服務人員姓名/編號" at bounding box center [468, 78] width 137 height 13
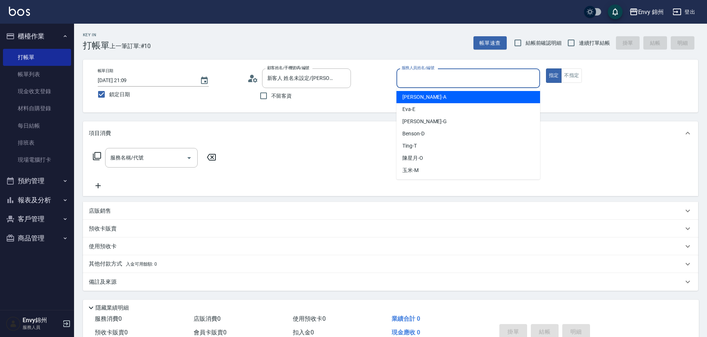
click at [412, 101] on span "[PERSON_NAME] -A" at bounding box center [424, 97] width 44 height 8
type input "[PERSON_NAME]-A"
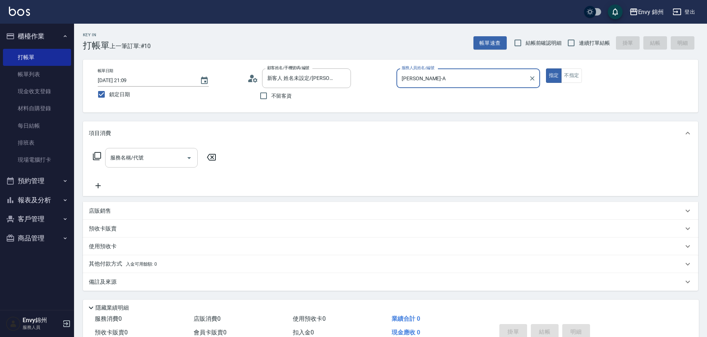
click at [131, 151] on div "服務名稱/代號" at bounding box center [151, 158] width 92 height 20
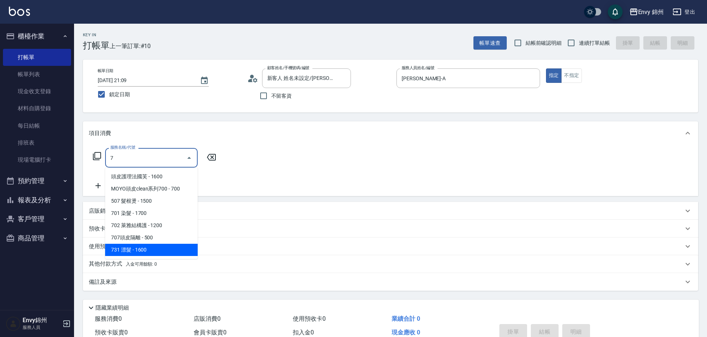
click at [131, 249] on span "731 漂髮 - 1600" at bounding box center [151, 250] width 92 height 12
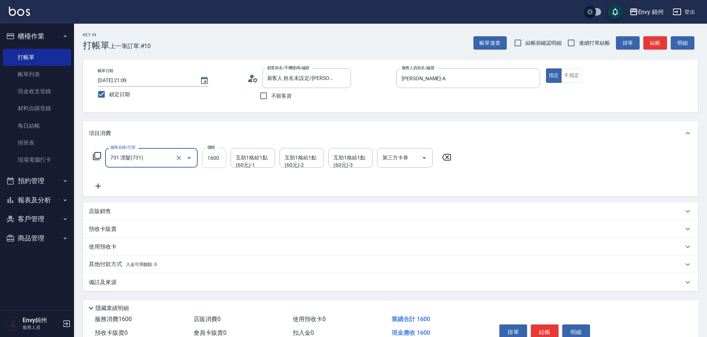
type input "731 漂髮(731)"
click at [218, 155] on input "1600" at bounding box center [214, 158] width 24 height 20
type input "6999"
click at [248, 160] on div "互助1格給1點(60元)-1 互助1格給1點(60元)-1" at bounding box center [252, 158] width 44 height 20
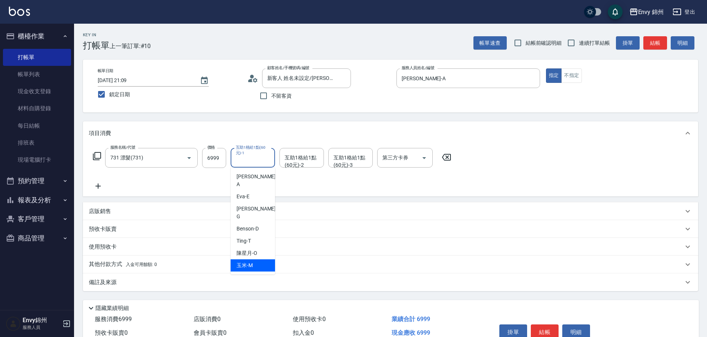
click at [255, 259] on div "玉米 -M" at bounding box center [252, 265] width 44 height 12
type input "玉米-M"
click at [305, 156] on div "互助1格給1點(60元)-2 互助1格給1點(60元)-2" at bounding box center [301, 158] width 44 height 20
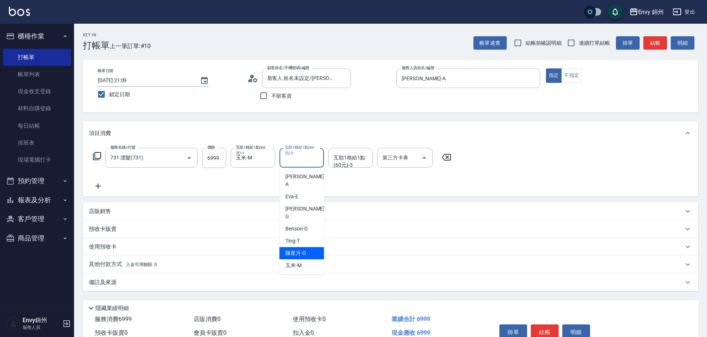
click at [302, 249] on span "陳星月 -O" at bounding box center [295, 253] width 21 height 8
type input "陳星月-O"
click at [128, 287] on div "備註及來源" at bounding box center [390, 282] width 615 height 18
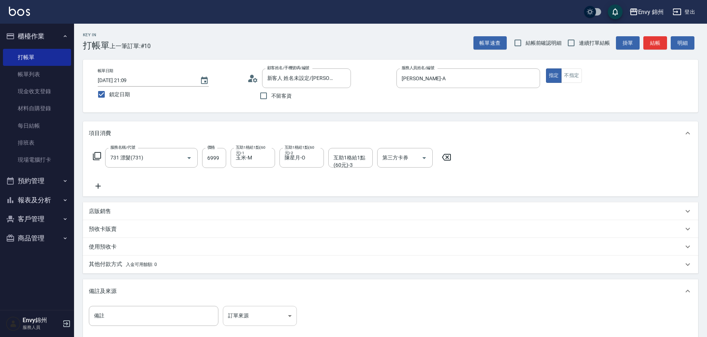
click at [262, 313] on body "Envy 錦州 登出 櫃檯作業 打帳單 帳單列表 現金收支登錄 材料自購登錄 每日結帳 排班表 現場電腦打卡 預約管理 預約管理 單日預約紀錄 單週預約紀錄 …" at bounding box center [353, 210] width 707 height 421
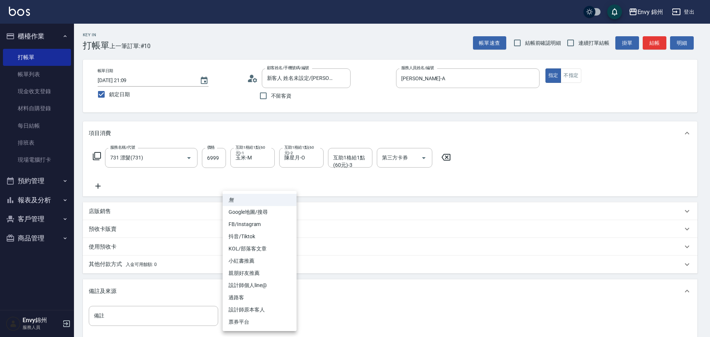
click at [276, 309] on li "設計師原本客人" at bounding box center [260, 310] width 74 height 12
type input "設計師原本客人"
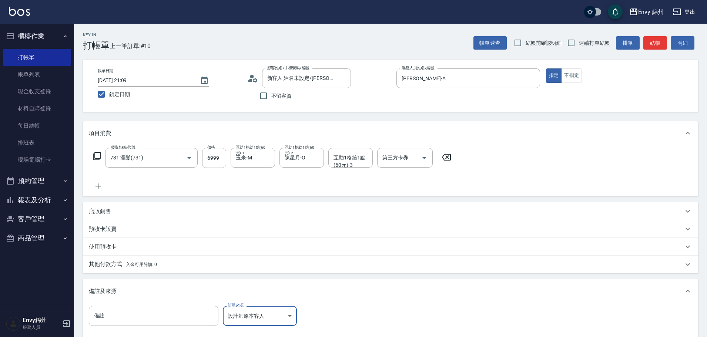
click at [115, 262] on p "其他付款方式 入金可用餘額: 0" at bounding box center [123, 264] width 68 height 8
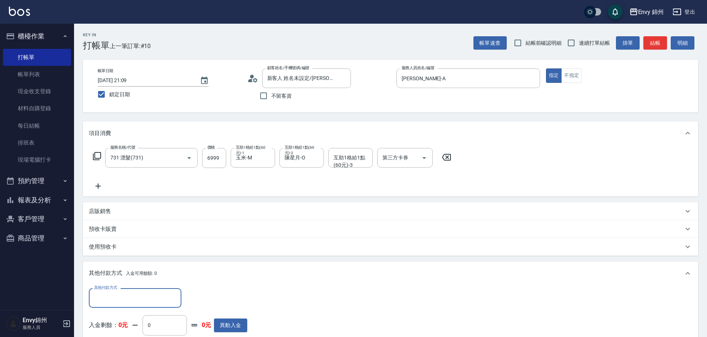
click at [128, 294] on input "其他付款方式" at bounding box center [135, 298] width 86 height 13
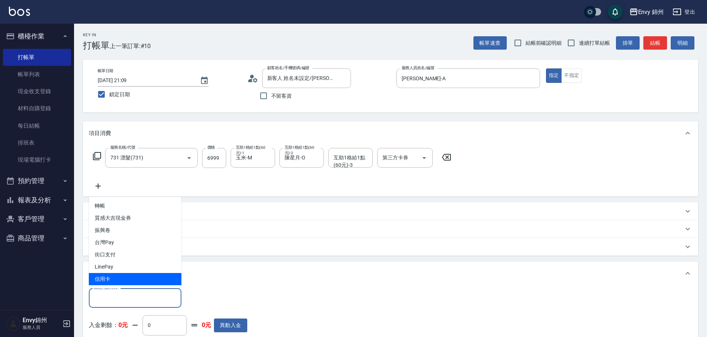
click at [123, 274] on span "信用卡" at bounding box center [135, 279] width 92 height 12
type input "信用卡"
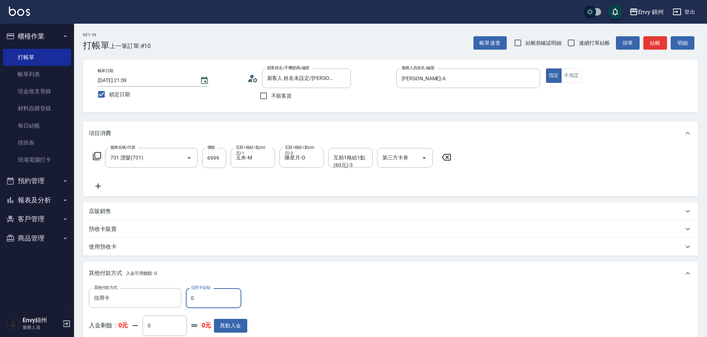
click at [125, 215] on div "店販銷售" at bounding box center [390, 211] width 615 height 18
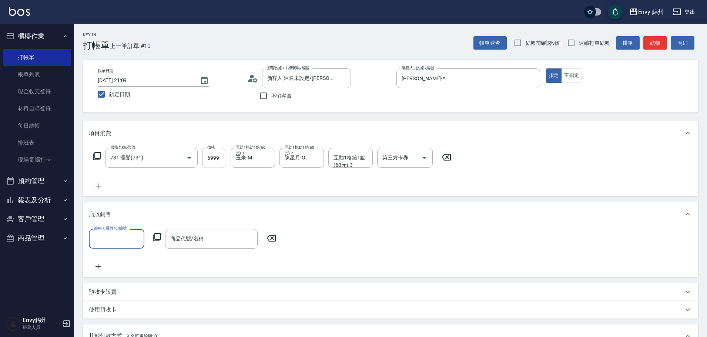
click at [97, 236] on input "服務人員姓名/編號" at bounding box center [116, 238] width 49 height 13
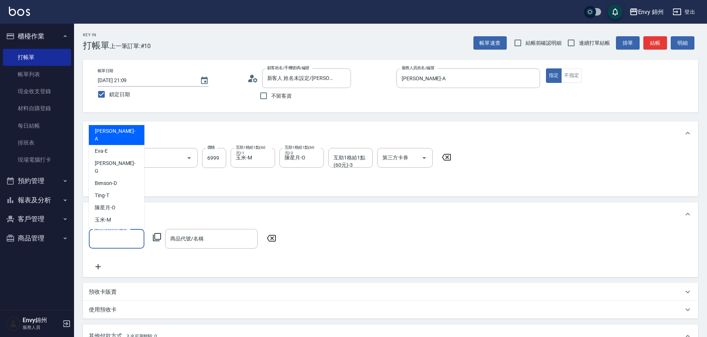
click at [113, 145] on div "Annie -A" at bounding box center [116, 135] width 55 height 20
type input "Annie-A"
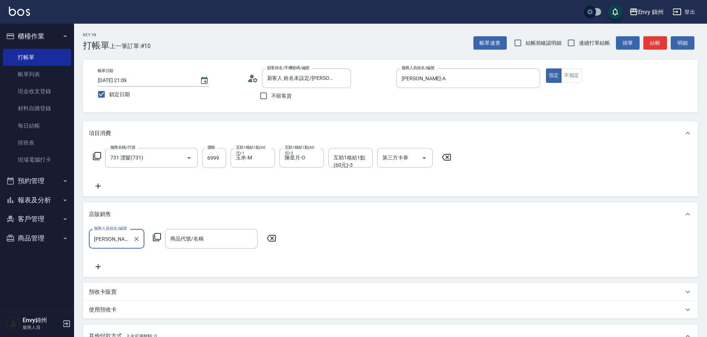
click at [161, 240] on div "服務人員姓名/編號 Annie-A 服務人員姓名/編號 商品代號/名稱 商品代號/名稱" at bounding box center [185, 239] width 192 height 20
click at [152, 241] on div "服務人員姓名/編號 Annie-A 服務人員姓名/編號 商品代號/名稱 商品代號/名稱" at bounding box center [185, 239] width 192 height 20
click at [154, 240] on icon at bounding box center [157, 237] width 8 height 8
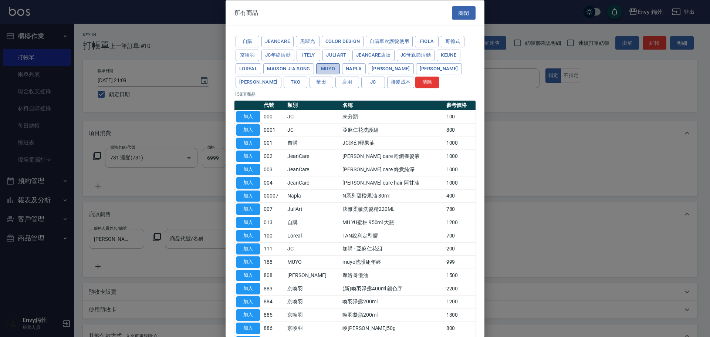
click at [333, 66] on button "MUYO" at bounding box center [328, 68] width 24 height 11
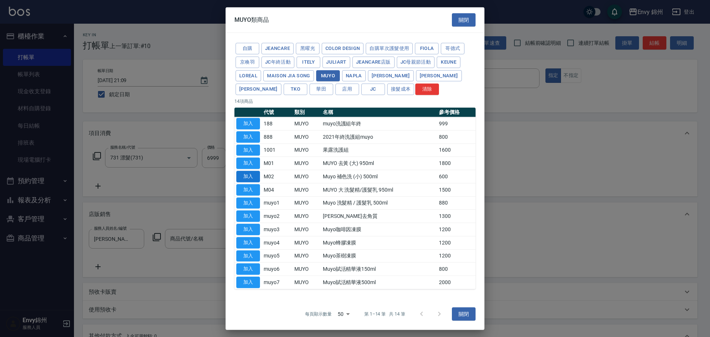
click at [256, 176] on button "加入" at bounding box center [248, 176] width 24 height 11
type input "Muyo 補色洗 (小) 500ml"
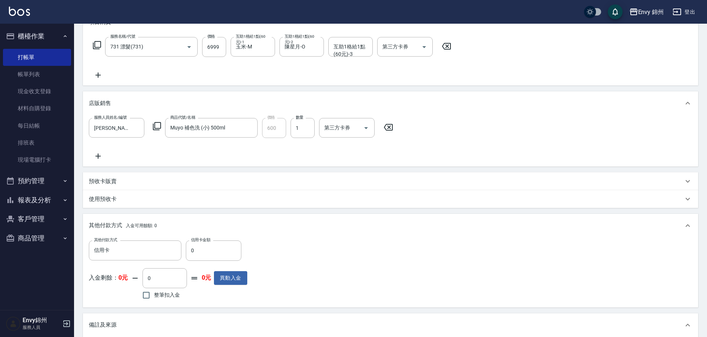
scroll to position [185, 0]
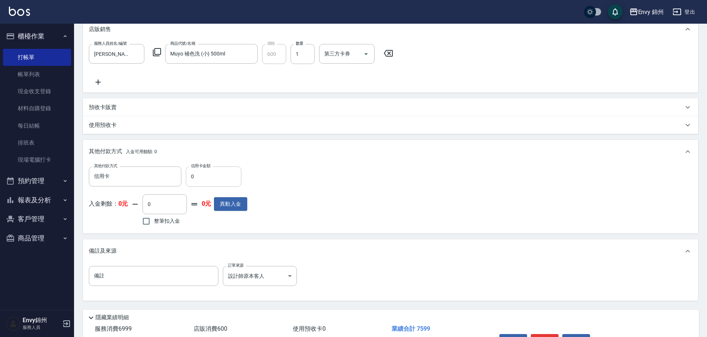
click at [213, 181] on input "0" at bounding box center [213, 176] width 55 height 20
click at [211, 181] on input "0" at bounding box center [213, 176] width 55 height 20
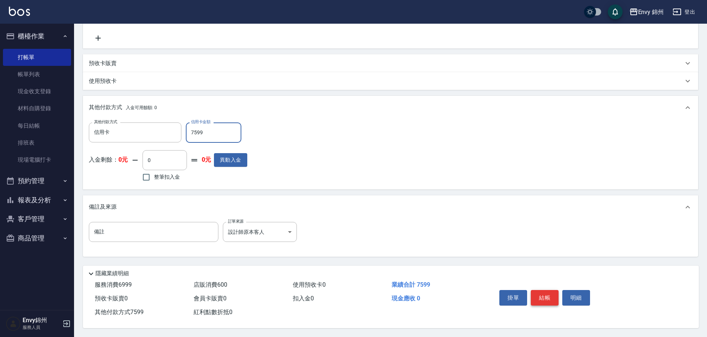
type input "7599"
click at [549, 295] on button "結帳" at bounding box center [545, 298] width 28 height 16
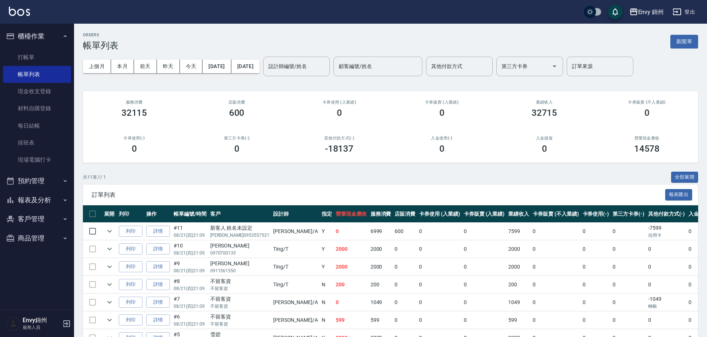
drag, startPoint x: 40, startPoint y: 122, endPoint x: 426, endPoint y: 4, distance: 403.5
click at [40, 122] on link "每日結帳" at bounding box center [37, 125] width 68 height 17
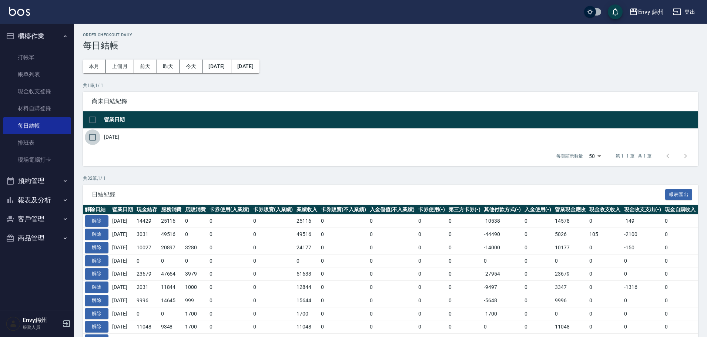
drag, startPoint x: 92, startPoint y: 141, endPoint x: 202, endPoint y: 187, distance: 119.2
click at [92, 140] on input "checkbox" at bounding box center [93, 137] width 16 height 16
checkbox input "true"
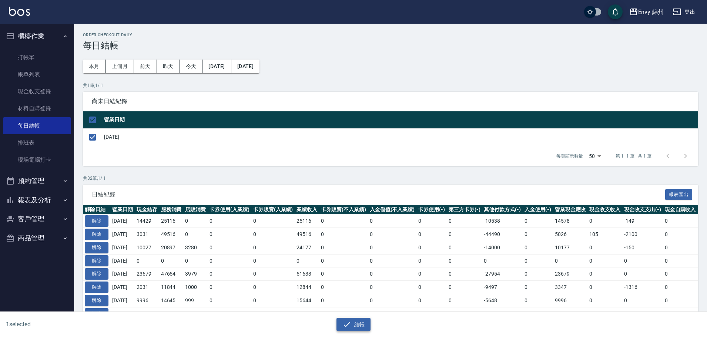
click at [360, 323] on button "結帳" at bounding box center [353, 325] width 34 height 14
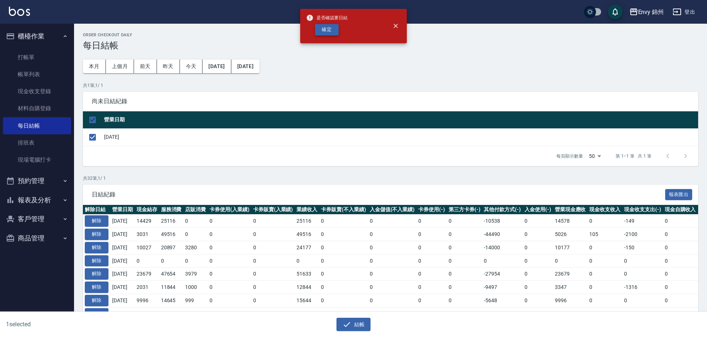
click at [330, 32] on button "確定" at bounding box center [327, 29] width 24 height 11
checkbox input "false"
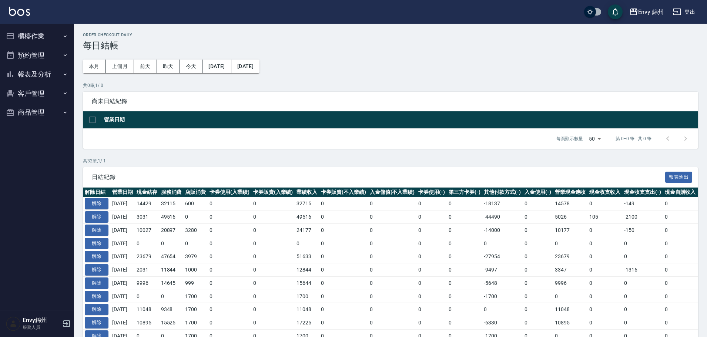
click at [25, 74] on button "報表及分析" at bounding box center [37, 74] width 68 height 19
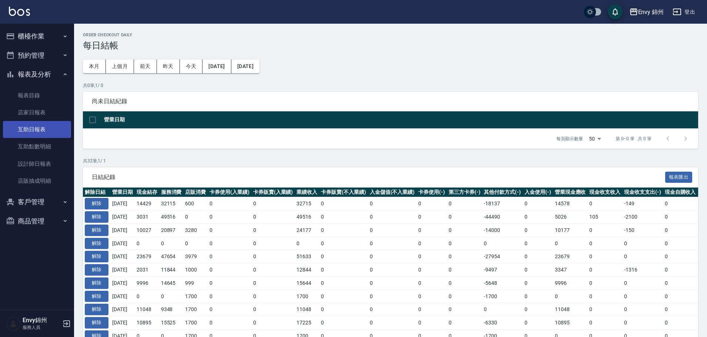
click at [24, 133] on link "互助日報表" at bounding box center [37, 129] width 68 height 17
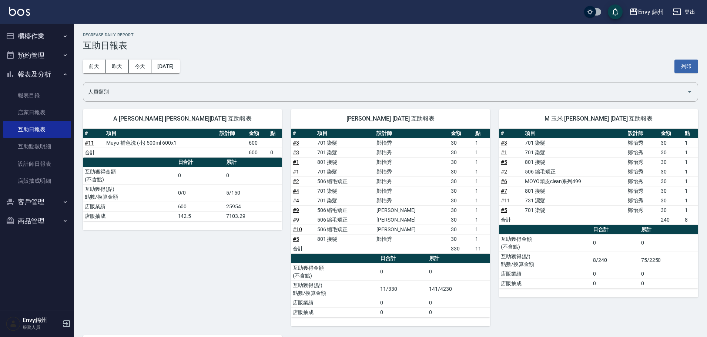
scroll to position [166, 0]
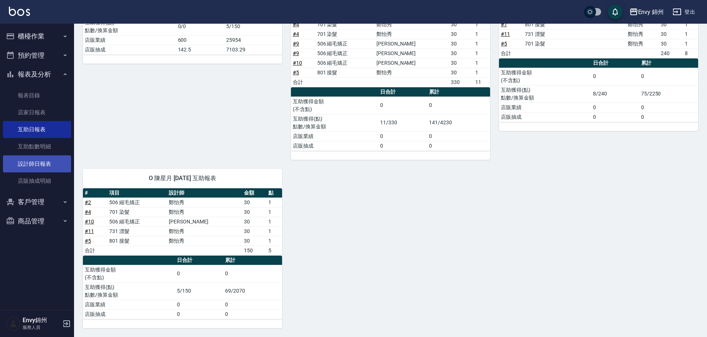
click at [13, 167] on link "設計師日報表" at bounding box center [37, 163] width 68 height 17
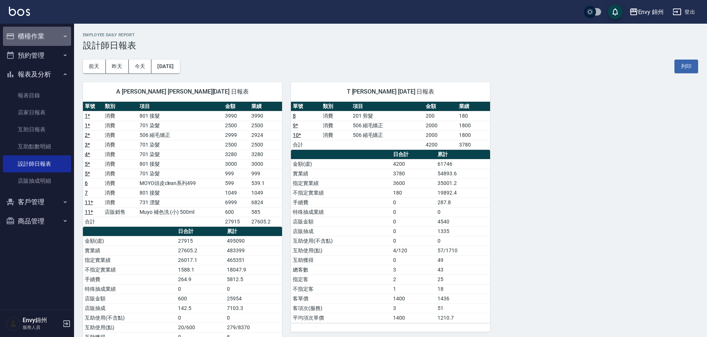
drag, startPoint x: 27, startPoint y: 36, endPoint x: 33, endPoint y: 59, distance: 23.7
click at [27, 36] on button "櫃檯作業" at bounding box center [37, 36] width 68 height 19
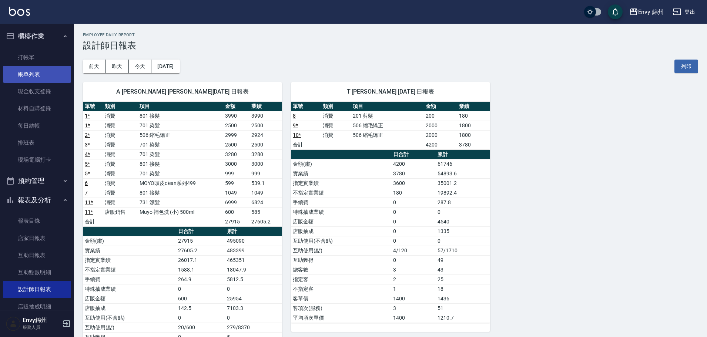
click at [26, 73] on link "帳單列表" at bounding box center [37, 74] width 68 height 17
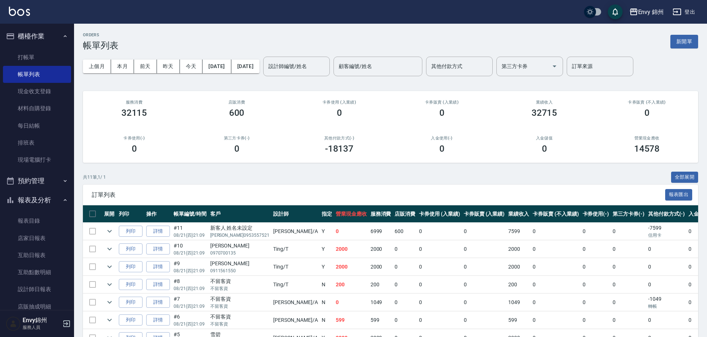
scroll to position [115, 0]
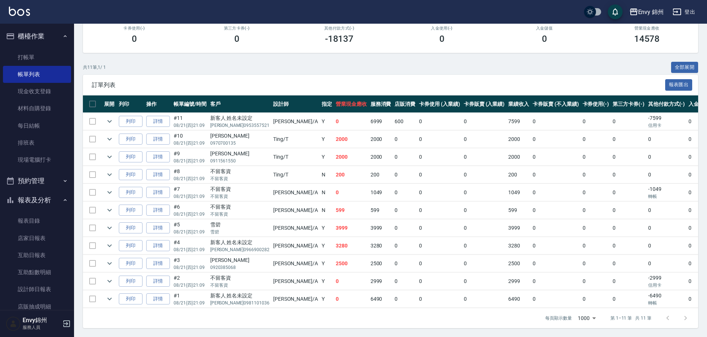
click at [334, 279] on td "0" at bounding box center [351, 281] width 35 height 17
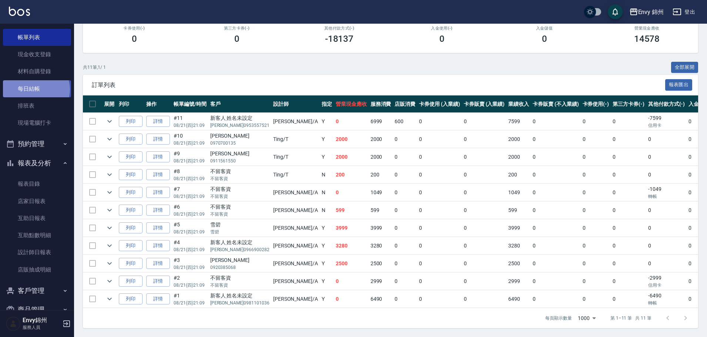
click at [36, 89] on link "每日結帳" at bounding box center [37, 88] width 68 height 17
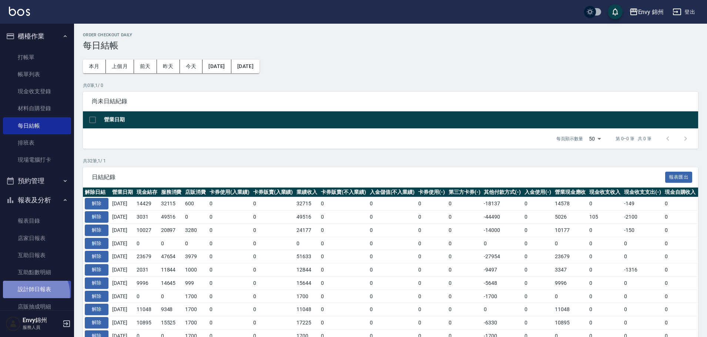
click at [33, 293] on link "設計師日報表" at bounding box center [37, 289] width 68 height 17
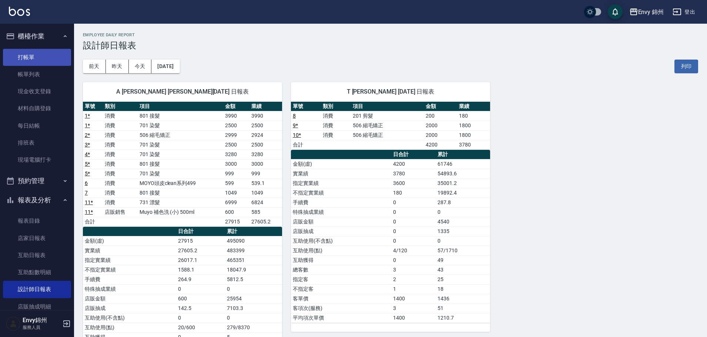
click at [34, 56] on link "打帳單" at bounding box center [37, 57] width 68 height 17
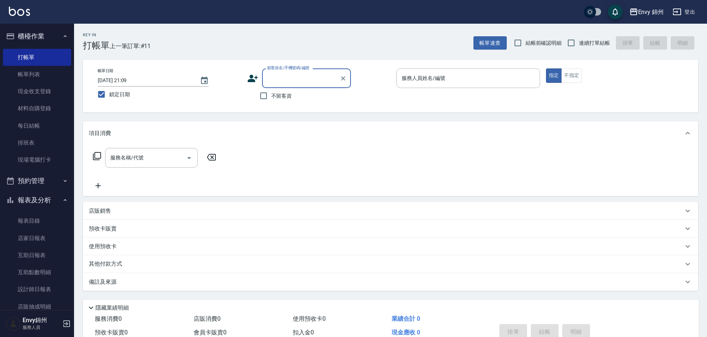
click at [302, 74] on input "顧客姓名/手機號碼/編號" at bounding box center [300, 78] width 71 height 13
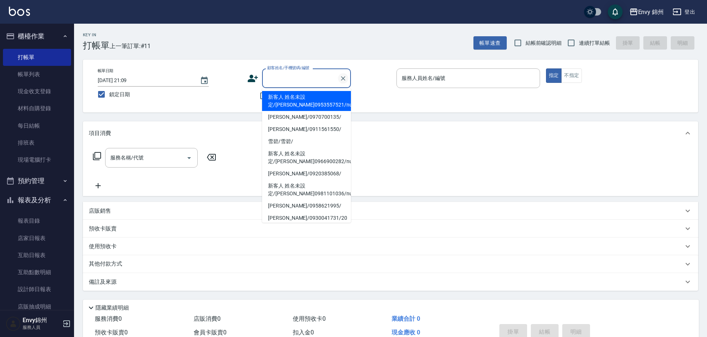
click at [342, 78] on icon "Clear" at bounding box center [343, 78] width 4 height 4
click at [421, 84] on input "服務人員姓名/編號" at bounding box center [468, 78] width 137 height 13
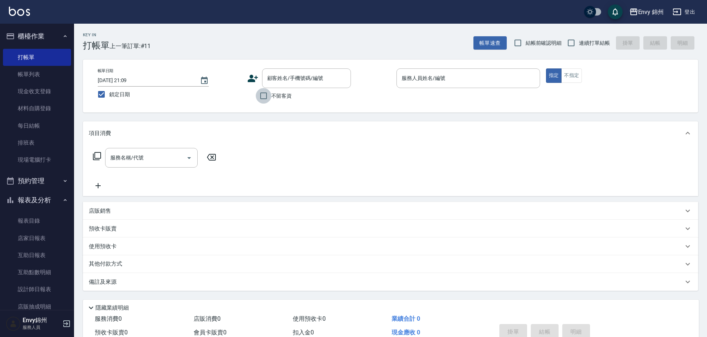
click at [271, 103] on input "不留客資" at bounding box center [264, 96] width 16 height 16
checkbox input "true"
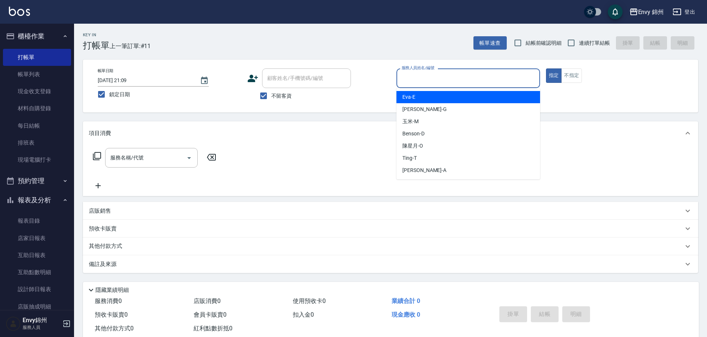
click at [437, 78] on input "服務人員姓名/編號" at bounding box center [468, 78] width 137 height 13
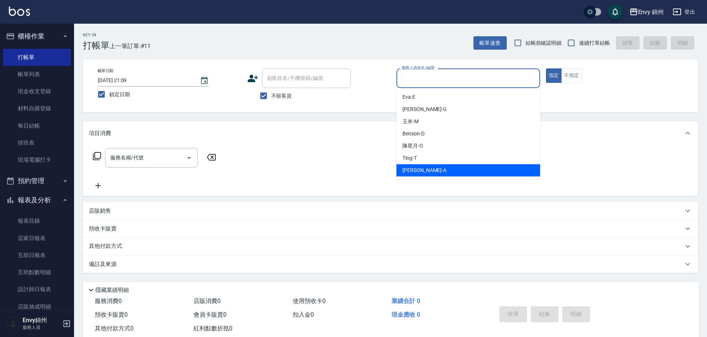
click at [421, 174] on div "Annie -A" at bounding box center [468, 170] width 144 height 12
type input "Annie-A"
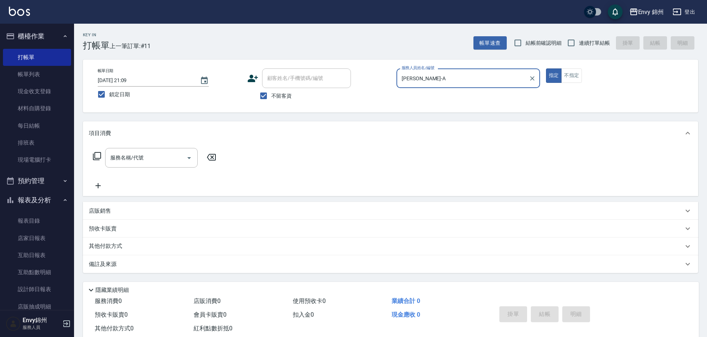
click at [676, 14] on icon "button" at bounding box center [676, 11] width 9 height 9
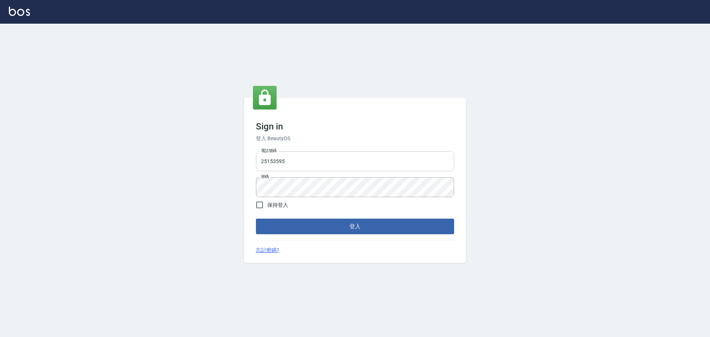
drag, startPoint x: 0, startPoint y: 0, endPoint x: 315, endPoint y: 156, distance: 351.6
click at [310, 156] on input "25153595" at bounding box center [355, 161] width 198 height 20
type input "9990001234567"
click at [351, 226] on button "登入" at bounding box center [355, 227] width 198 height 16
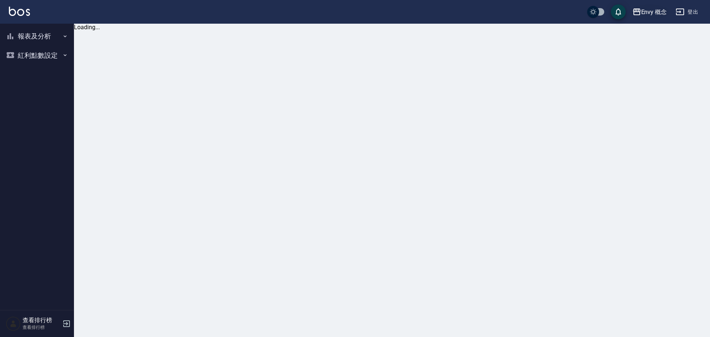
click at [664, 10] on button "Envy 概念" at bounding box center [650, 11] width 41 height 15
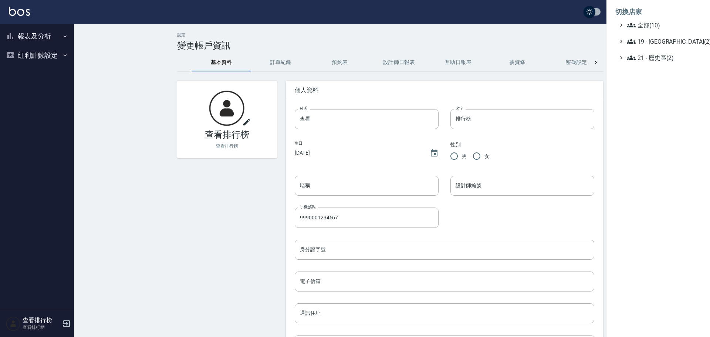
click at [641, 46] on ul "全部(10) 19 - 新城區(2) 21 - 歷史區(2)" at bounding box center [659, 41] width 86 height 41
click at [641, 40] on span "19 - 新城區(2)" at bounding box center [662, 41] width 71 height 9
click at [637, 62] on icon at bounding box center [638, 62] width 9 height 9
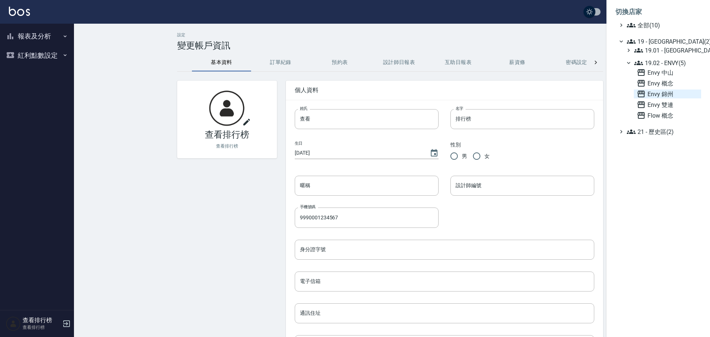
click at [662, 92] on span "Envy 錦州" at bounding box center [667, 94] width 61 height 9
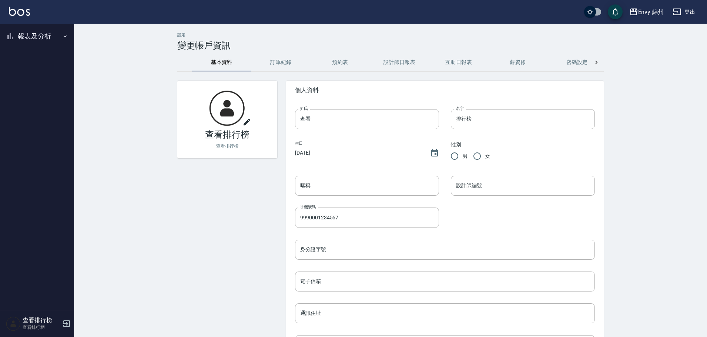
click at [19, 32] on button "報表及分析" at bounding box center [37, 36] width 68 height 19
click at [26, 71] on link "店家排行榜" at bounding box center [37, 74] width 68 height 17
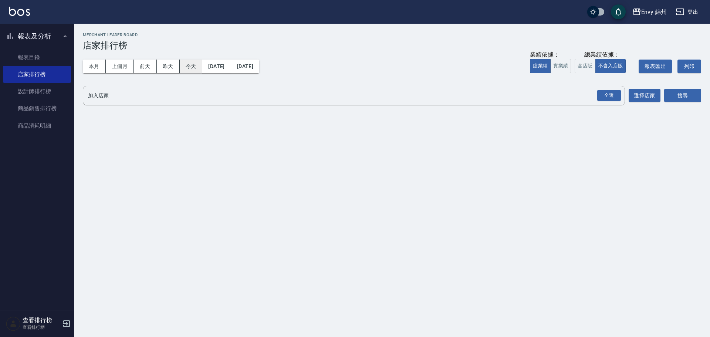
click at [191, 66] on button "今天" at bounding box center [191, 67] width 23 height 14
click at [606, 87] on div "全選" at bounding box center [609, 96] width 26 height 20
click at [608, 101] on div "全選" at bounding box center [609, 95] width 24 height 11
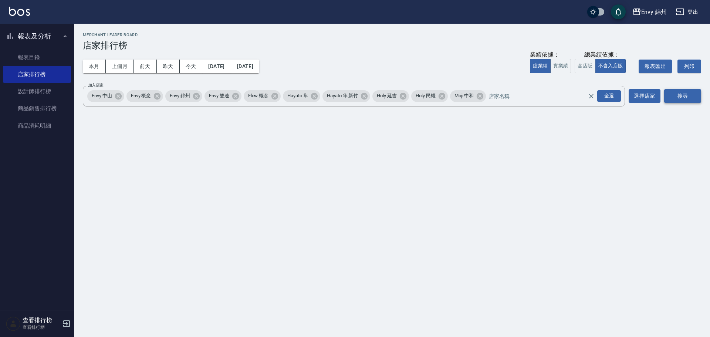
click at [683, 94] on button "搜尋" at bounding box center [682, 96] width 37 height 14
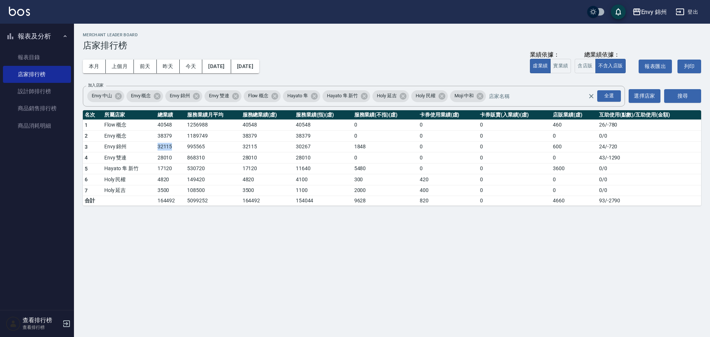
drag, startPoint x: 148, startPoint y: 146, endPoint x: 171, endPoint y: 149, distance: 23.5
click at [171, 149] on tr "3 Envy 錦州 32115 995565 32115 30267 1848 0 0 600 24 / -720" at bounding box center [392, 146] width 619 height 11
drag, startPoint x: 551, startPoint y: 146, endPoint x: 561, endPoint y: 146, distance: 10.7
click at [561, 146] on tr "3 Envy 錦州 32115 995565 32115 30267 1848 0 0 600 24 / -720" at bounding box center [392, 146] width 619 height 11
click at [91, 65] on button "本月" at bounding box center [94, 67] width 23 height 14
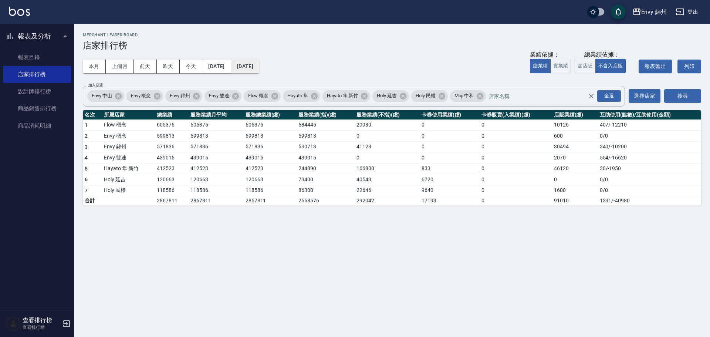
click at [259, 65] on button "2025/08/31" at bounding box center [245, 67] width 28 height 14
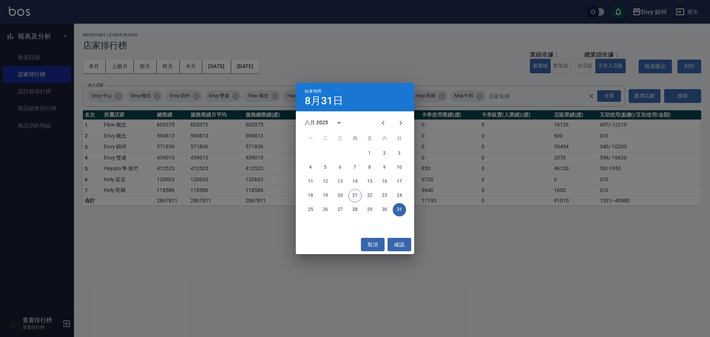
click at [352, 197] on button "21" at bounding box center [355, 195] width 13 height 13
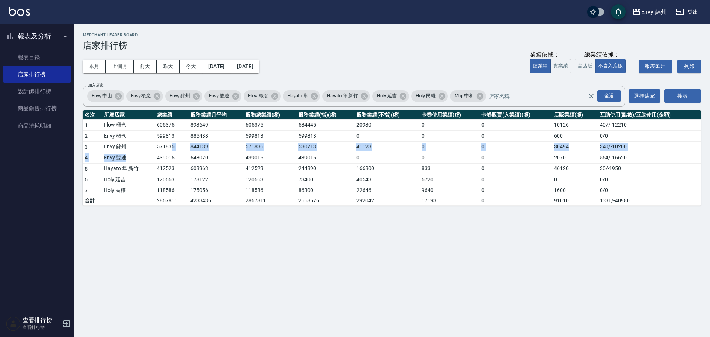
drag, startPoint x: 147, startPoint y: 152, endPoint x: 170, endPoint y: 152, distance: 22.9
click at [170, 152] on tbody "1 Flow 概念 605375 893649 605375 584445 20930 0 0 10126 407 / -12210 2 Envy 概念 59…" at bounding box center [392, 162] width 619 height 86
click at [171, 152] on td "571836" at bounding box center [172, 146] width 34 height 11
drag, startPoint x: 160, startPoint y: 148, endPoint x: 165, endPoint y: 148, distance: 5.2
click at [165, 148] on td "571836" at bounding box center [172, 146] width 34 height 11
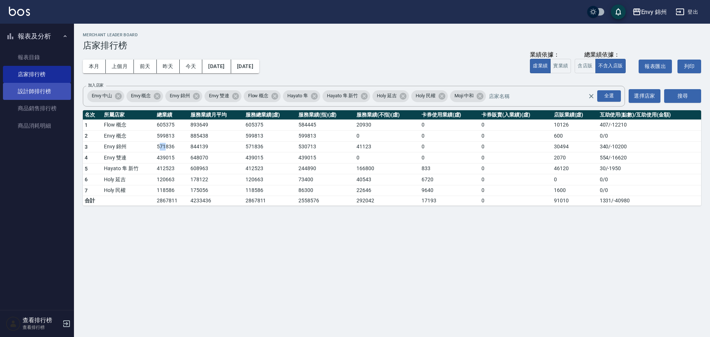
click at [36, 87] on link "設計師排行榜" at bounding box center [37, 91] width 68 height 17
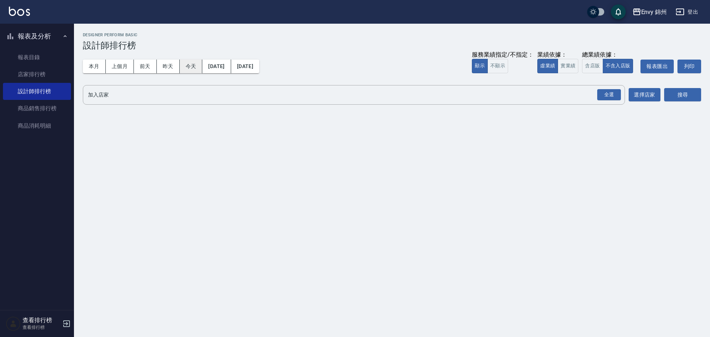
click at [196, 70] on button "今天" at bounding box center [191, 67] width 23 height 14
click at [608, 95] on div "全選" at bounding box center [609, 94] width 24 height 11
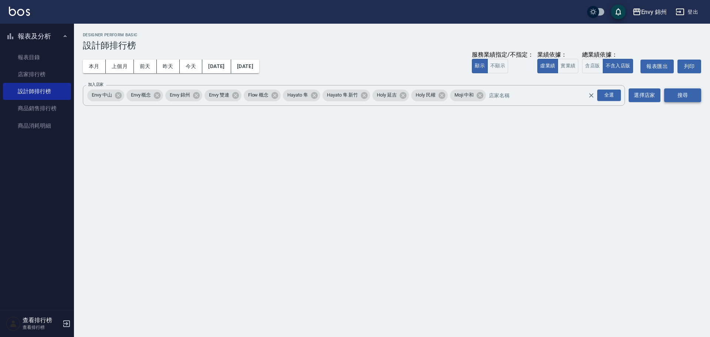
click at [683, 97] on button "搜尋" at bounding box center [682, 95] width 37 height 14
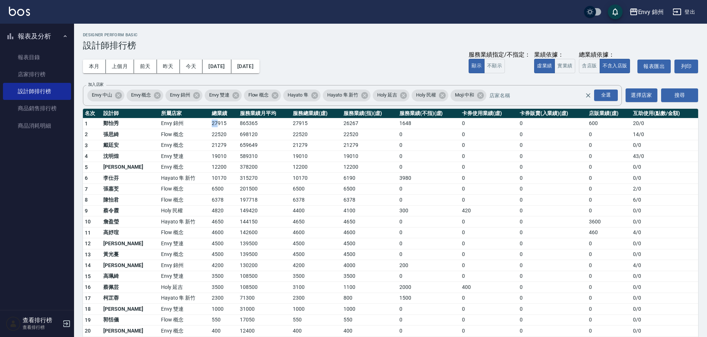
drag, startPoint x: 179, startPoint y: 122, endPoint x: 191, endPoint y: 124, distance: 12.5
click at [191, 124] on tr "1 鄭怡秀 Envy 錦州 27915 865365 27915 26267 1648 0 0 600 20 / 0" at bounding box center [390, 123] width 615 height 11
drag, startPoint x: 185, startPoint y: 147, endPoint x: 191, endPoint y: 148, distance: 5.9
click at [210, 148] on td "21279" at bounding box center [224, 145] width 28 height 11
drag, startPoint x: 188, startPoint y: 264, endPoint x: 196, endPoint y: 265, distance: 8.6
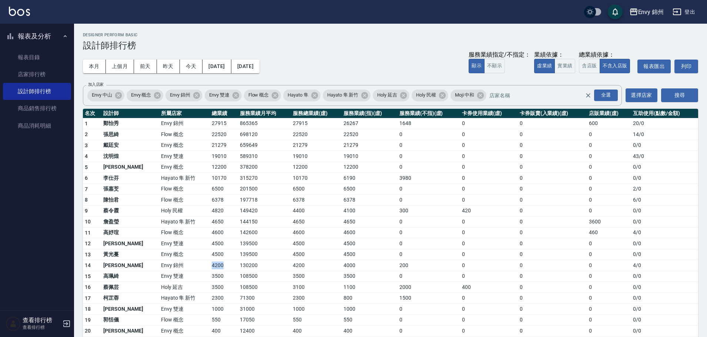
click at [210, 265] on td "4200" at bounding box center [224, 265] width 28 height 11
click at [210, 144] on td "21279" at bounding box center [224, 145] width 28 height 11
drag, startPoint x: 174, startPoint y: 135, endPoint x: 194, endPoint y: 135, distance: 20.4
click at [194, 135] on tr "2 張思綺 Flow 概念 22520 698120 22520 22520 0 0 0 0 14 / 0" at bounding box center [390, 134] width 615 height 11
click at [178, 126] on td "Envy 錦州" at bounding box center [184, 123] width 51 height 11
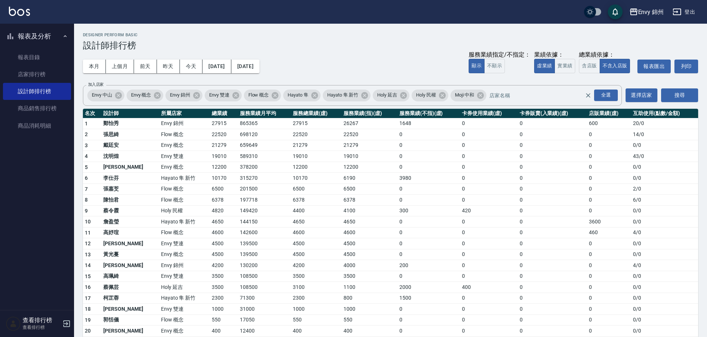
click at [96, 58] on div "本月 上個月 前天 昨天 今天 2025/08/21 2025/08/21 服務業績指定/不指定： 顯示 不顯示 業績依據： 虛業績 實業績 總業績依據： 含…" at bounding box center [390, 66] width 615 height 31
click at [91, 63] on button "本月" at bounding box center [94, 67] width 23 height 14
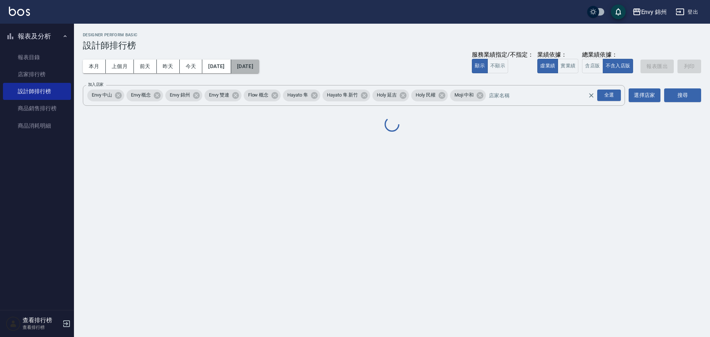
click at [258, 64] on button "2025/08/31" at bounding box center [245, 67] width 28 height 14
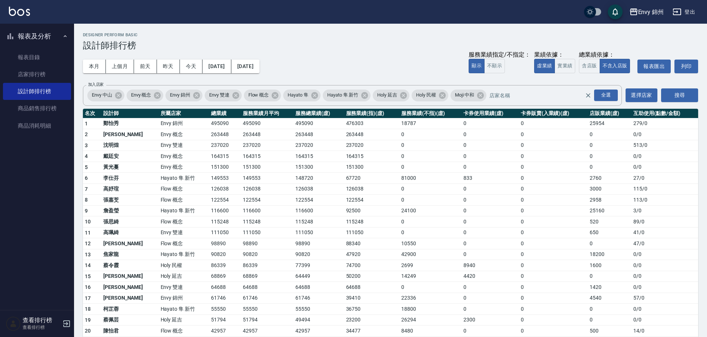
click at [353, 193] on td "126038" at bounding box center [371, 189] width 55 height 11
click at [259, 64] on button "2025/08/31" at bounding box center [245, 67] width 28 height 14
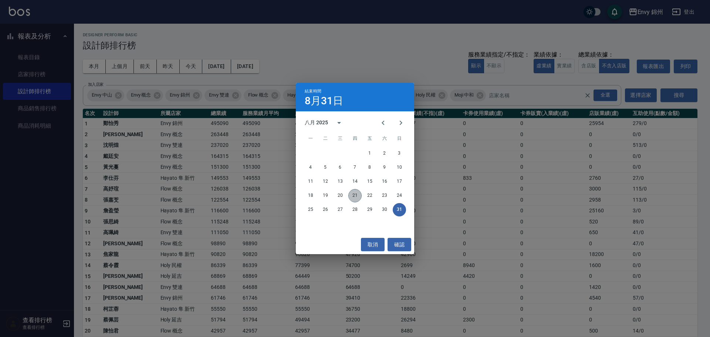
click at [356, 198] on button "21" at bounding box center [355, 195] width 13 height 13
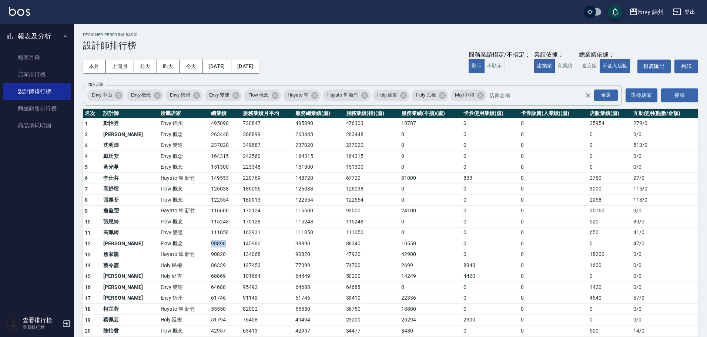
drag, startPoint x: 179, startPoint y: 241, endPoint x: 200, endPoint y: 244, distance: 21.2
click at [200, 244] on tr "12 潘馨 Flow 概念 98890 145980 98890 88340 10550 0 0 0 47 / 0" at bounding box center [390, 243] width 615 height 11
drag, startPoint x: 180, startPoint y: 124, endPoint x: 210, endPoint y: 127, distance: 30.1
click at [210, 127] on tr "1 鄭怡秀 Envy 錦州 495090 730847 495090 476303 18787 0 0 25954 279 / 0" at bounding box center [390, 123] width 615 height 11
click at [257, 148] on td "349887" at bounding box center [267, 145] width 53 height 11
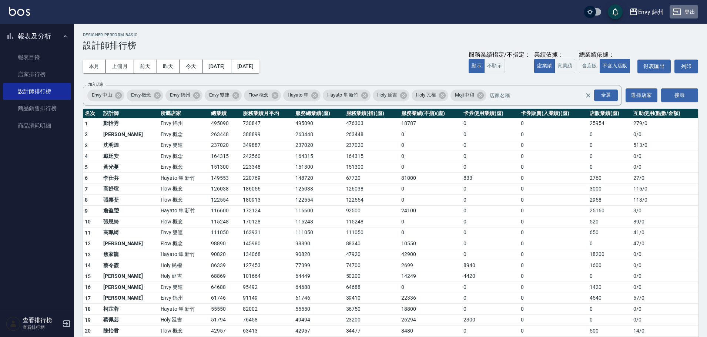
click at [688, 8] on button "登出" at bounding box center [683, 12] width 28 height 14
